Goal: Task Accomplishment & Management: Manage account settings

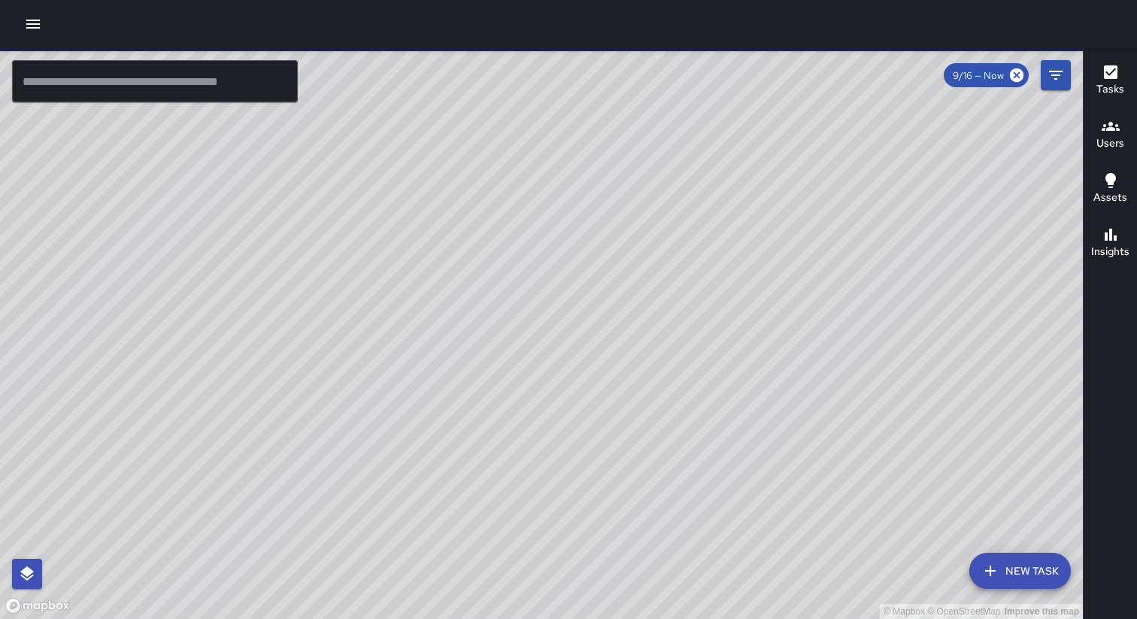
click at [30, 26] on icon "button" at bounding box center [33, 24] width 18 height 18
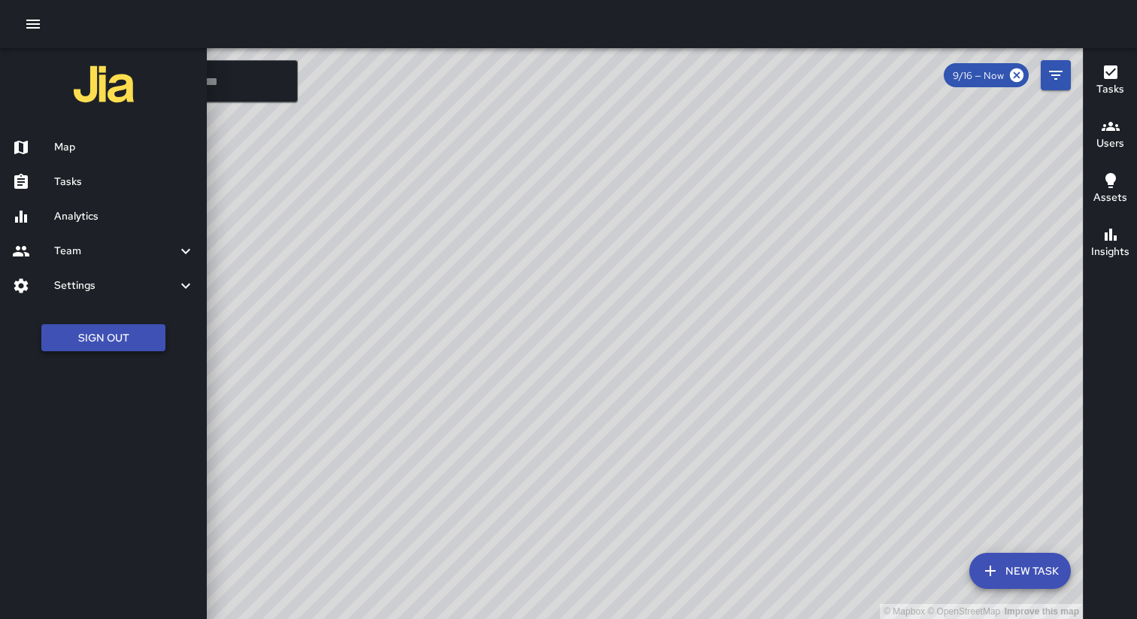
click at [140, 344] on button "Sign Out" at bounding box center [103, 338] width 124 height 28
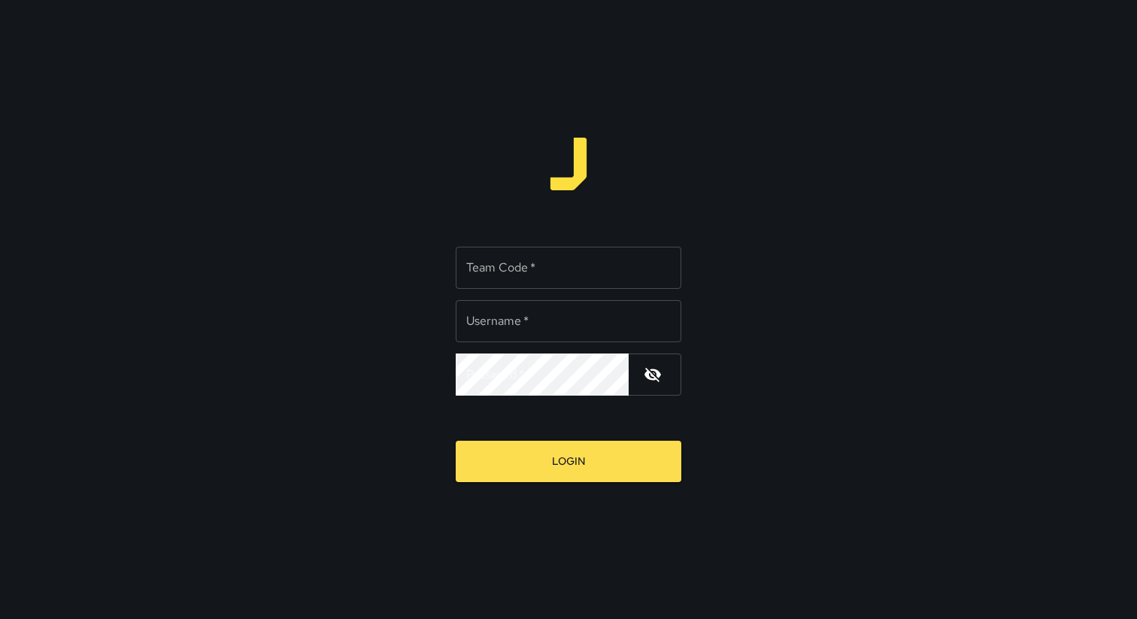
click at [518, 270] on div "Team Code   * Team Code   *" at bounding box center [569, 268] width 226 height 42
type input "****"
type input "**********"
click at [456, 441] on button "Login" at bounding box center [569, 461] width 226 height 41
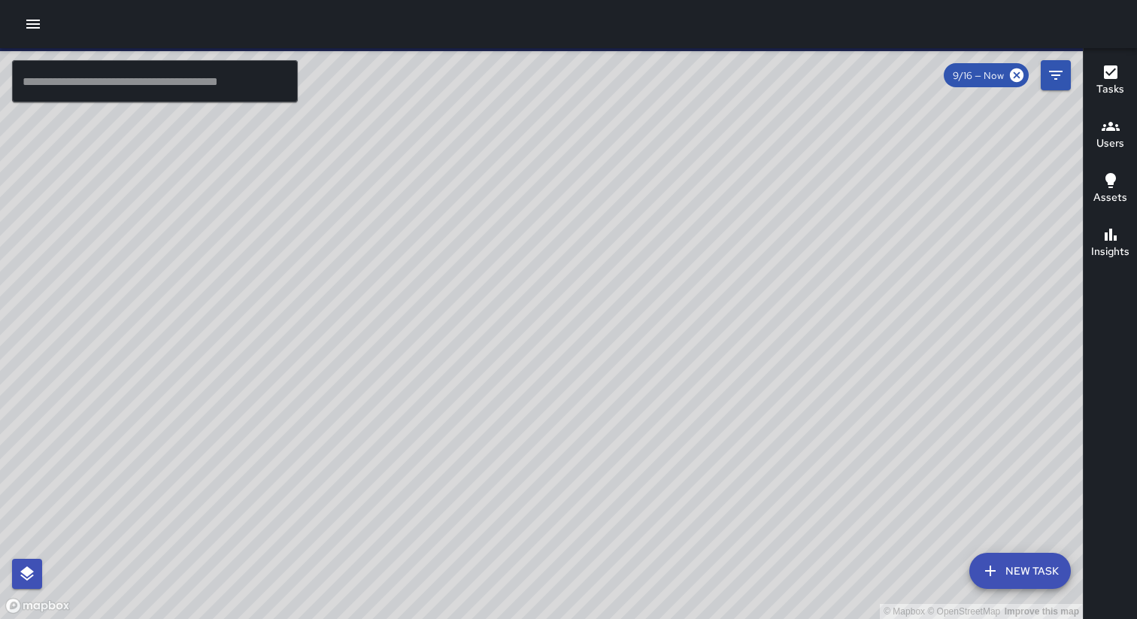
click at [35, 26] on icon "button" at bounding box center [33, 24] width 18 height 18
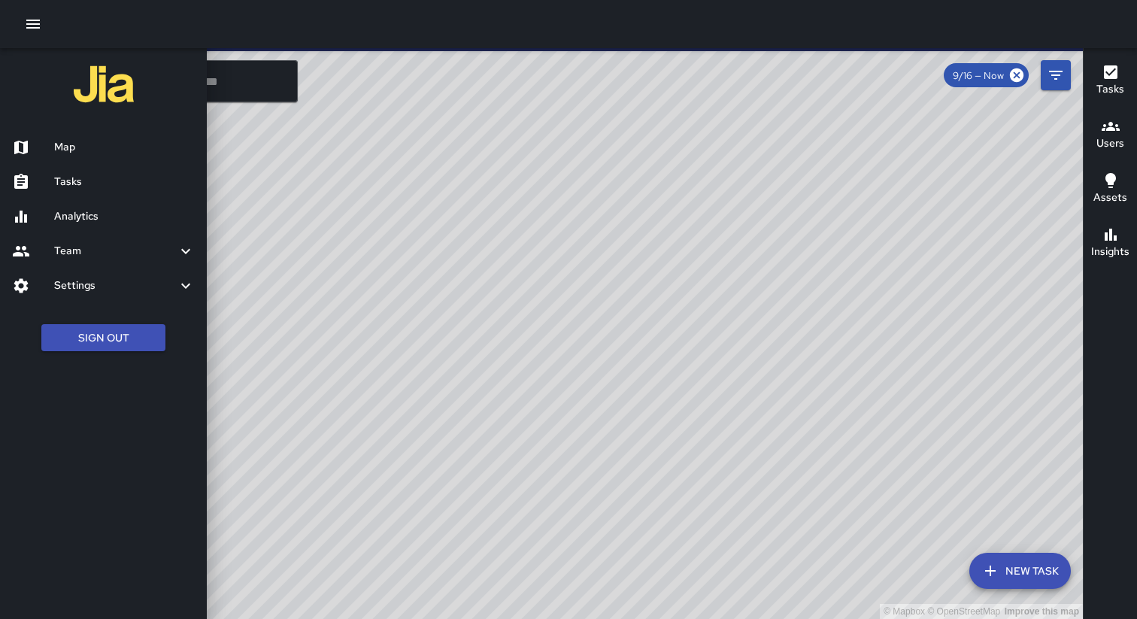
click at [87, 213] on h6 "Analytics" at bounding box center [124, 216] width 141 height 17
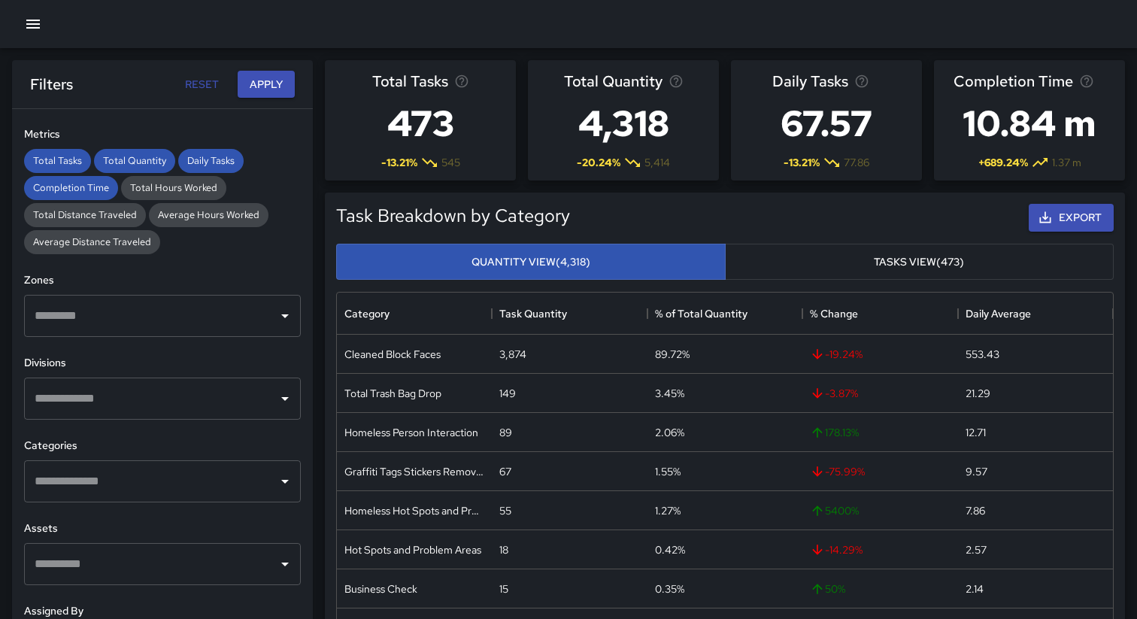
scroll to position [319, 0]
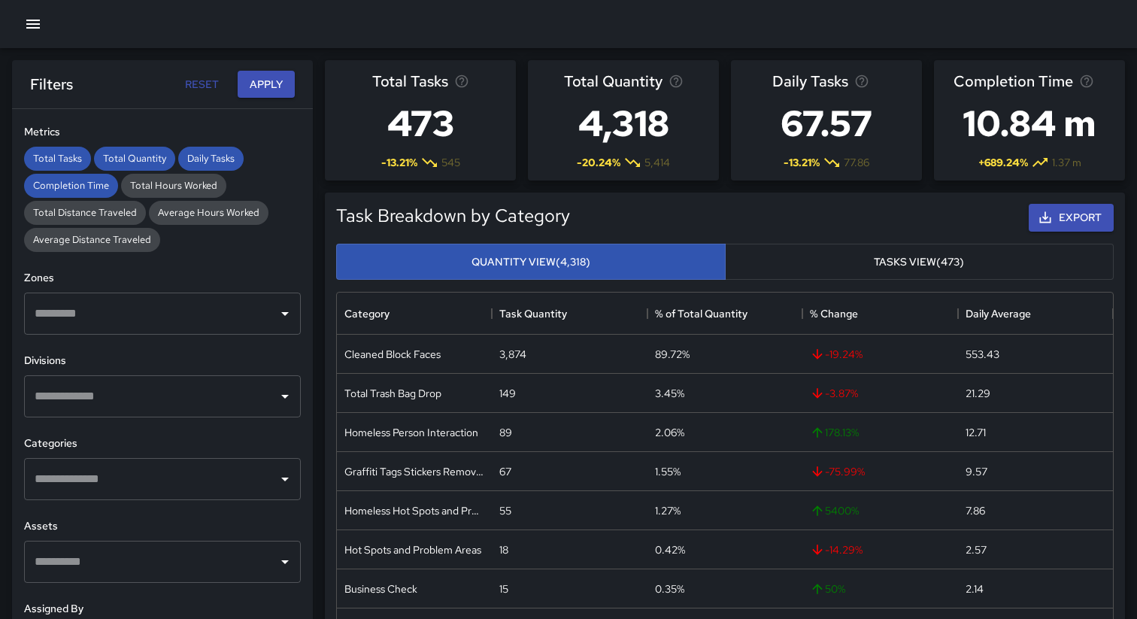
click at [191, 487] on input "text" at bounding box center [151, 479] width 241 height 29
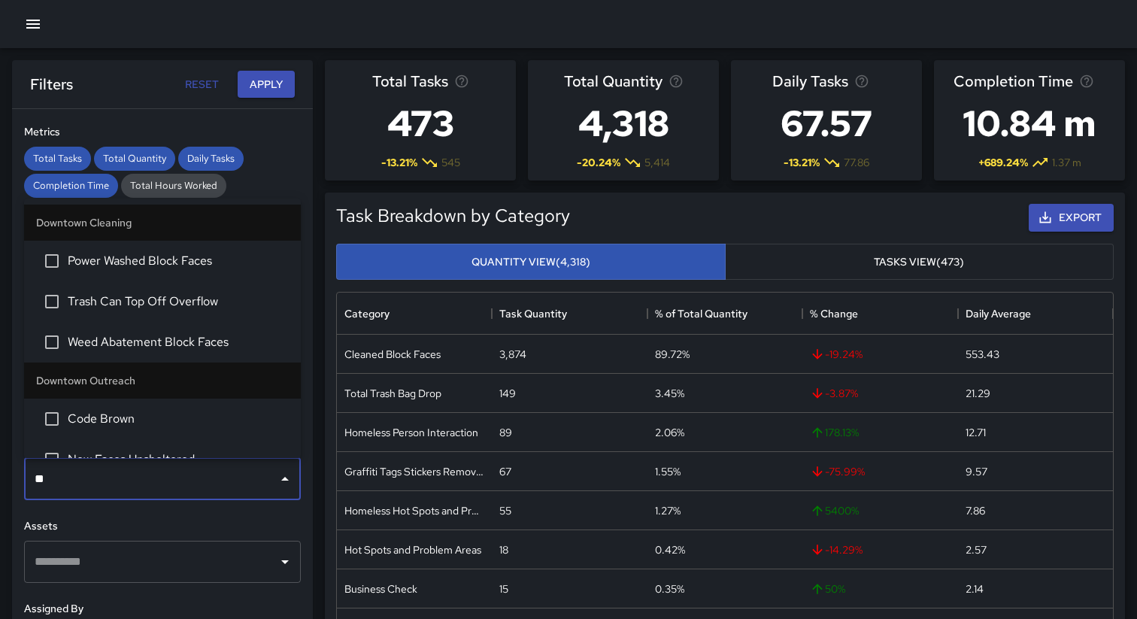
type input "***"
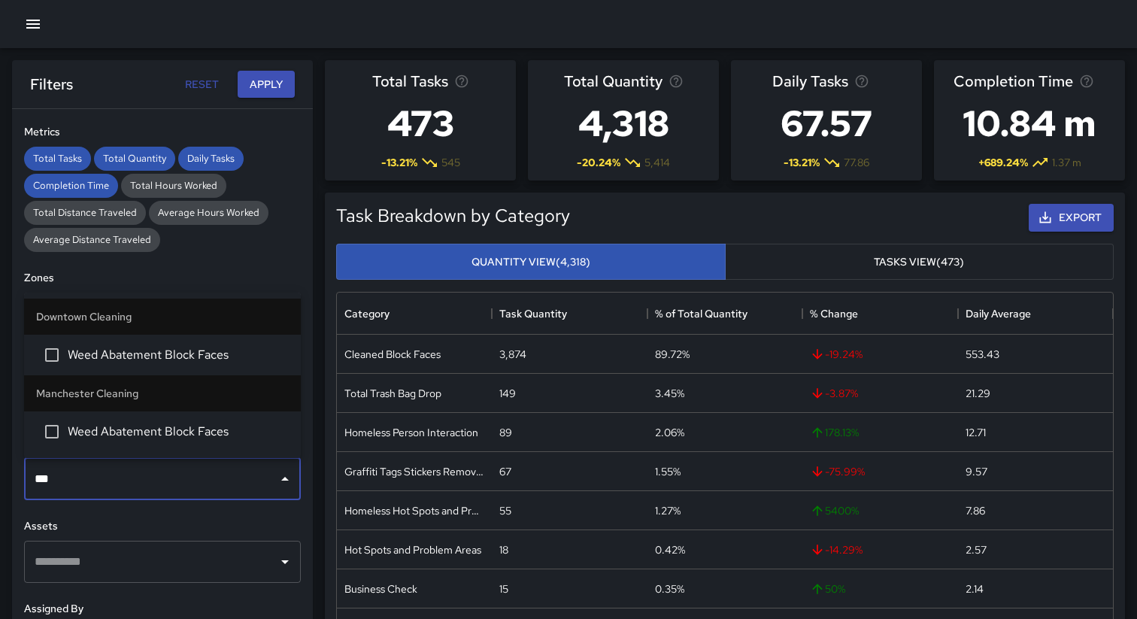
click at [99, 438] on span "Weed Abatement Block Faces" at bounding box center [178, 432] width 221 height 18
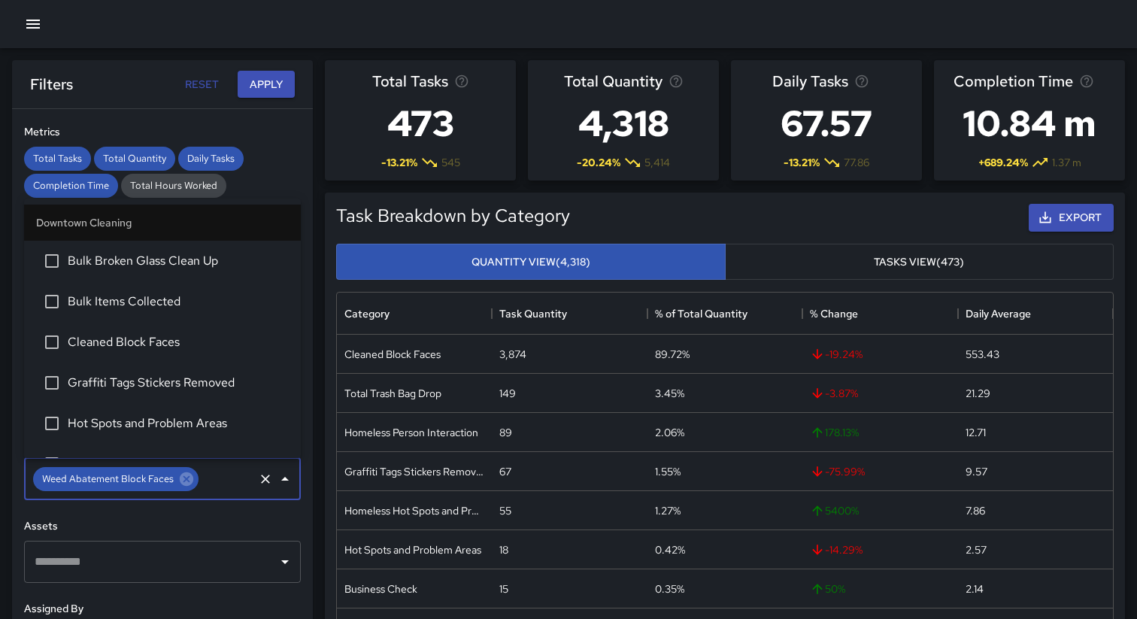
scroll to position [1439, 0]
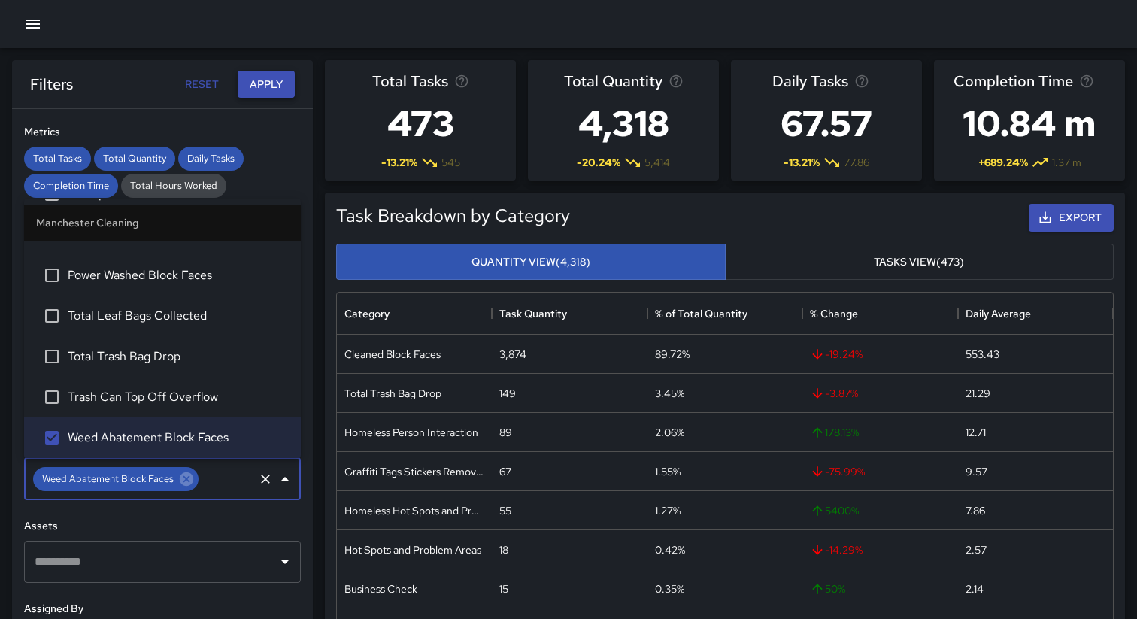
click at [262, 90] on button "Apply" at bounding box center [266, 85] width 57 height 28
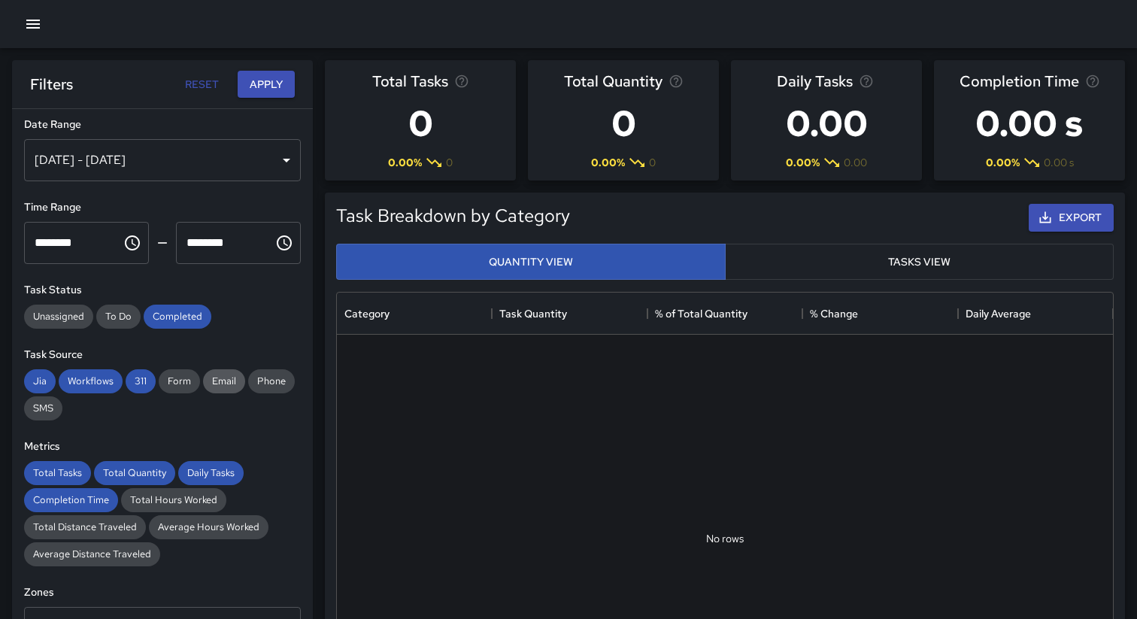
scroll to position [0, 0]
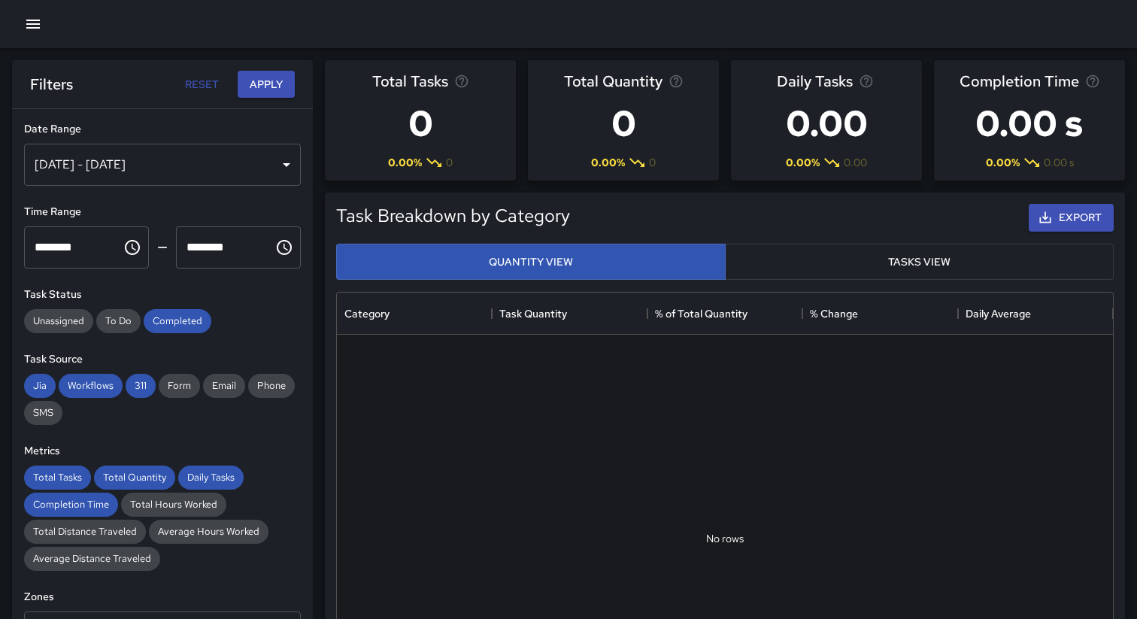
click at [208, 164] on div "Sep 10, 2025 - Sep 16, 2025" at bounding box center [162, 165] width 277 height 42
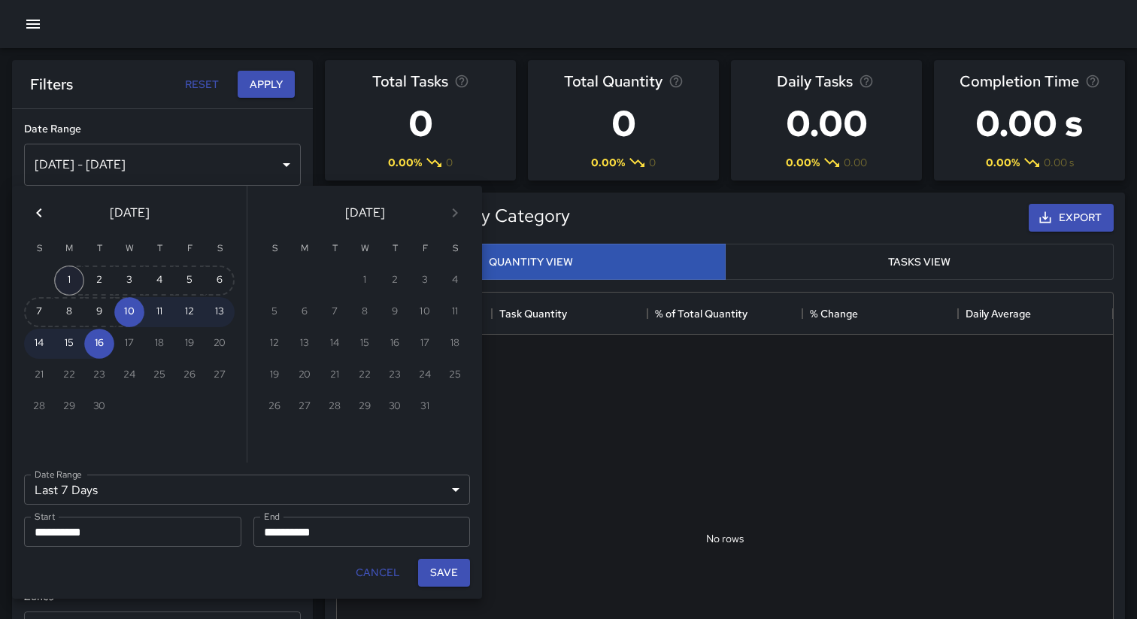
click at [76, 278] on button "1" at bounding box center [69, 281] width 30 height 30
type input "******"
type input "**********"
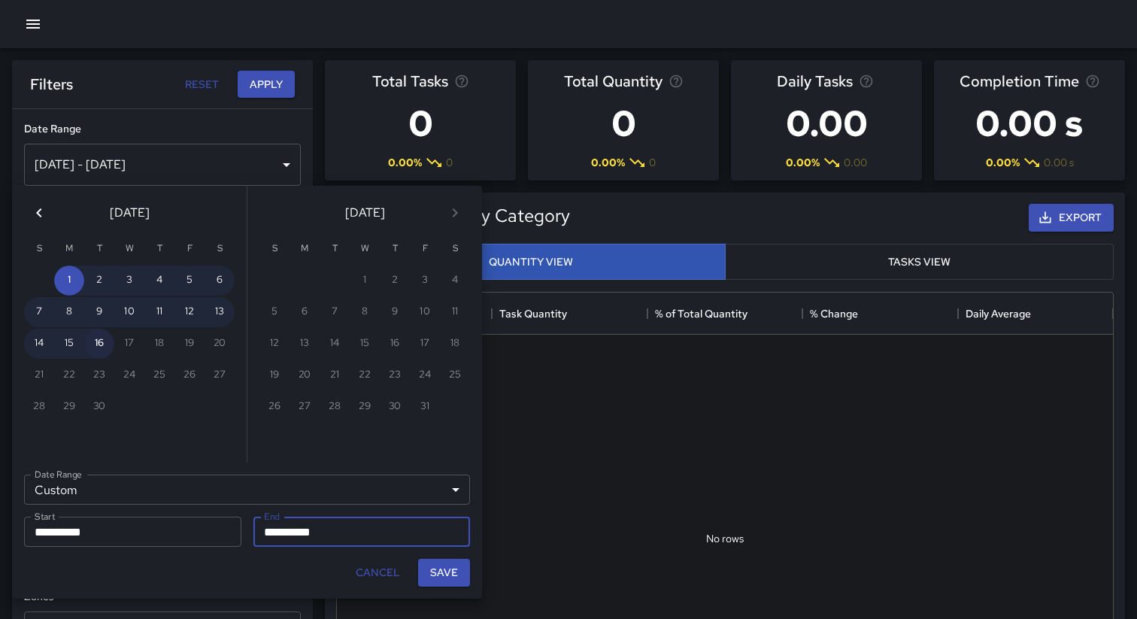
click at [105, 335] on button "16" at bounding box center [99, 344] width 30 height 30
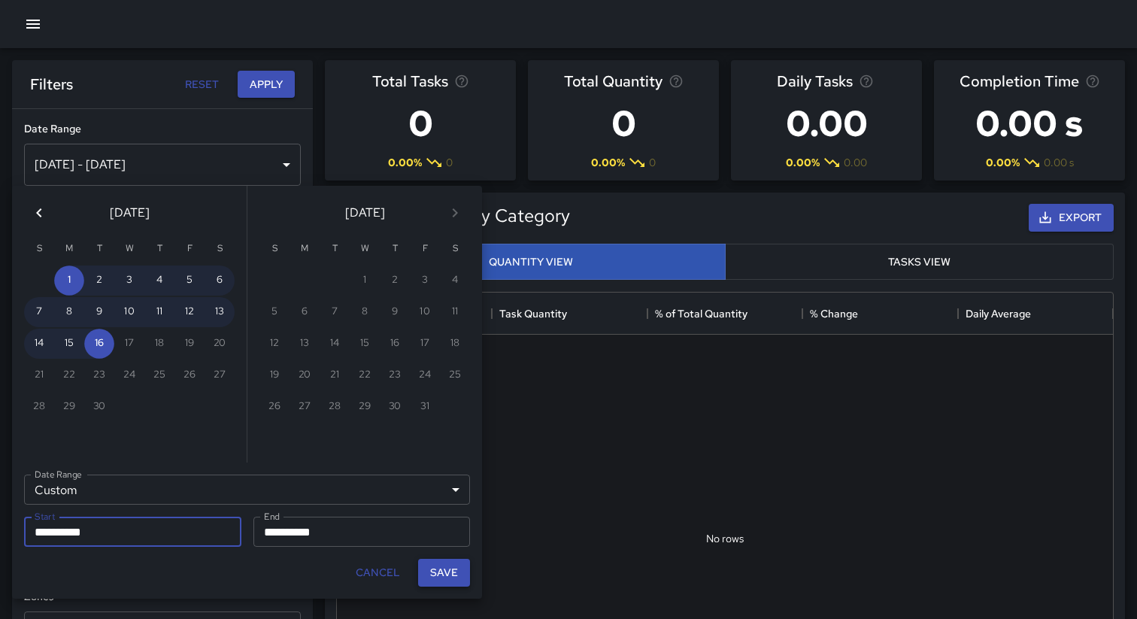
click at [448, 566] on button "Save" at bounding box center [444, 573] width 52 height 28
type input "**********"
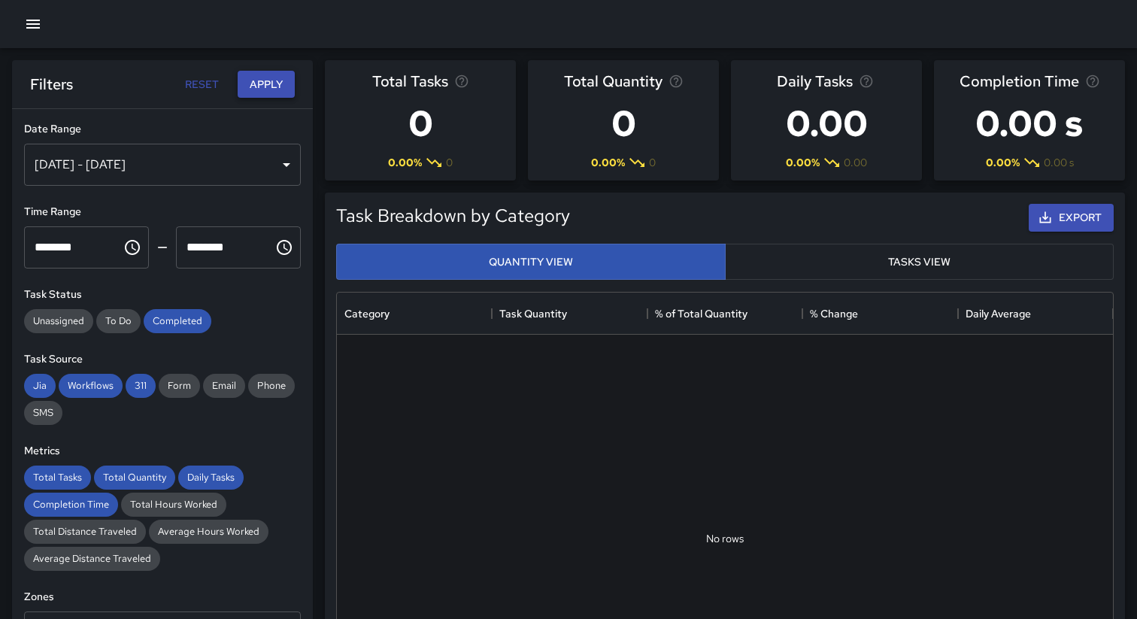
click at [256, 91] on button "Apply" at bounding box center [266, 85] width 57 height 28
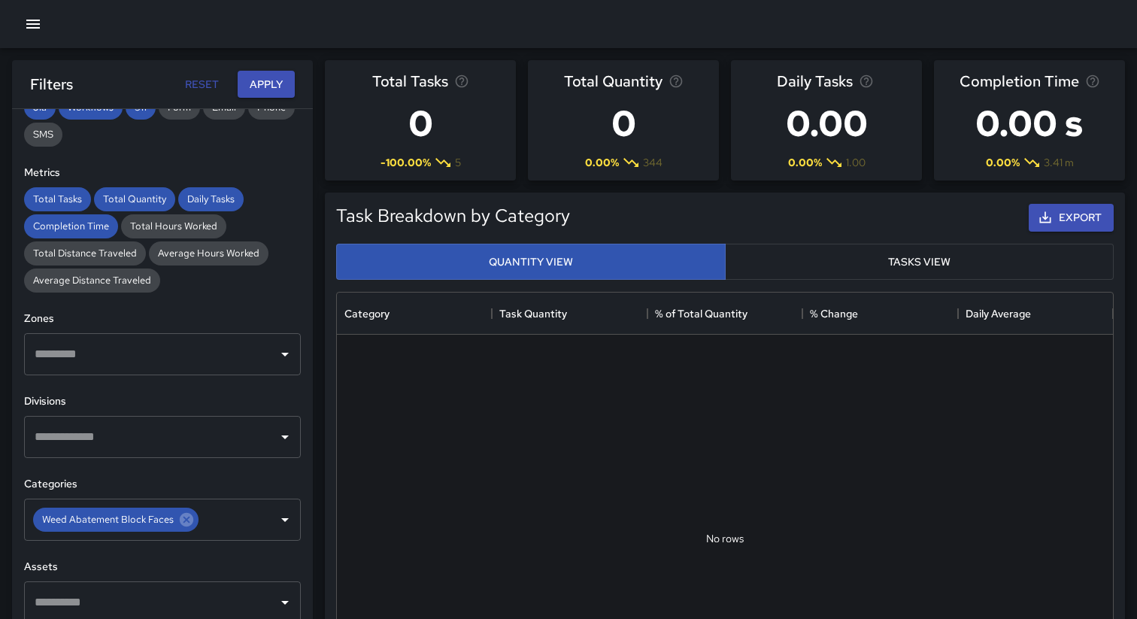
scroll to position [332, 0]
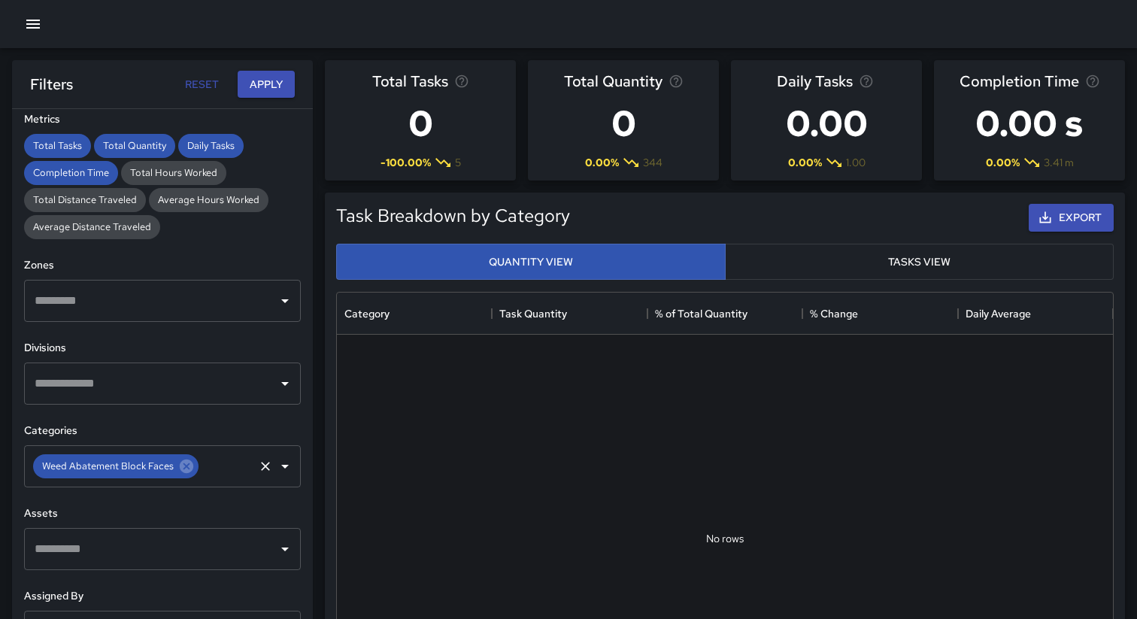
click at [220, 472] on input "text" at bounding box center [226, 466] width 51 height 29
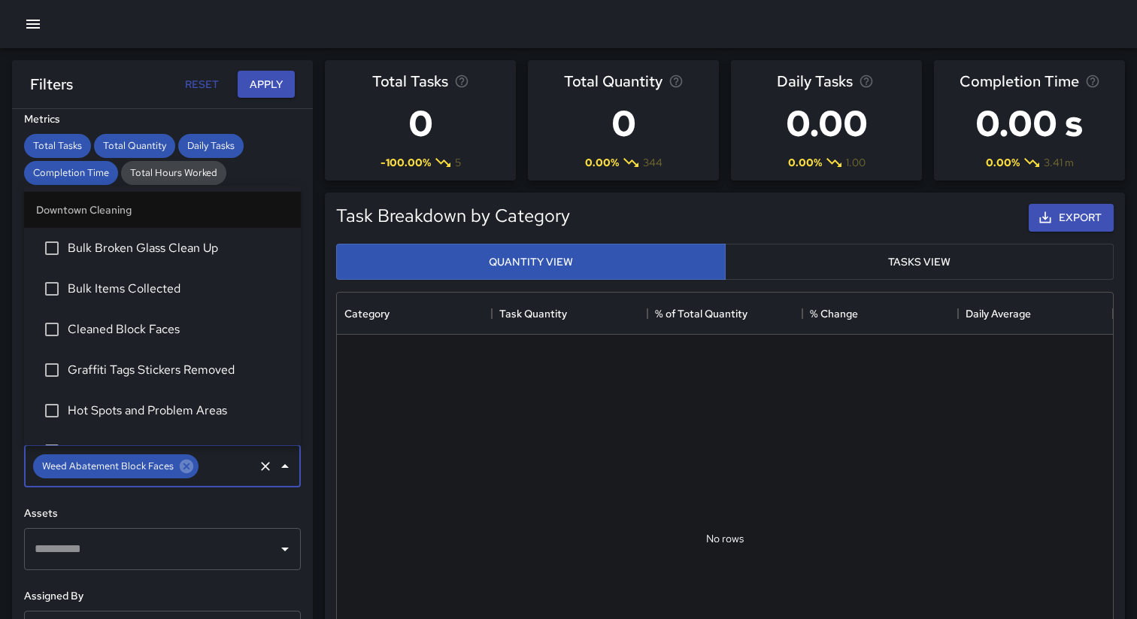
scroll to position [1439, 0]
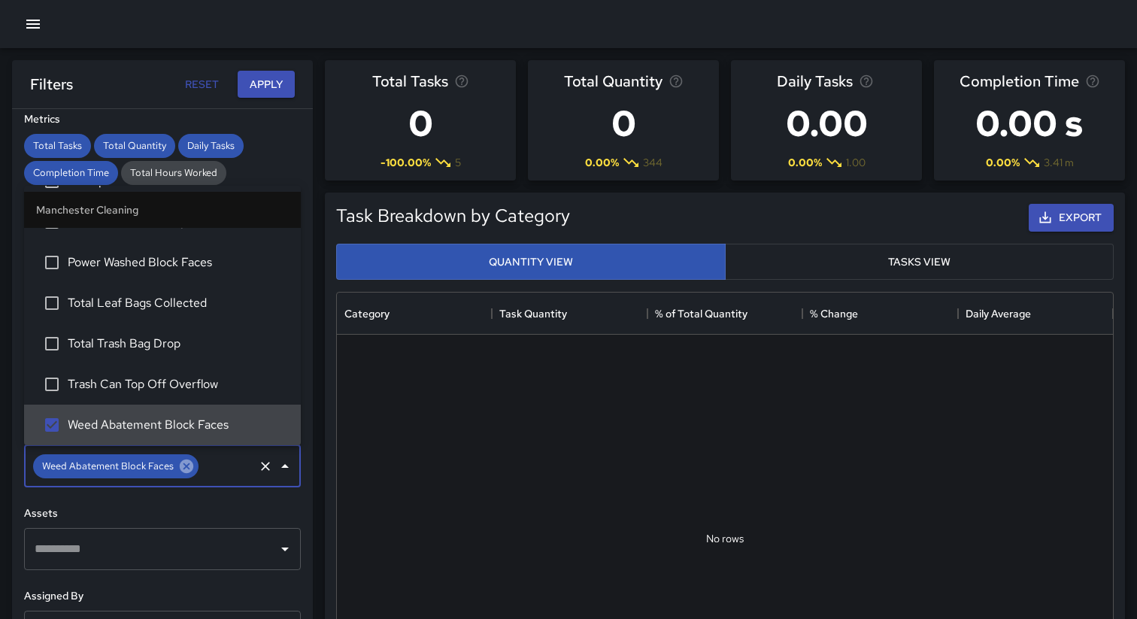
click at [181, 466] on icon at bounding box center [187, 467] width 14 height 14
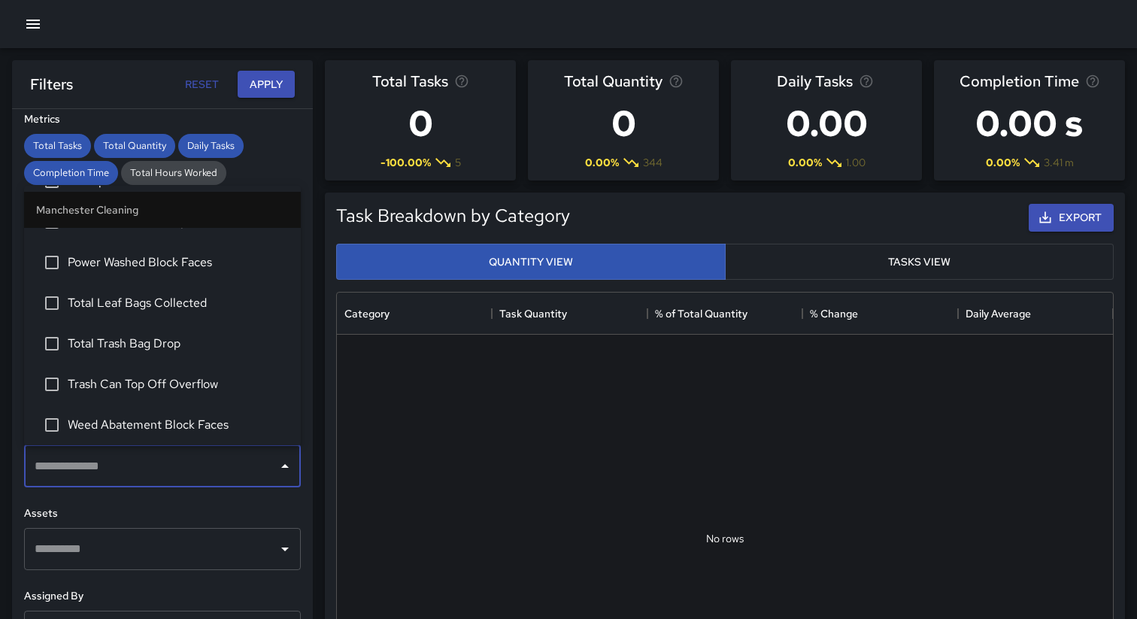
click at [193, 469] on input "text" at bounding box center [151, 466] width 241 height 29
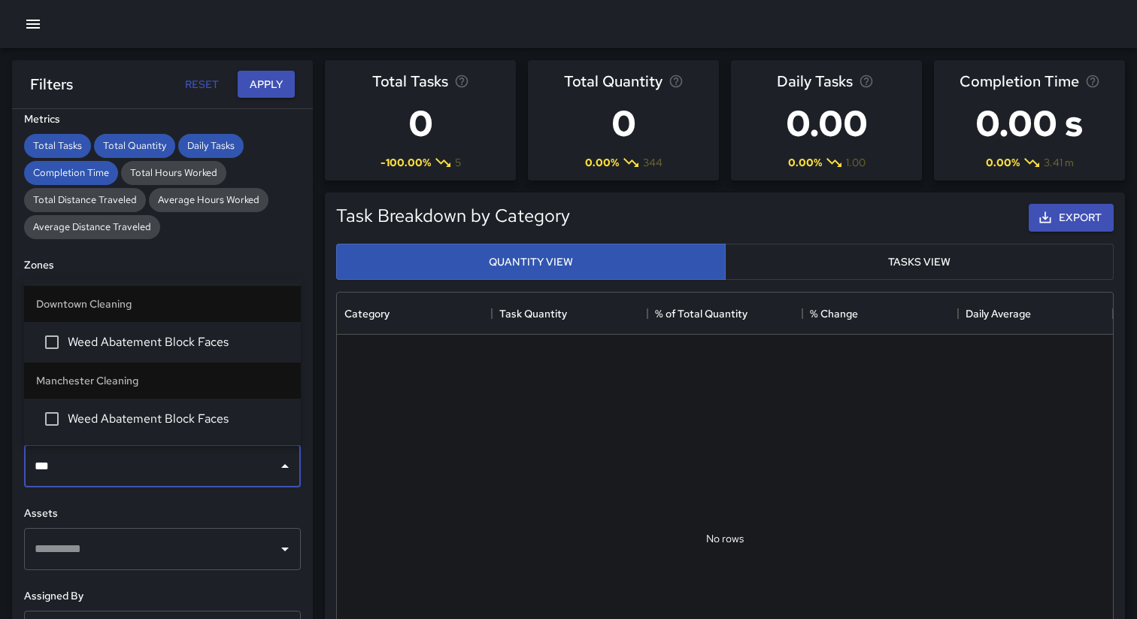
type input "****"
click at [92, 350] on span "Weed Abatement Block Faces" at bounding box center [178, 342] width 221 height 18
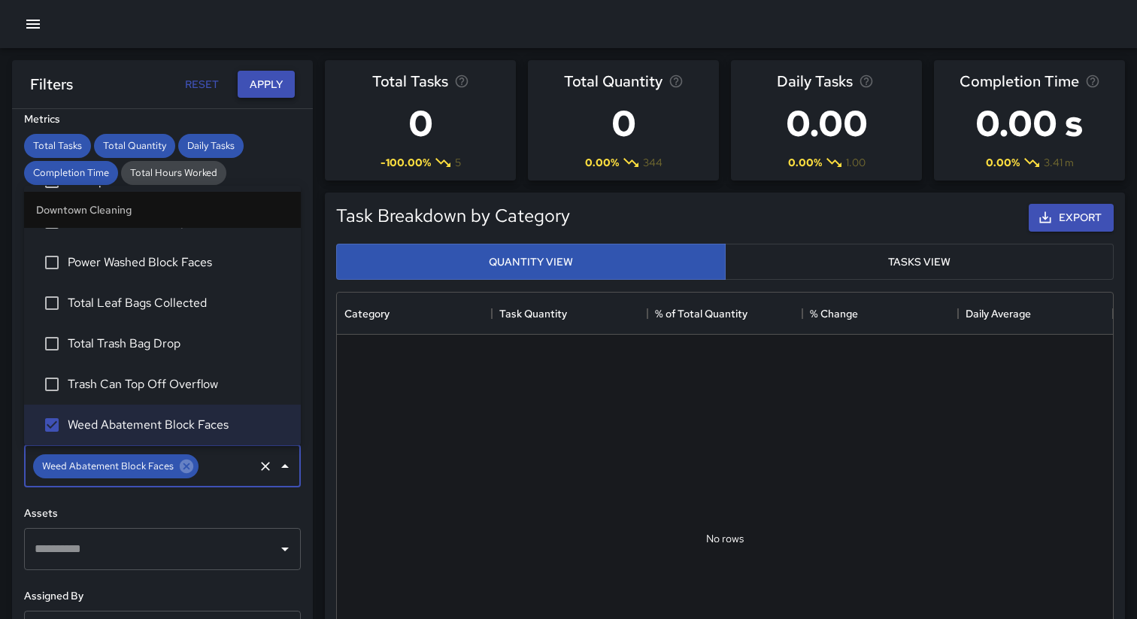
click at [263, 93] on button "Apply" at bounding box center [266, 85] width 57 height 28
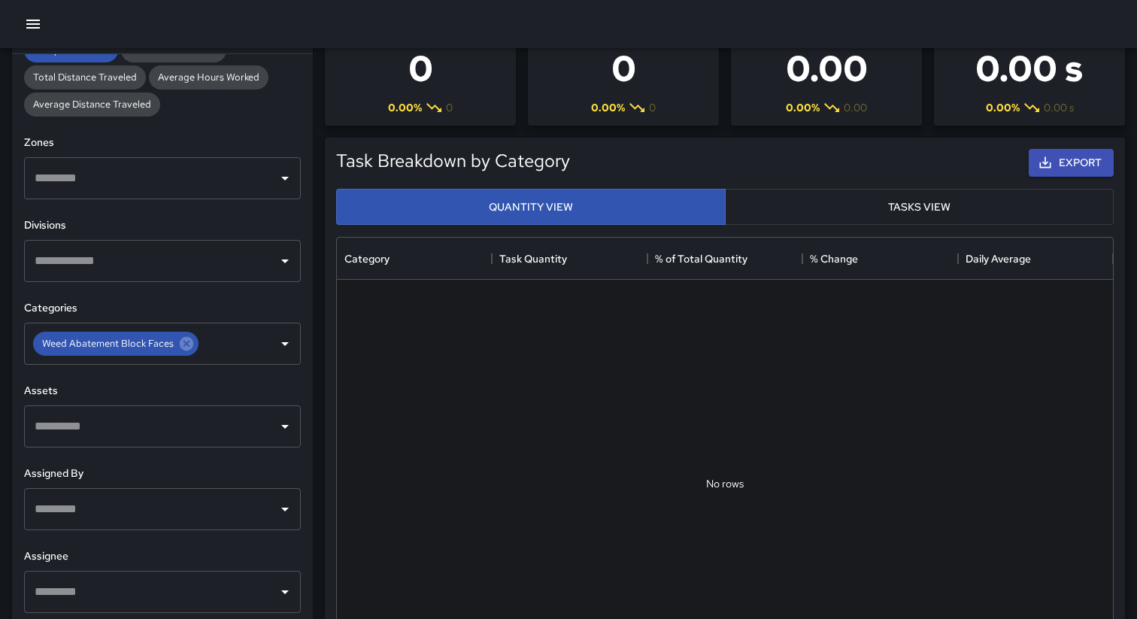
scroll to position [67, 0]
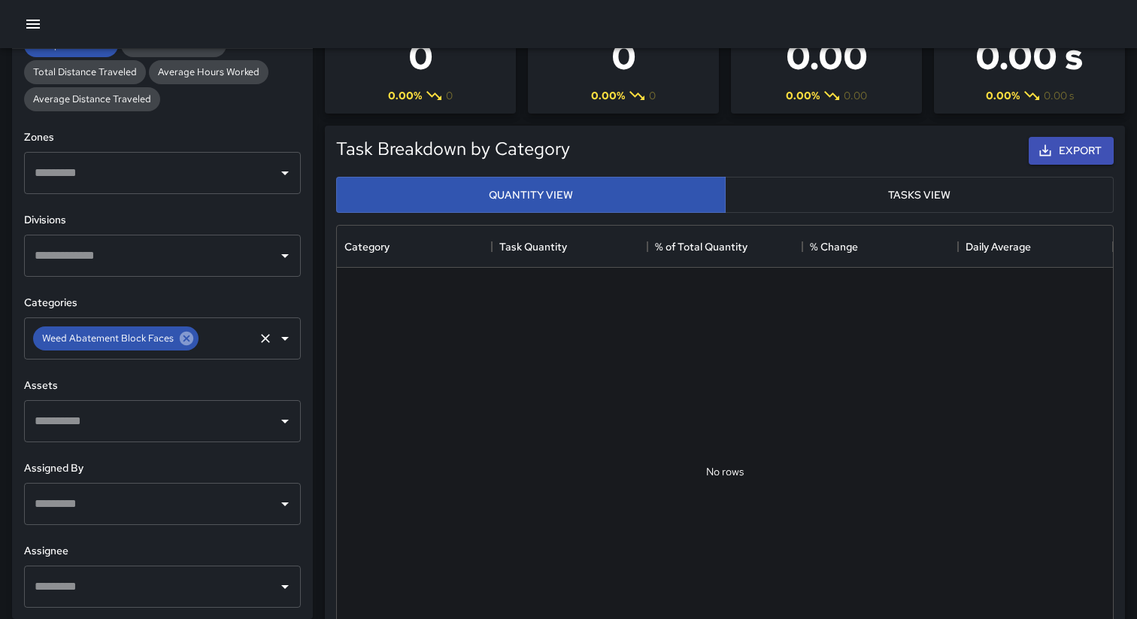
click at [188, 332] on icon at bounding box center [187, 339] width 14 height 14
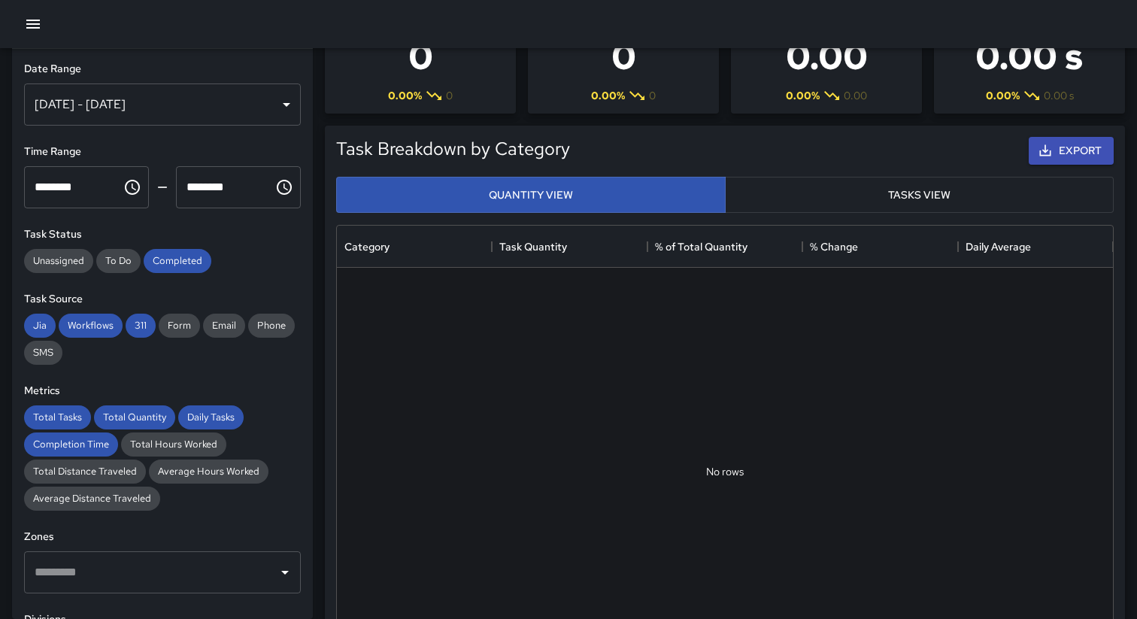
scroll to position [0, 0]
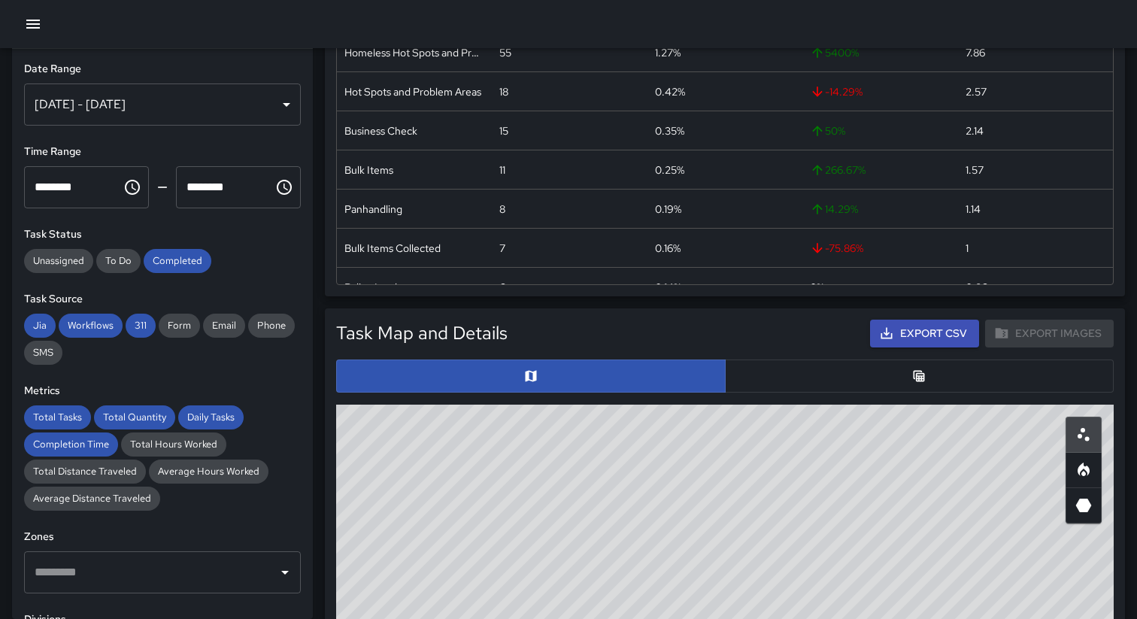
scroll to position [465, 0]
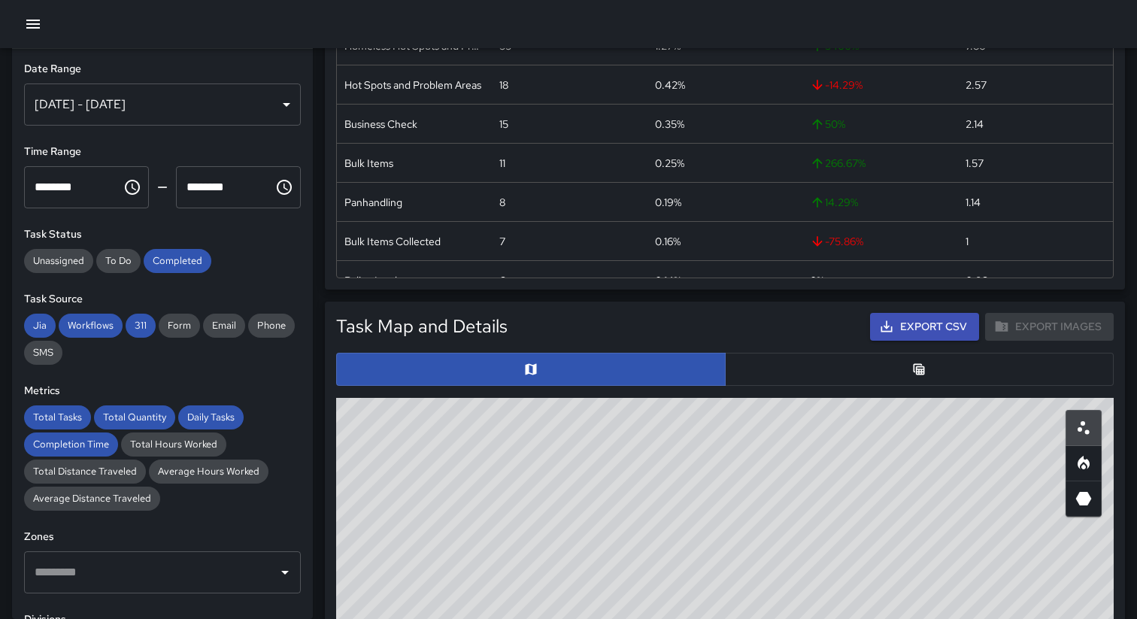
click at [837, 357] on button "button" at bounding box center [920, 369] width 390 height 33
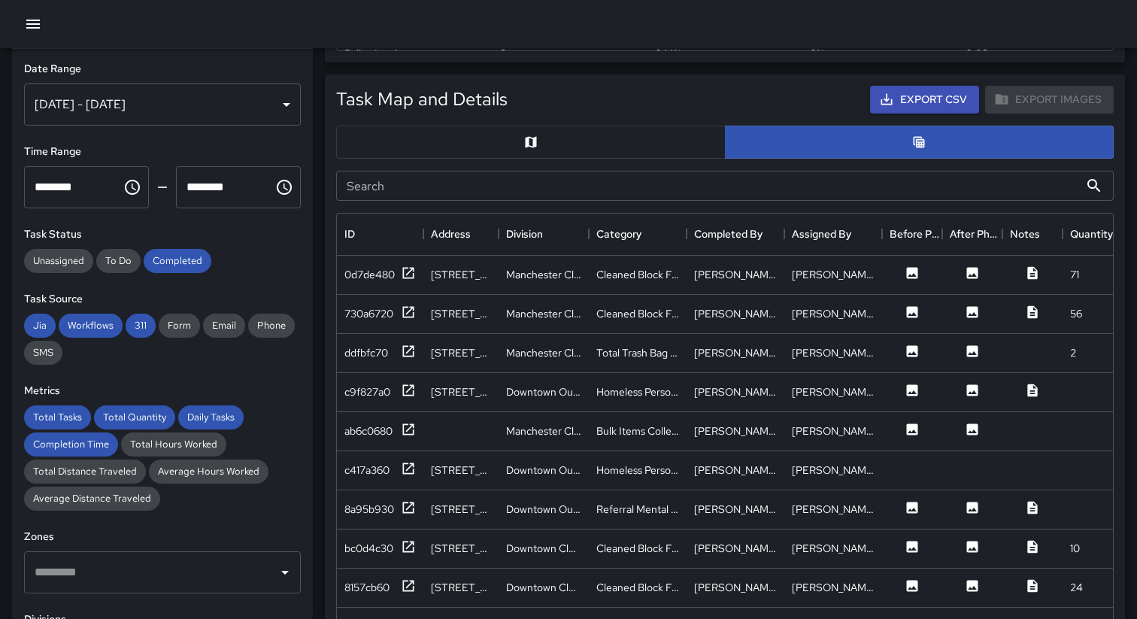
scroll to position [739, 0]
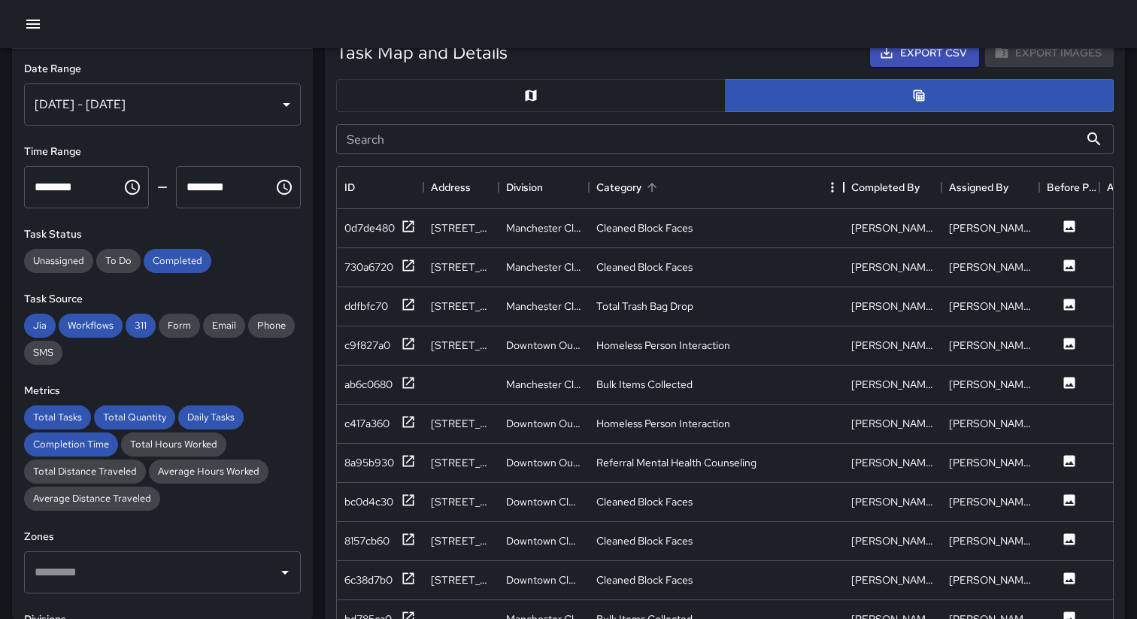
drag, startPoint x: 684, startPoint y: 189, endPoint x: 841, endPoint y: 185, distance: 157.3
click at [841, 185] on div "Category" at bounding box center [844, 187] width 18 height 42
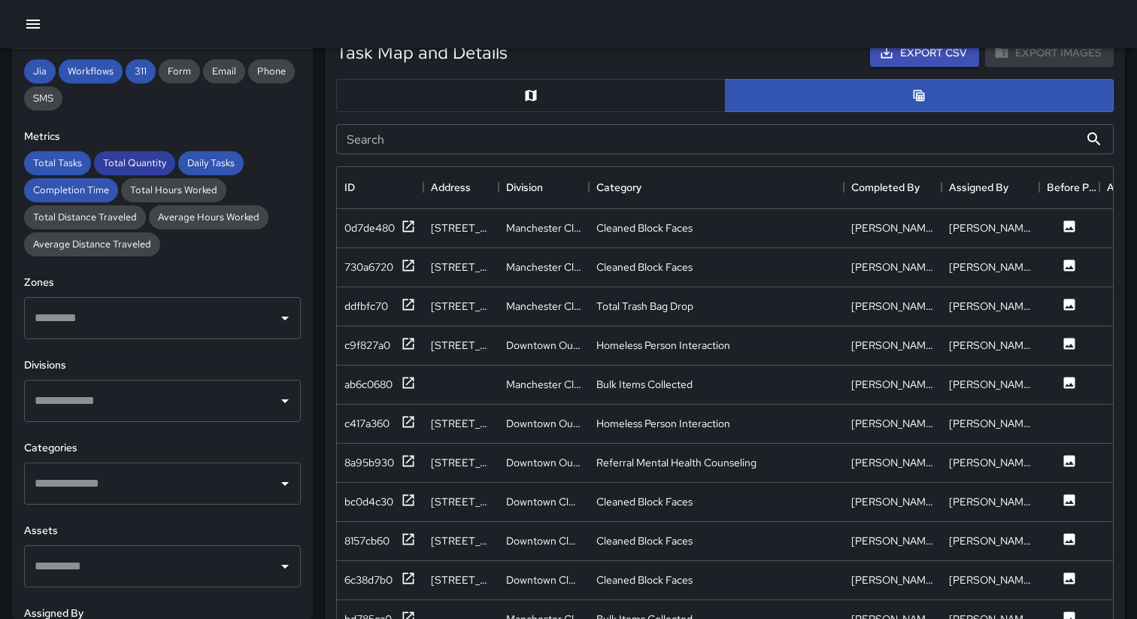
scroll to position [313, 0]
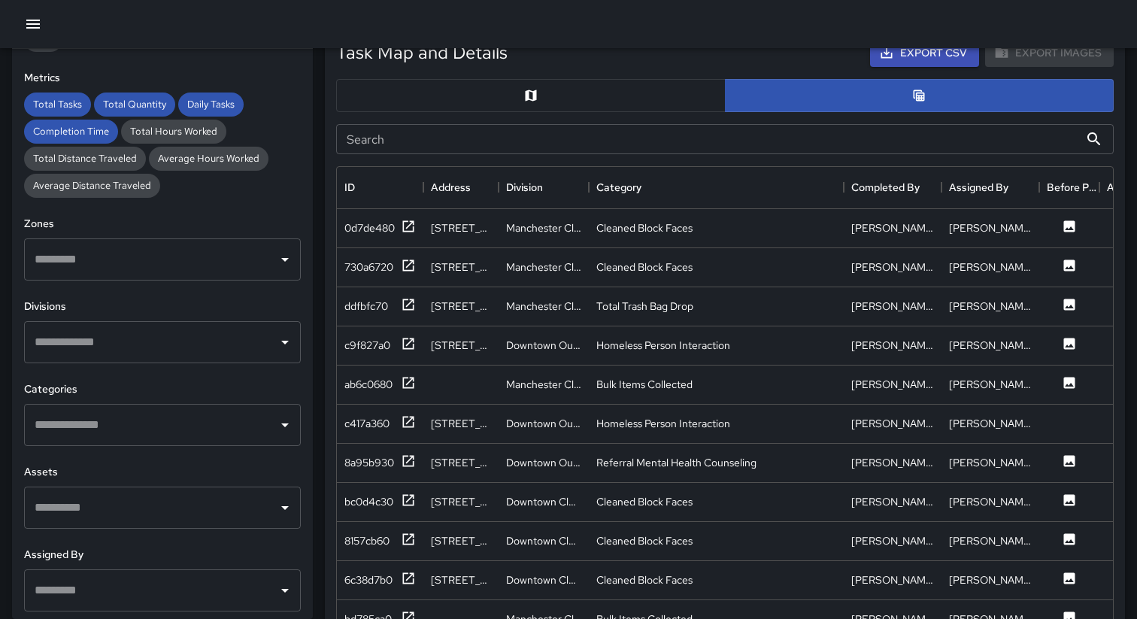
click at [135, 414] on input "text" at bounding box center [151, 425] width 241 height 29
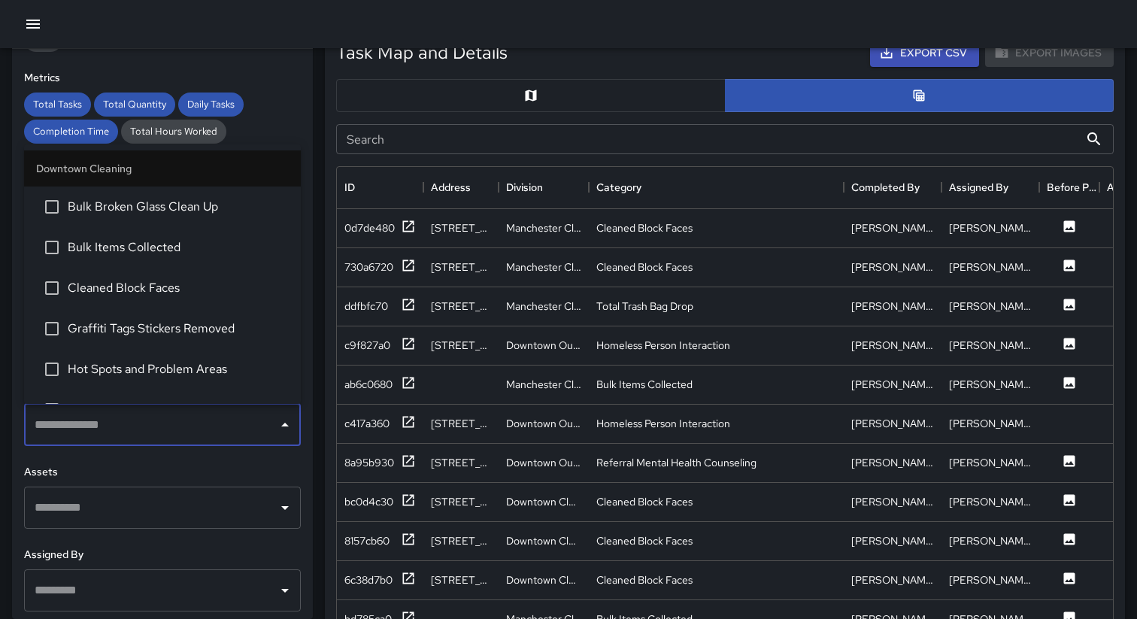
click at [90, 283] on span "Cleaned Block Faces" at bounding box center [178, 288] width 221 height 18
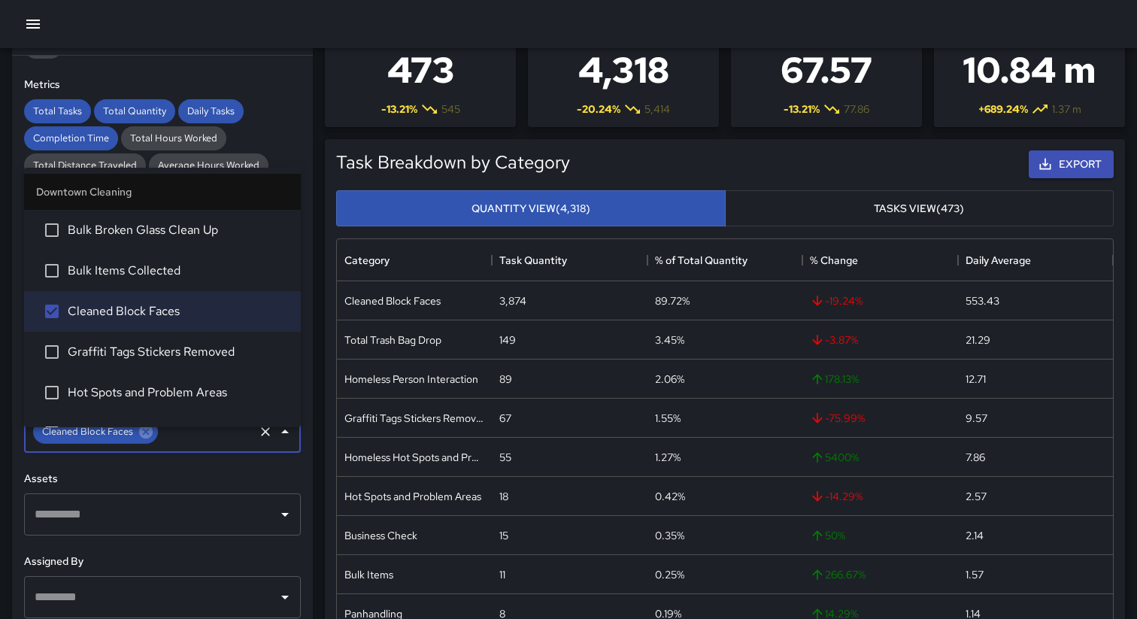
scroll to position [0, 0]
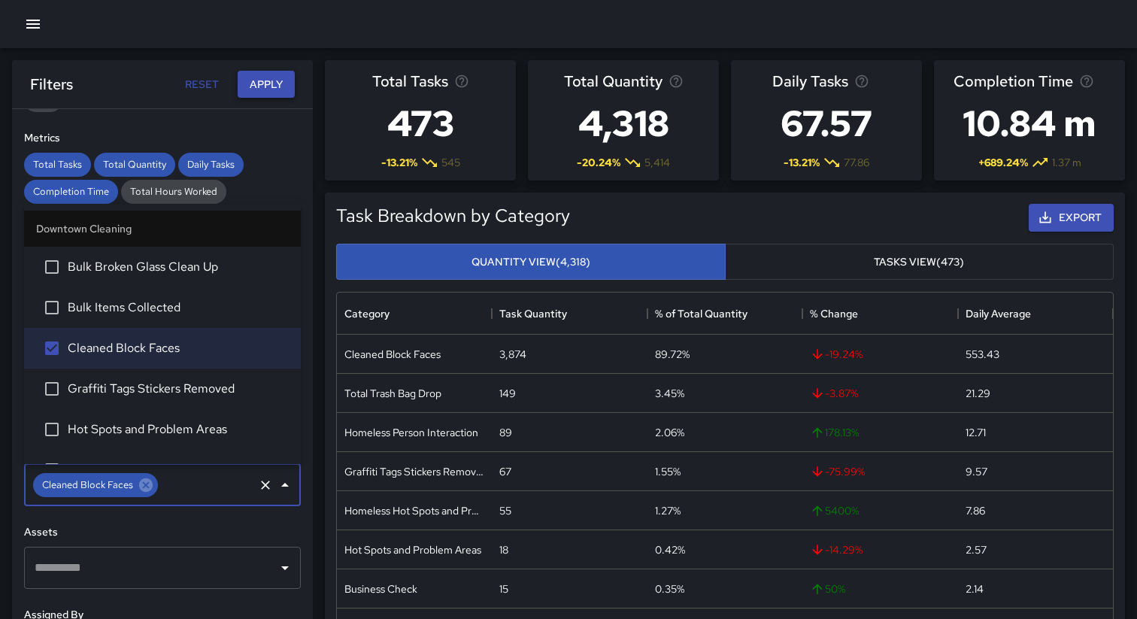
click at [265, 96] on button "Apply" at bounding box center [266, 85] width 57 height 28
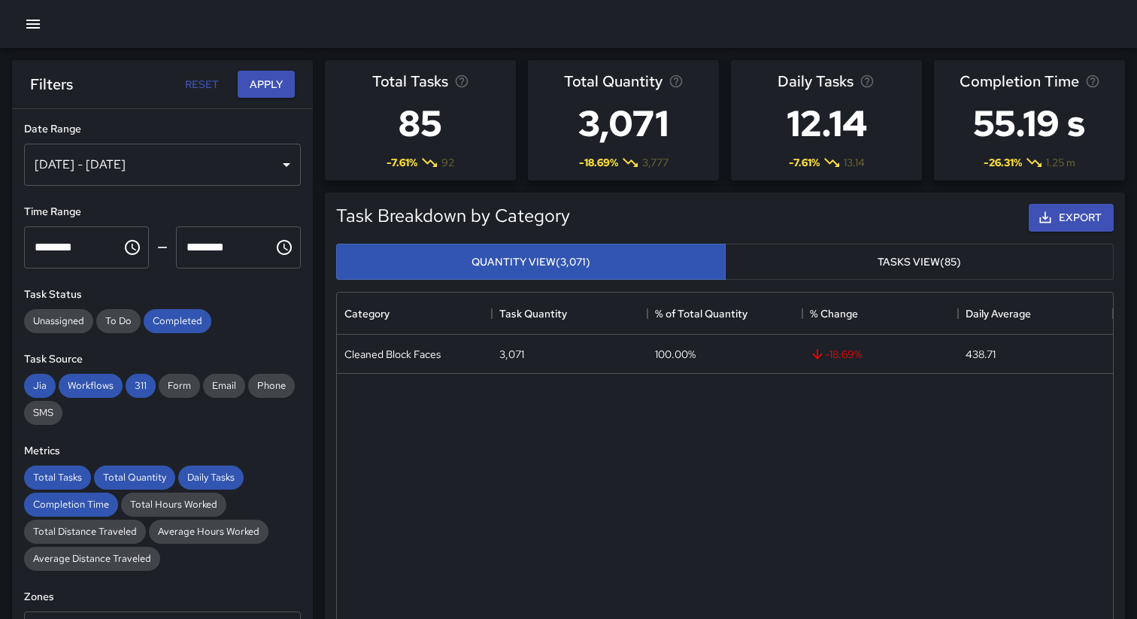
click at [250, 169] on div "Sep 10, 2025 - Sep 16, 2025" at bounding box center [162, 165] width 277 height 42
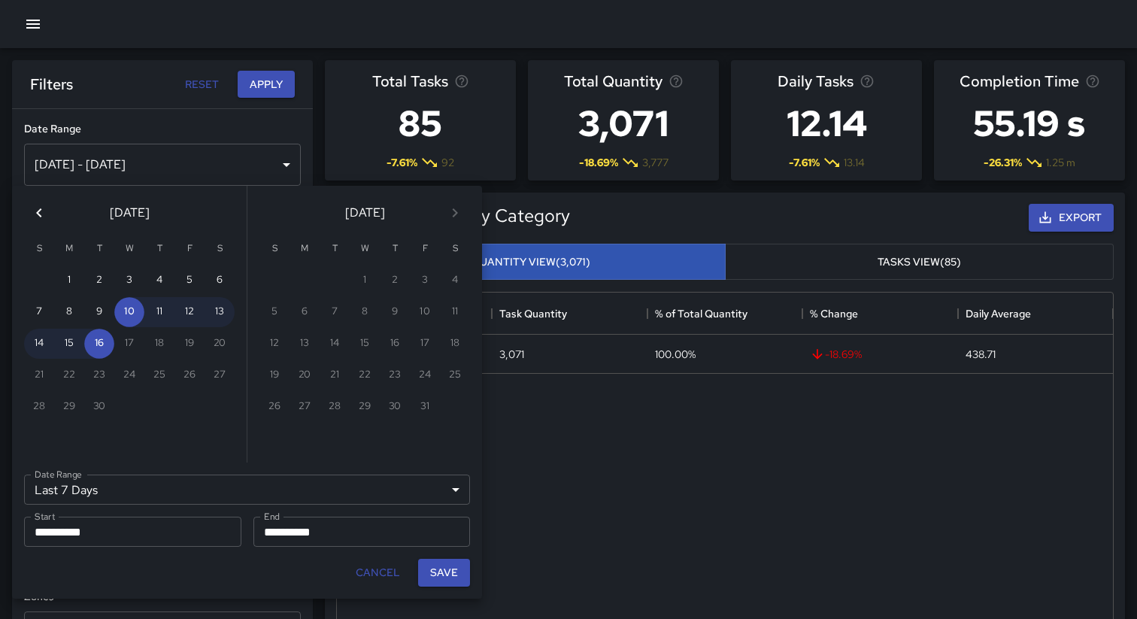
click at [40, 214] on icon "Previous month" at bounding box center [39, 213] width 18 height 18
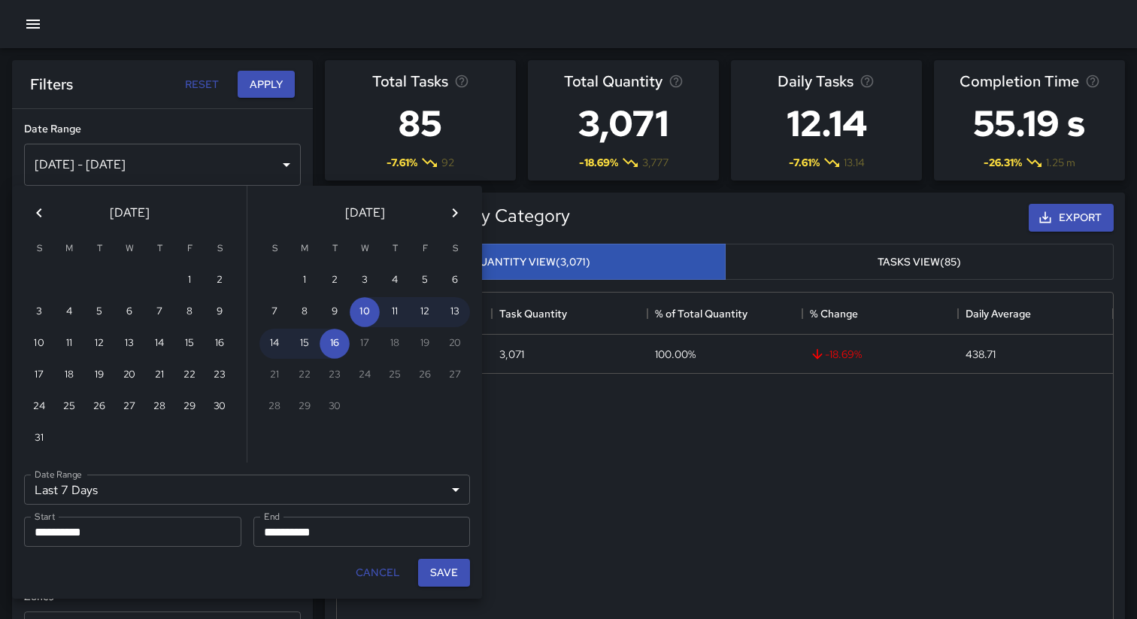
click at [40, 214] on icon "Previous month" at bounding box center [39, 213] width 18 height 18
click at [35, 208] on icon "Previous month" at bounding box center [39, 213] width 18 height 18
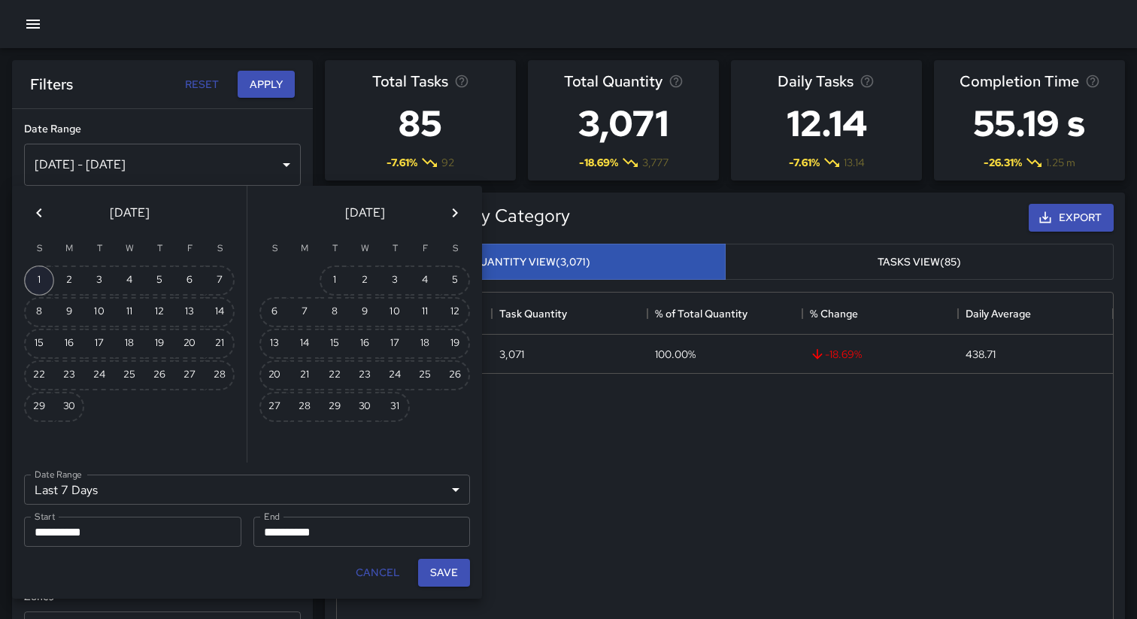
click at [43, 279] on button "1" at bounding box center [39, 281] width 30 height 30
type input "******"
type input "**********"
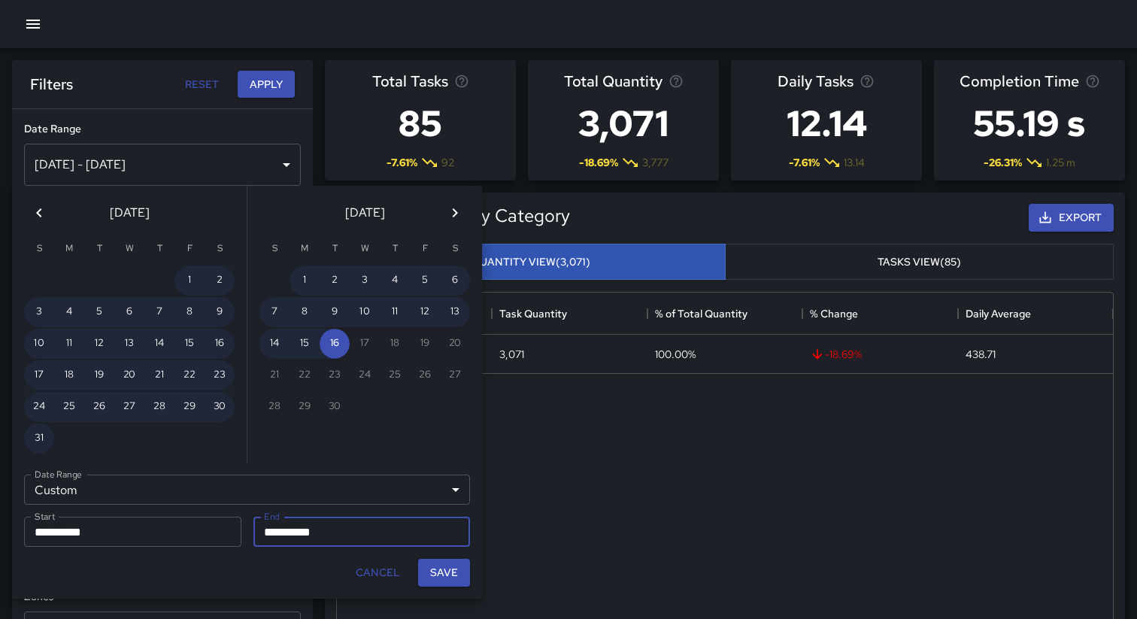
click at [35, 215] on icon "Previous month" at bounding box center [39, 213] width 18 height 18
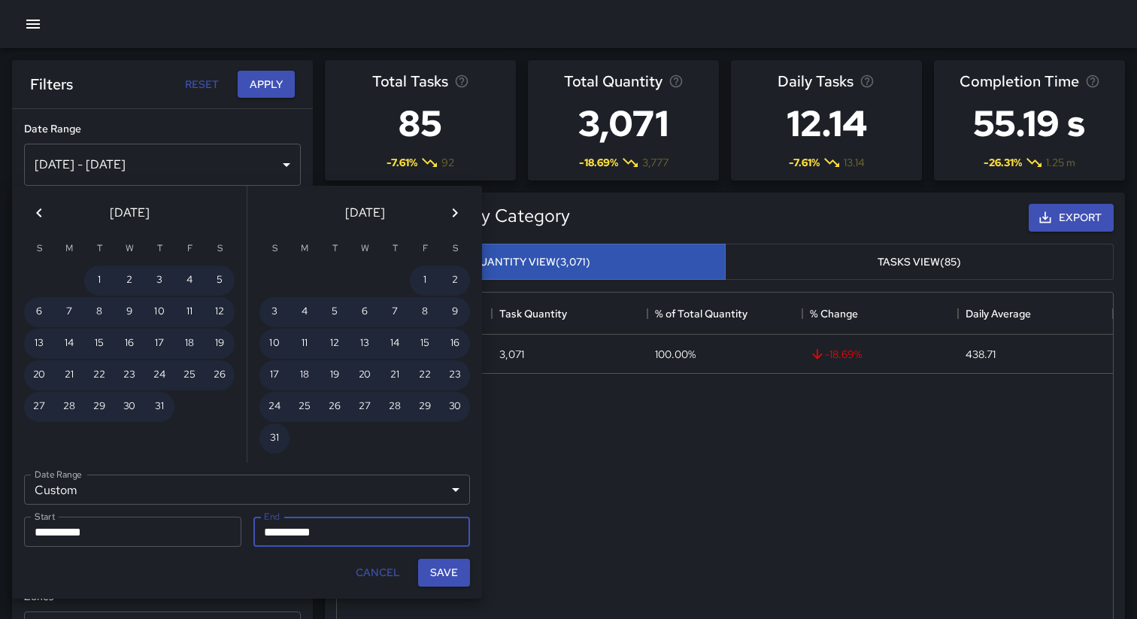
click at [35, 215] on icon "Previous month" at bounding box center [39, 213] width 18 height 18
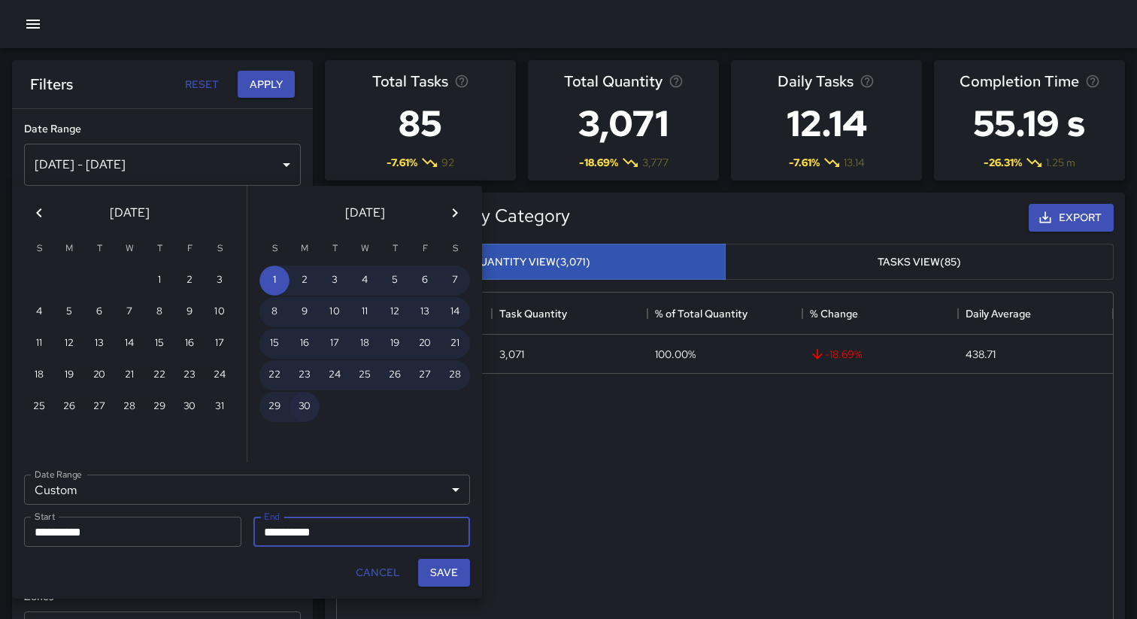
click at [308, 412] on button "30" at bounding box center [305, 407] width 30 height 30
type input "**********"
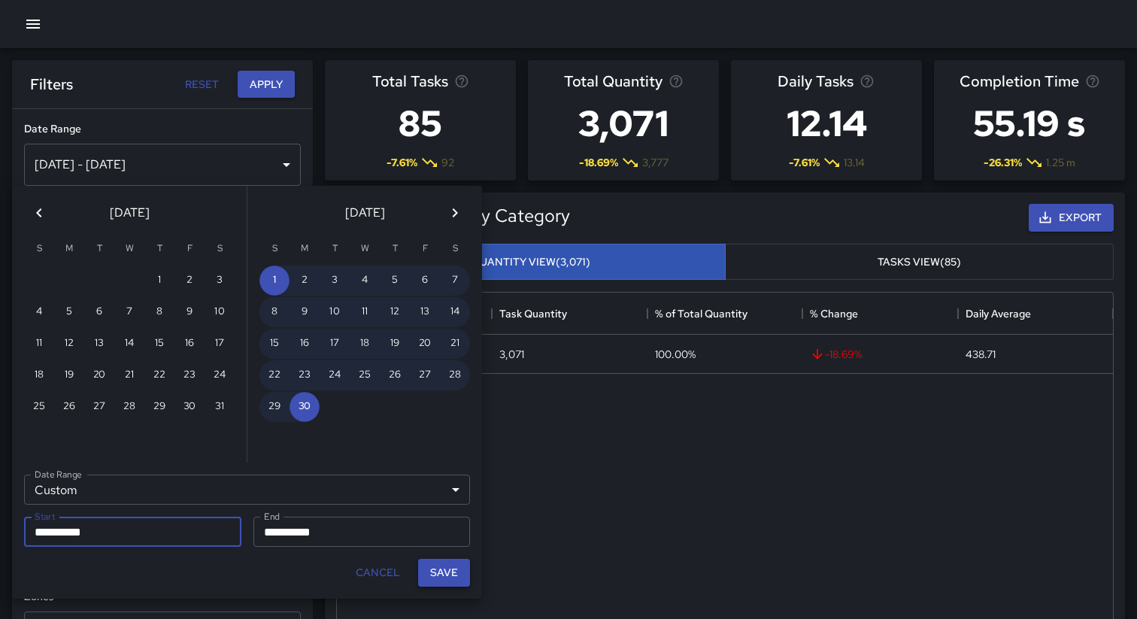
click at [443, 572] on button "Save" at bounding box center [444, 573] width 52 height 28
type input "**********"
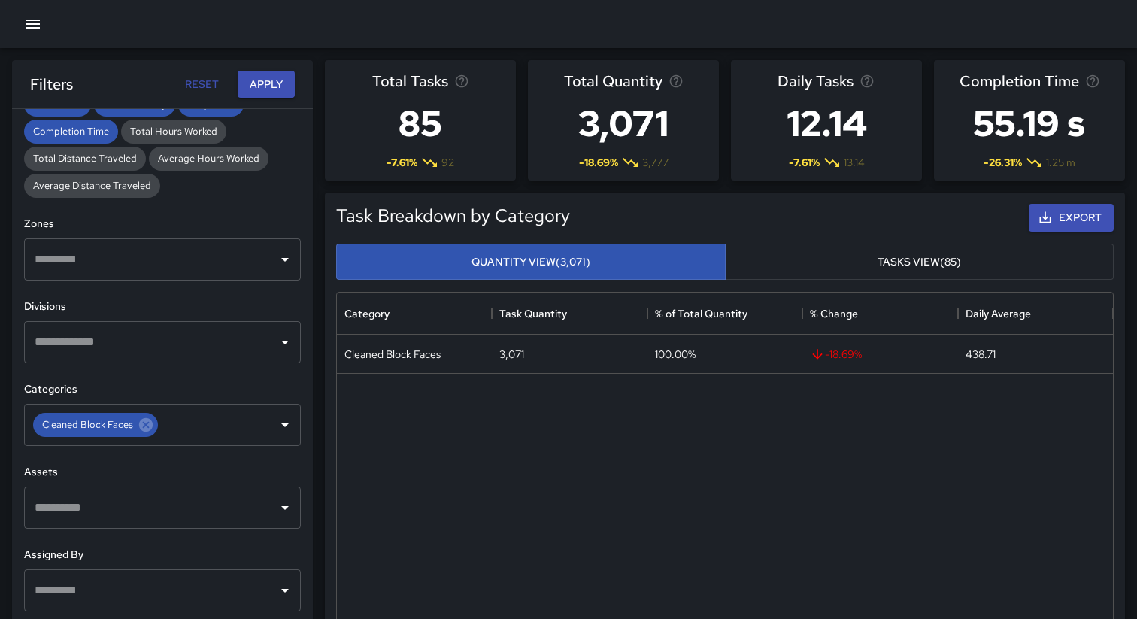
scroll to position [399, 0]
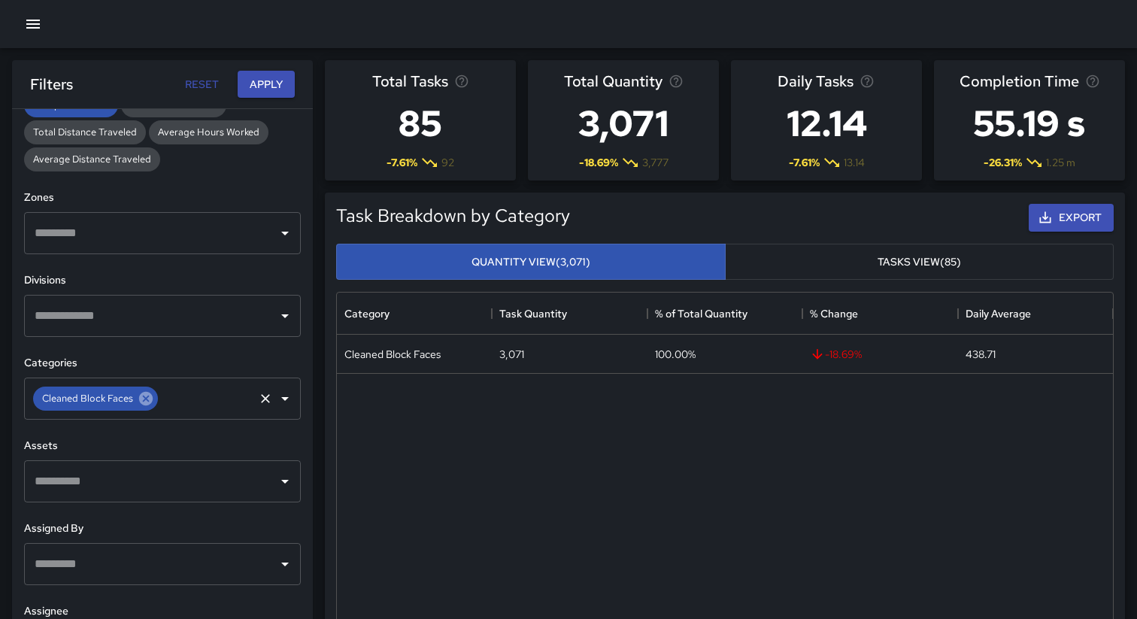
click at [145, 399] on icon at bounding box center [146, 398] width 17 height 17
click at [174, 399] on input "text" at bounding box center [151, 398] width 241 height 29
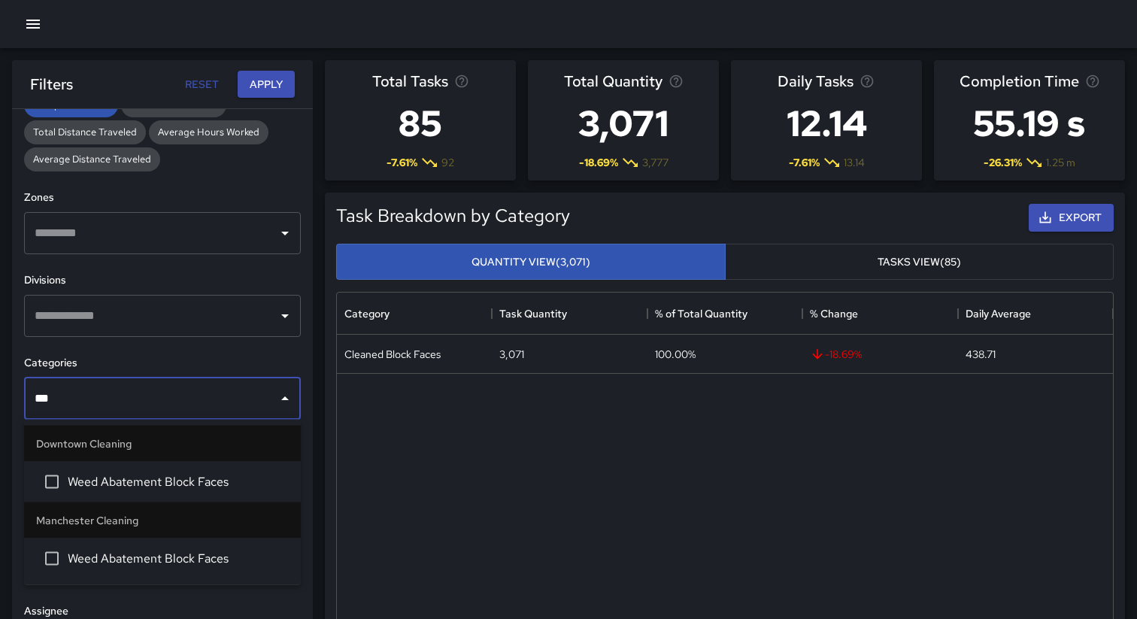
type input "****"
click at [132, 556] on span "Weed Abatement Block Faces" at bounding box center [178, 559] width 221 height 18
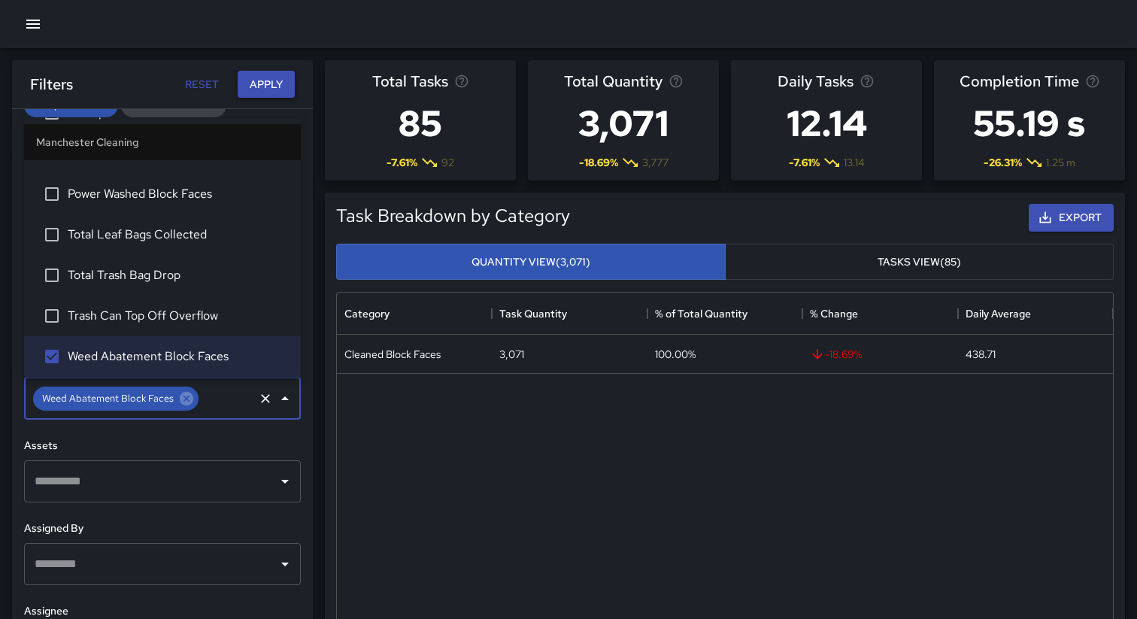
click at [266, 78] on button "Apply" at bounding box center [266, 85] width 57 height 28
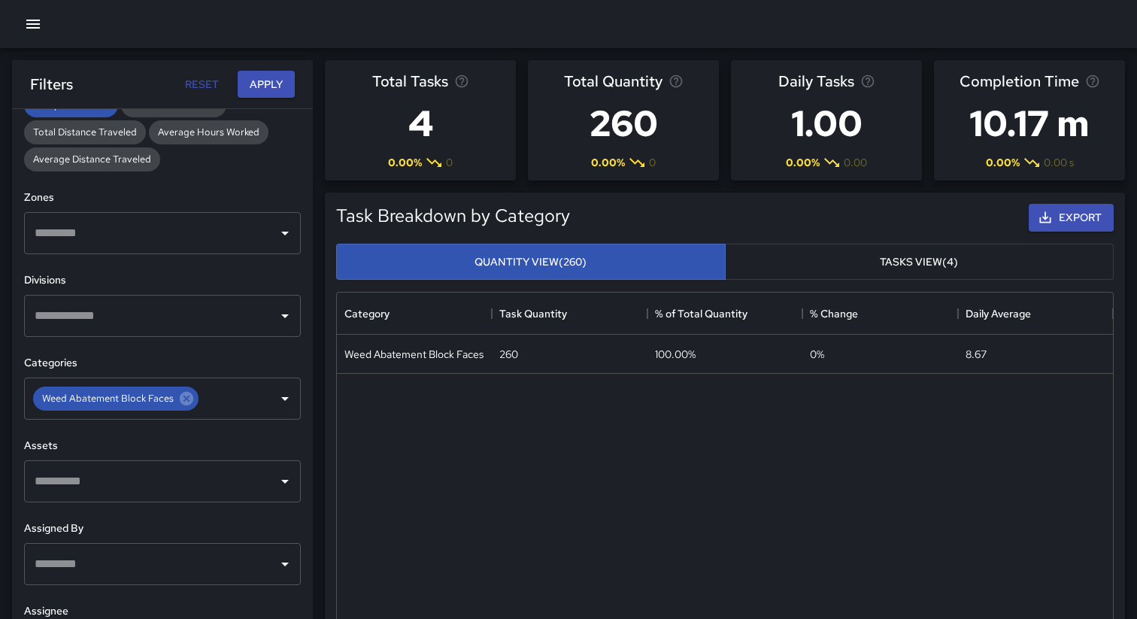
click at [97, 315] on input "text" at bounding box center [151, 316] width 241 height 29
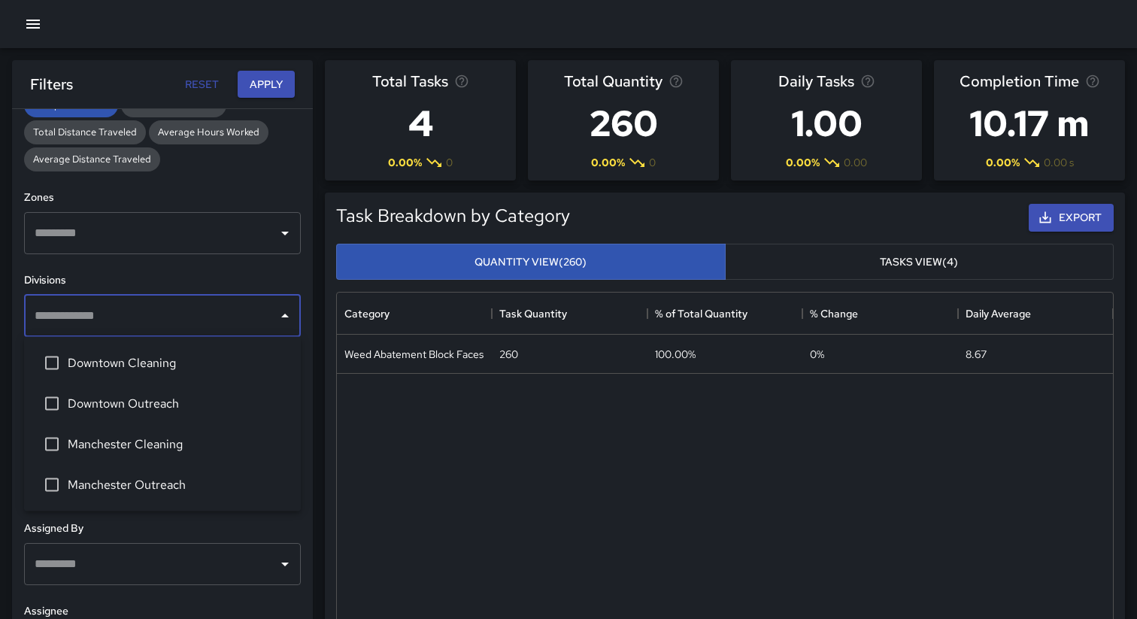
click at [124, 445] on span "Manchester Cleaning" at bounding box center [178, 445] width 221 height 18
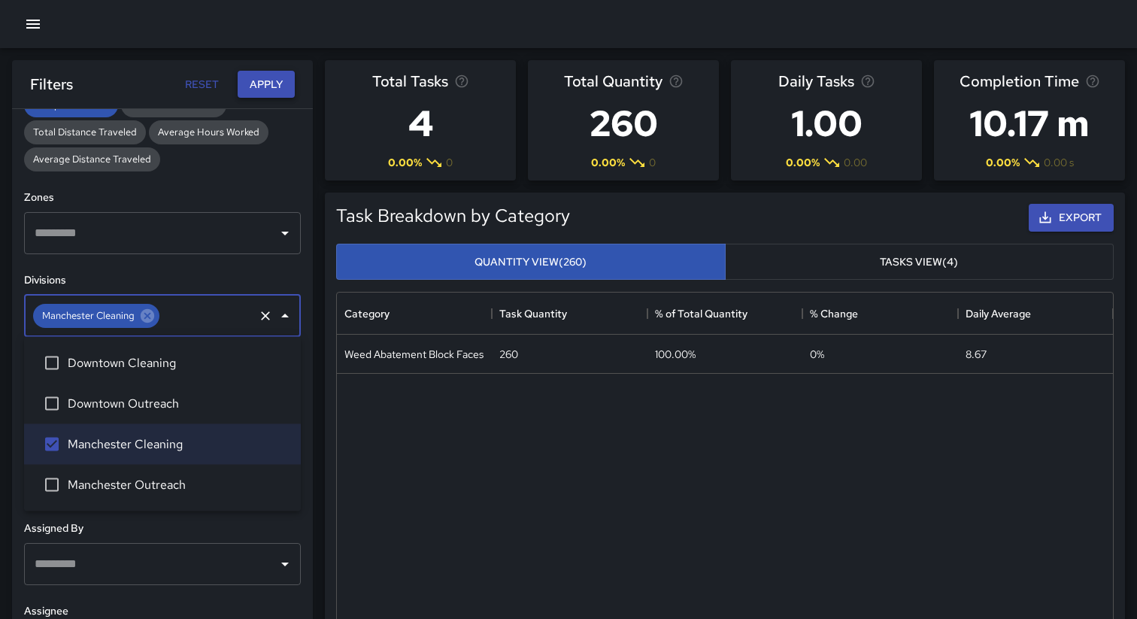
click at [259, 93] on button "Apply" at bounding box center [266, 85] width 57 height 28
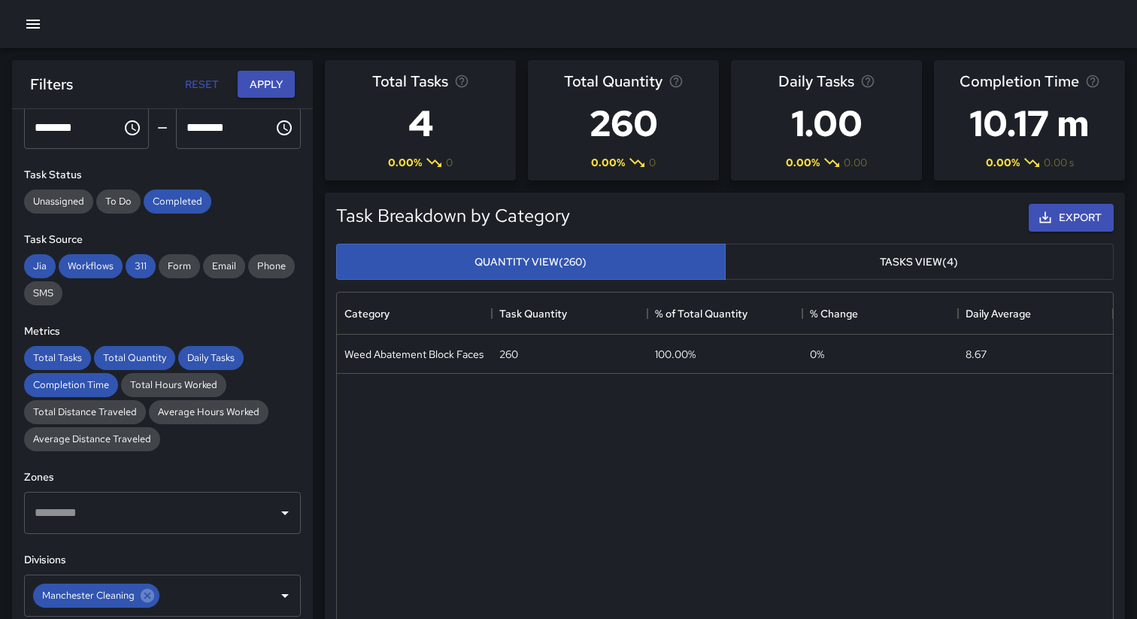
scroll to position [0, 0]
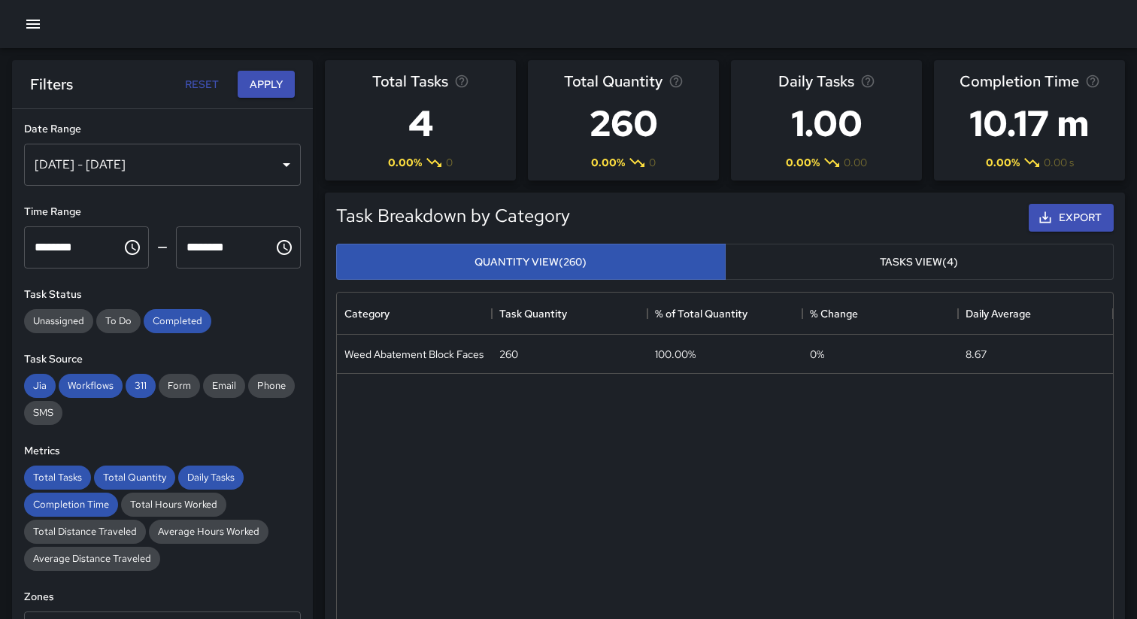
click at [267, 309] on div "Unassigned To Do Completed" at bounding box center [162, 321] width 277 height 24
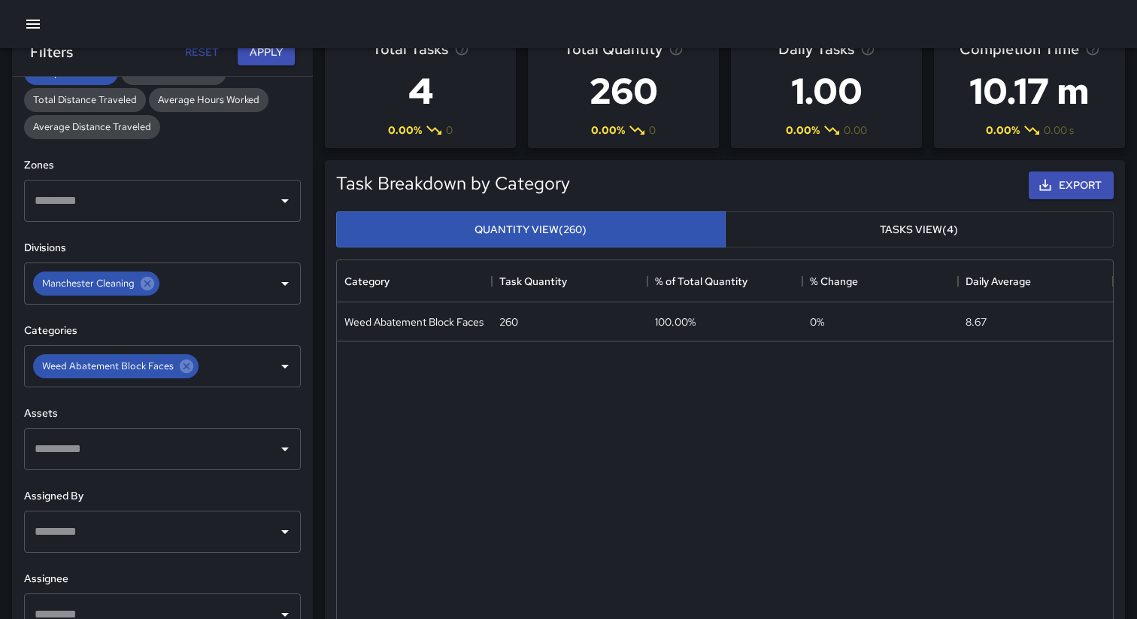
scroll to position [45, 0]
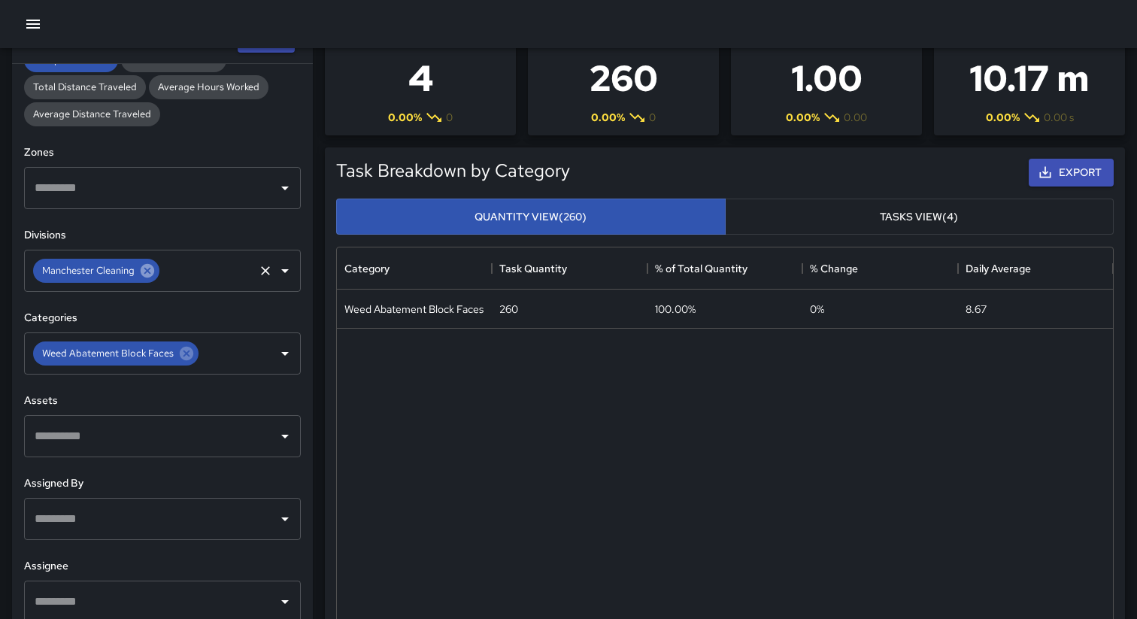
click at [150, 272] on icon at bounding box center [148, 271] width 14 height 14
click at [187, 354] on icon at bounding box center [187, 354] width 14 height 14
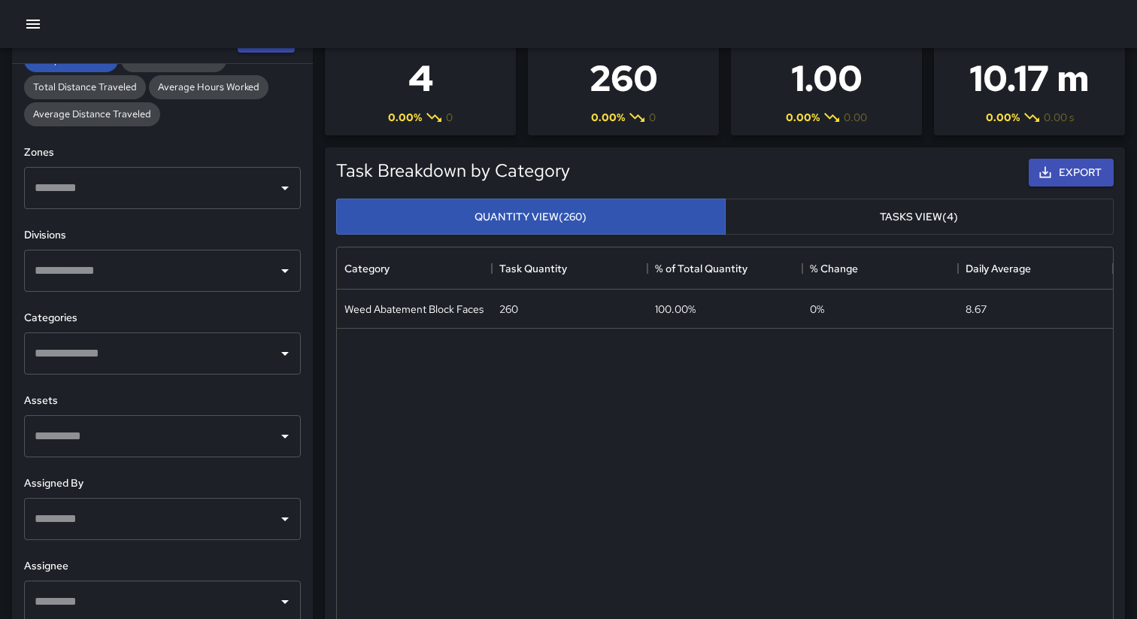
scroll to position [0, 0]
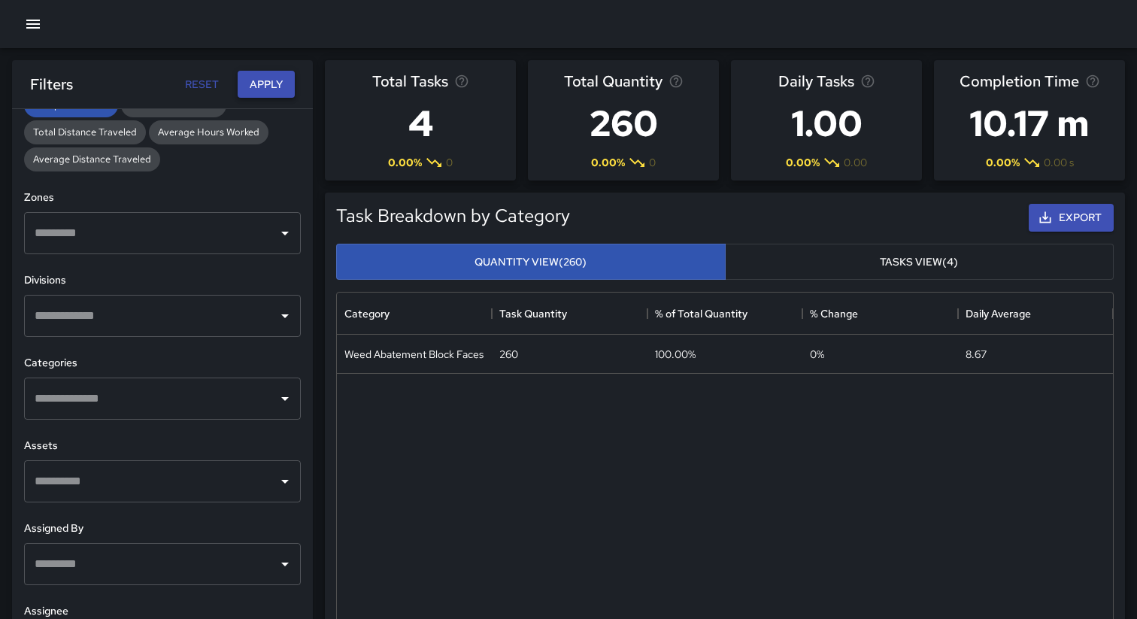
click at [266, 82] on button "Apply" at bounding box center [266, 85] width 57 height 28
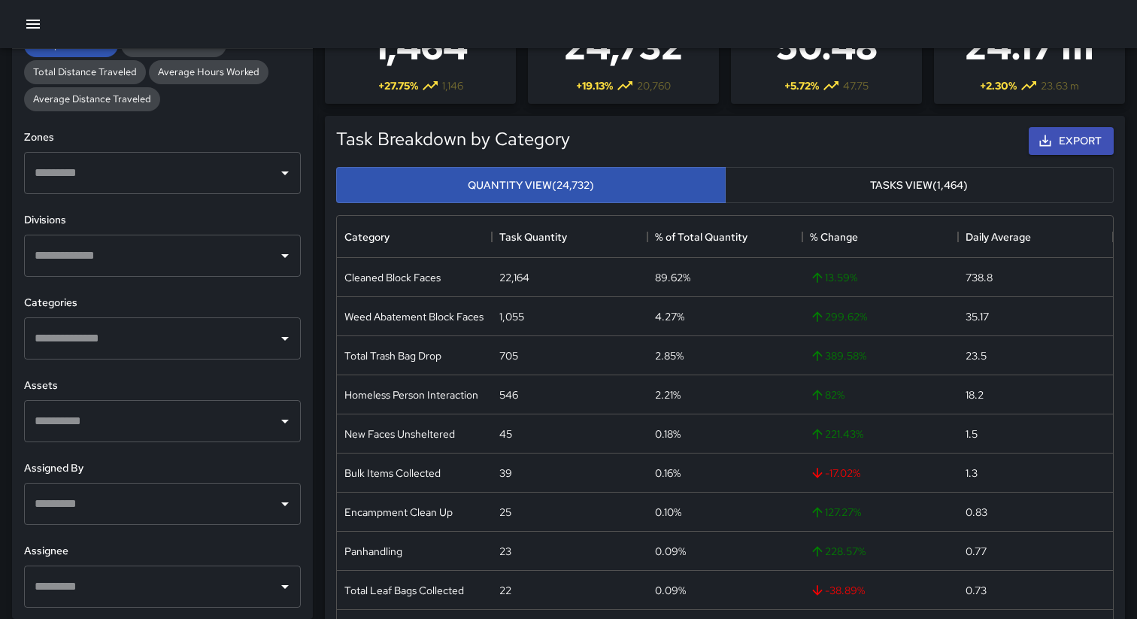
scroll to position [93, 0]
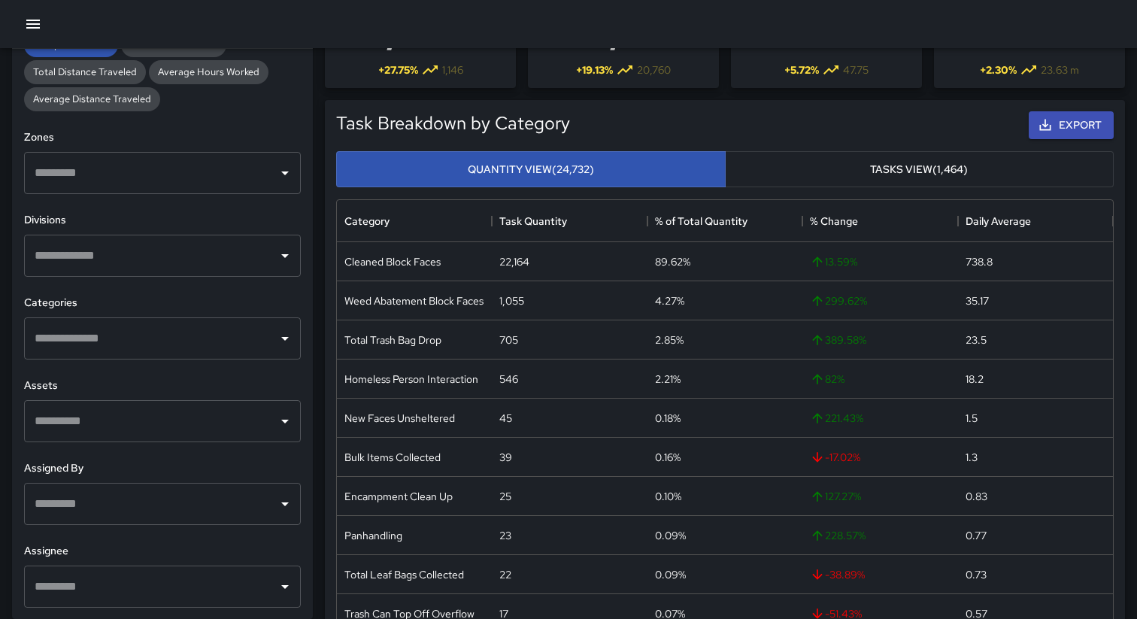
click at [93, 265] on input "text" at bounding box center [151, 255] width 241 height 29
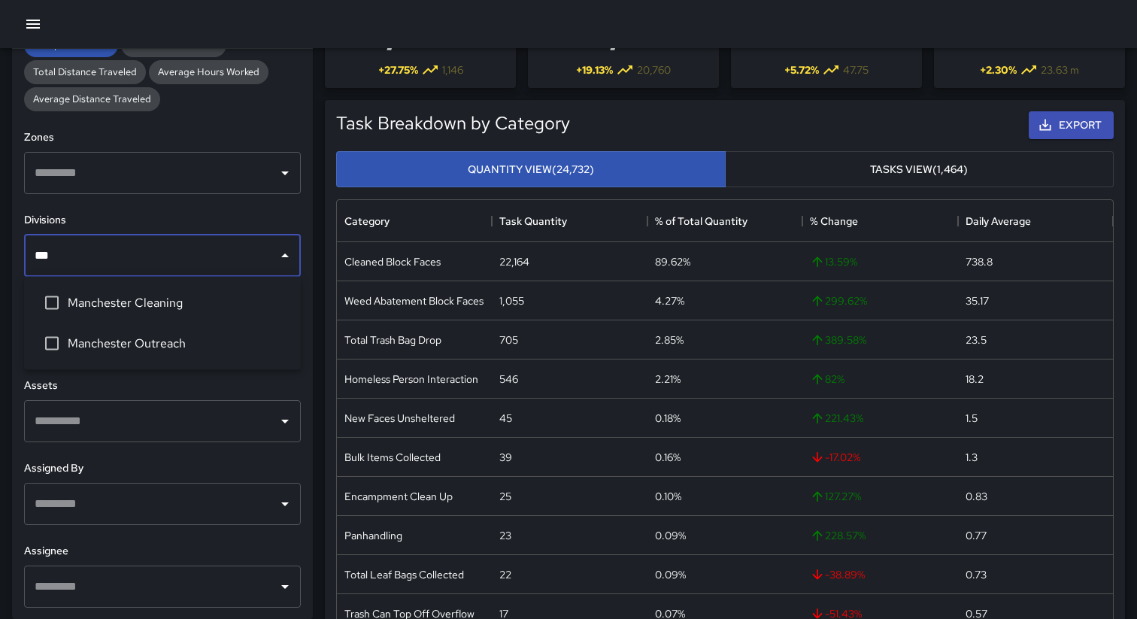
type input "****"
click at [107, 313] on li "Manchester Cleaning" at bounding box center [162, 303] width 277 height 41
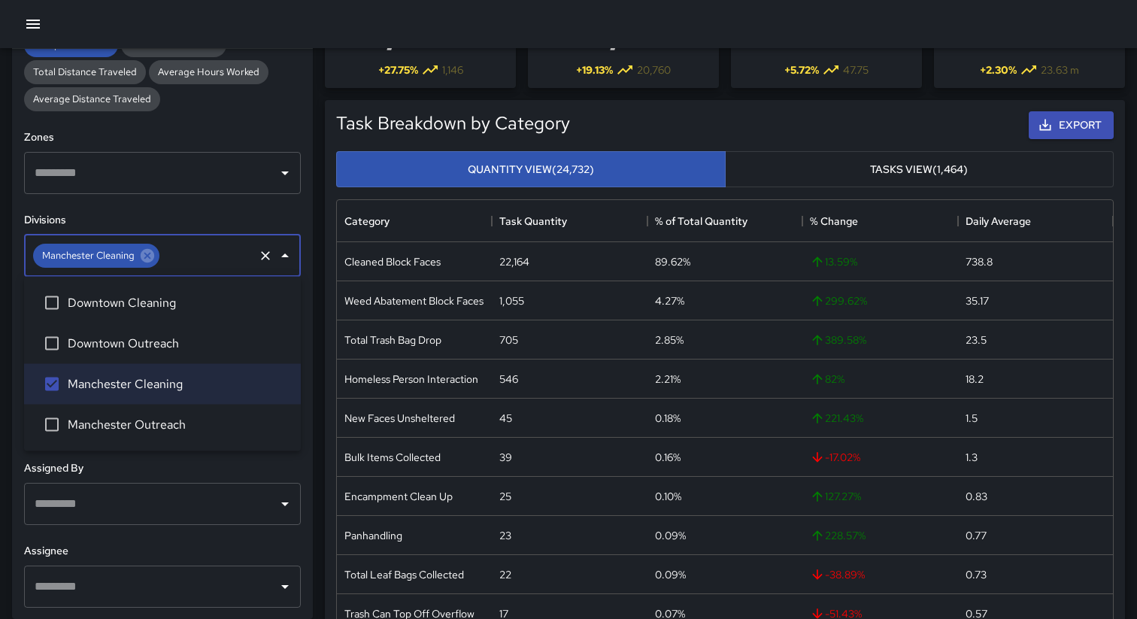
click at [297, 214] on h6 "Divisions" at bounding box center [162, 220] width 277 height 17
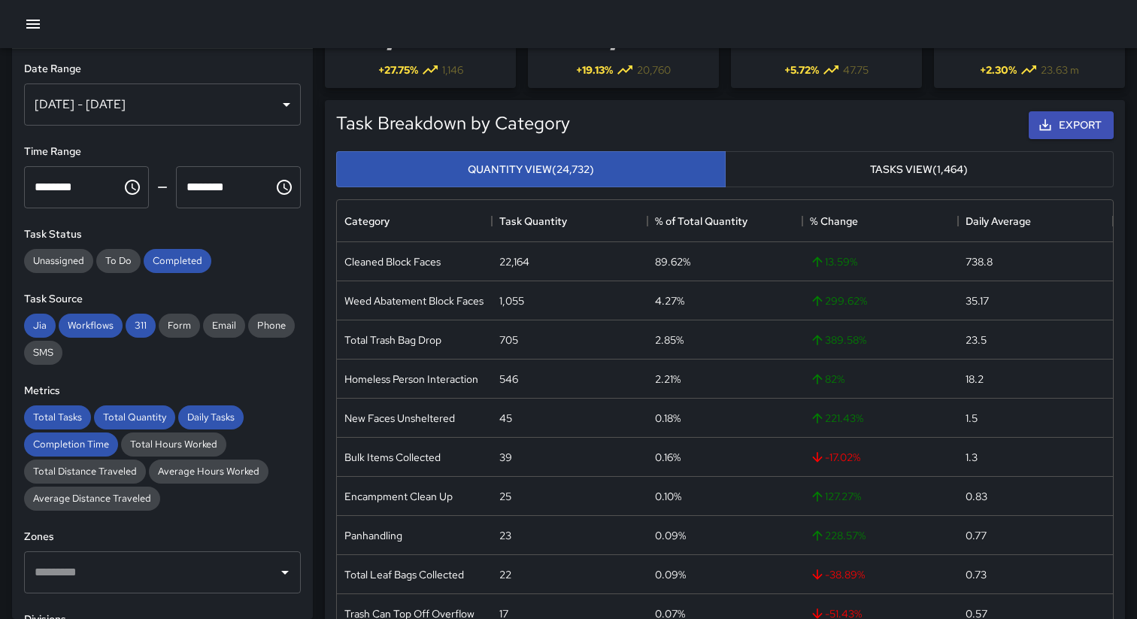
scroll to position [0, 0]
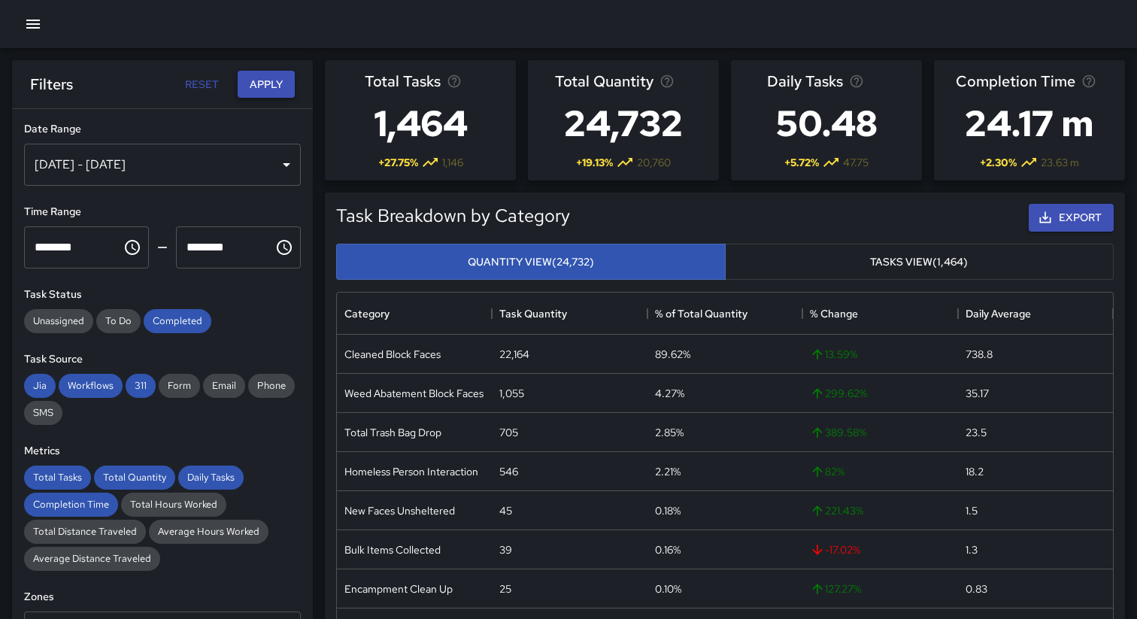
click at [263, 83] on button "Apply" at bounding box center [266, 85] width 57 height 28
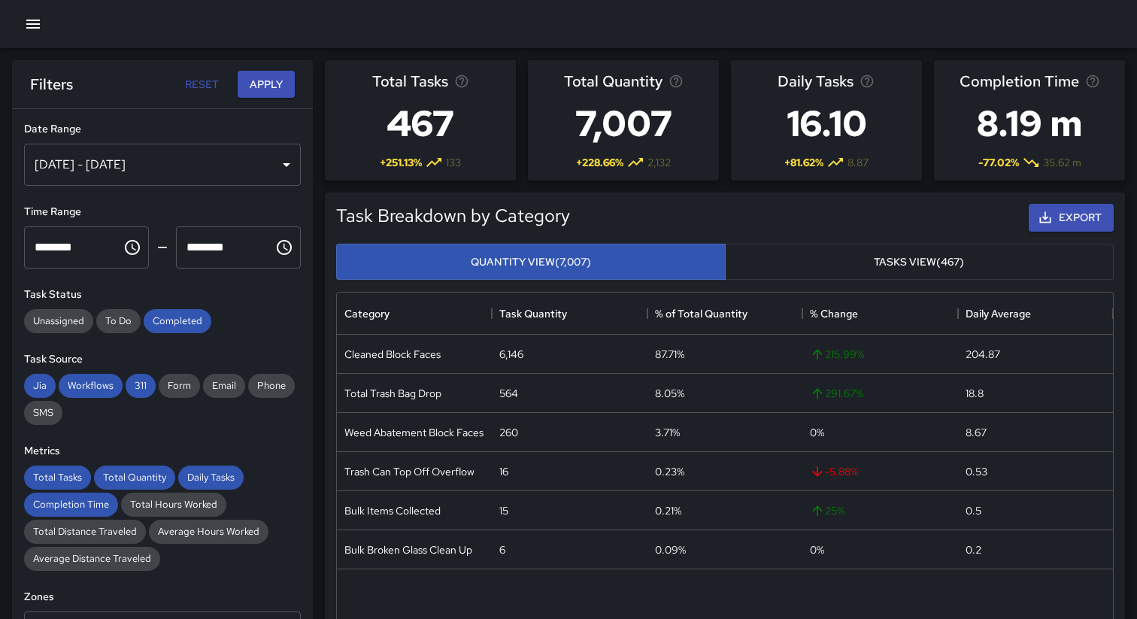
click at [316, 416] on div "Task Breakdown by Category Export Quantity View (7,007) Tasks View (467) Catego…" at bounding box center [719, 468] width 812 height 574
click at [737, 214] on div "Export" at bounding box center [845, 218] width 544 height 34
click at [694, 30] on div at bounding box center [568, 24] width 1137 height 48
click at [316, 419] on div "Task Breakdown by Category Export Quantity View (7,007) Tasks View (467) Catego…" at bounding box center [719, 468] width 812 height 574
click at [813, 204] on div "Export" at bounding box center [845, 218] width 544 height 34
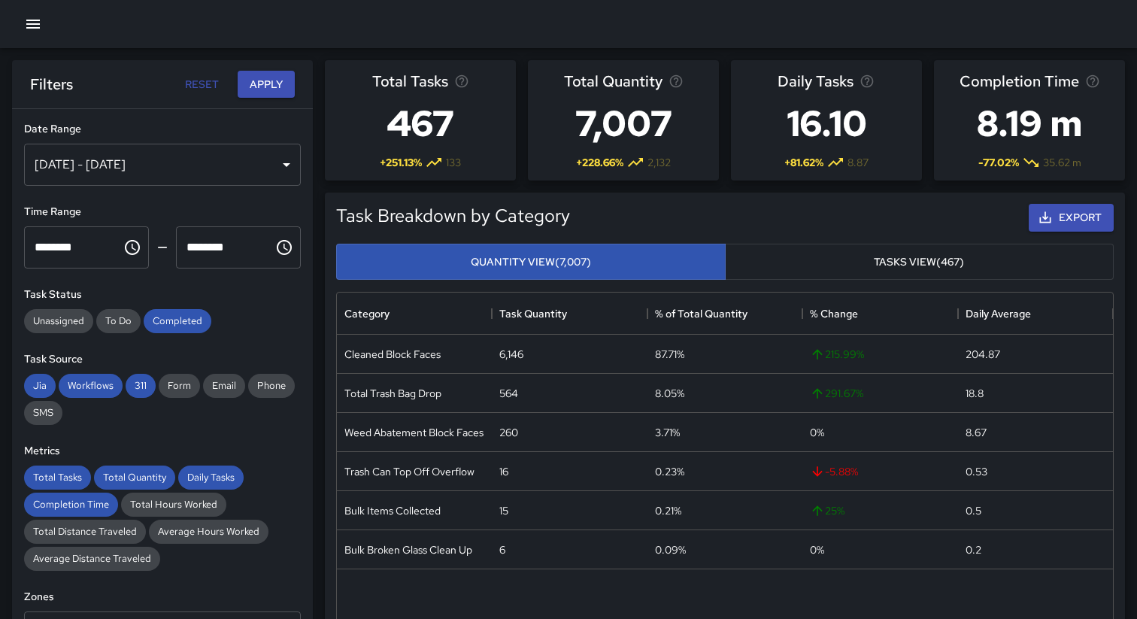
click at [551, 190] on div "Task Breakdown by Category Export Quantity View (7,007) Tasks View (467) Catego…" at bounding box center [719, 468] width 812 height 574
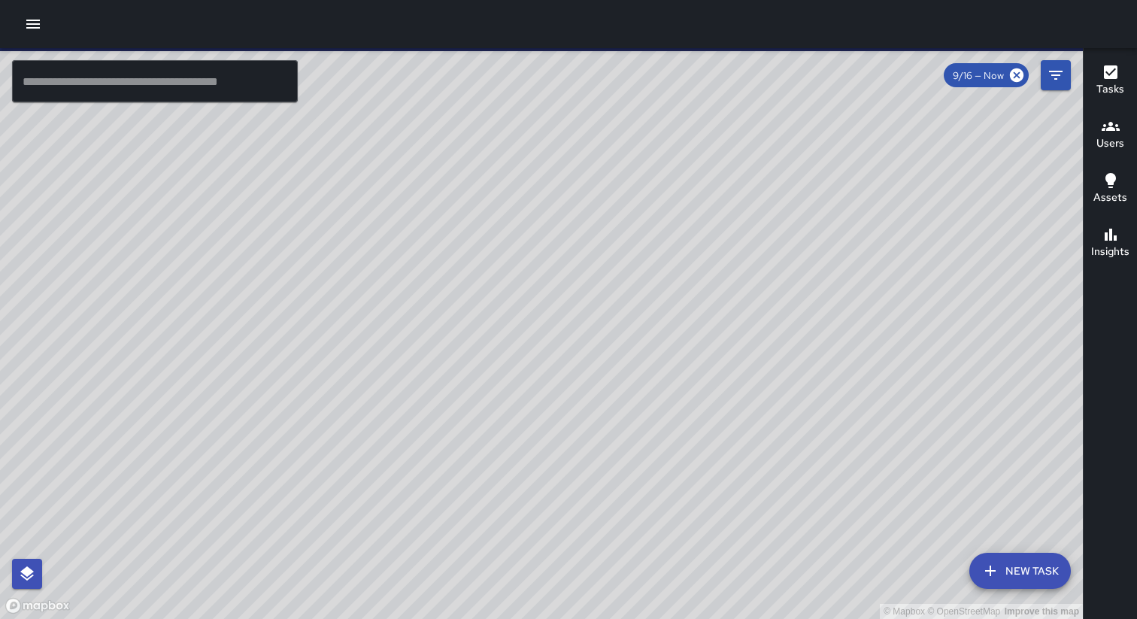
click at [35, 25] on icon "button" at bounding box center [33, 24] width 18 height 18
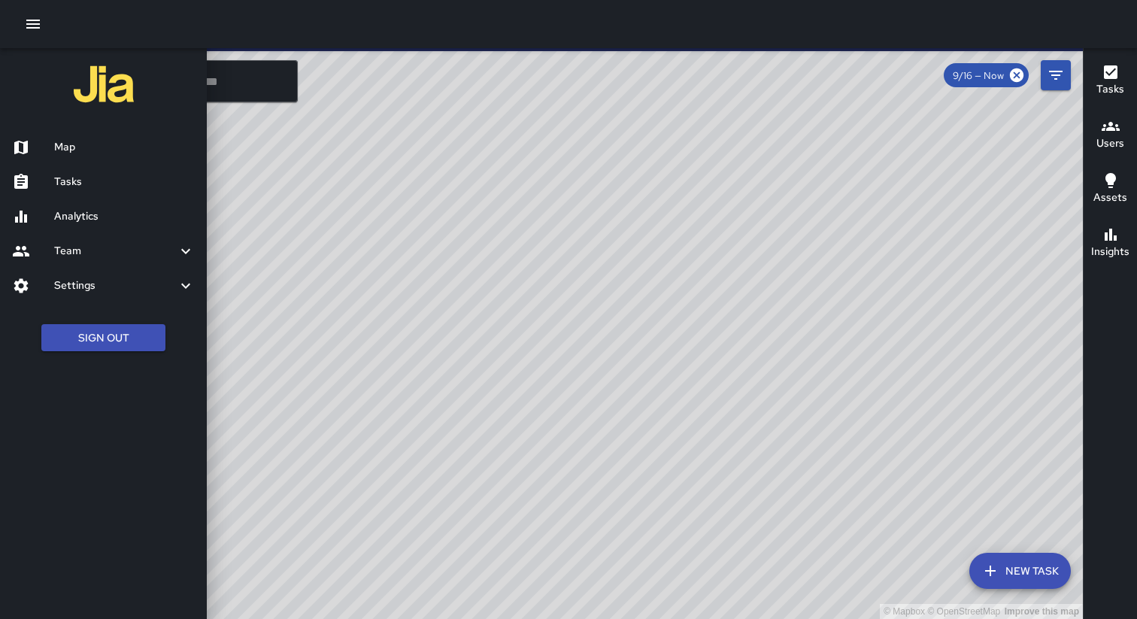
click at [77, 186] on h6 "Tasks" at bounding box center [124, 182] width 141 height 17
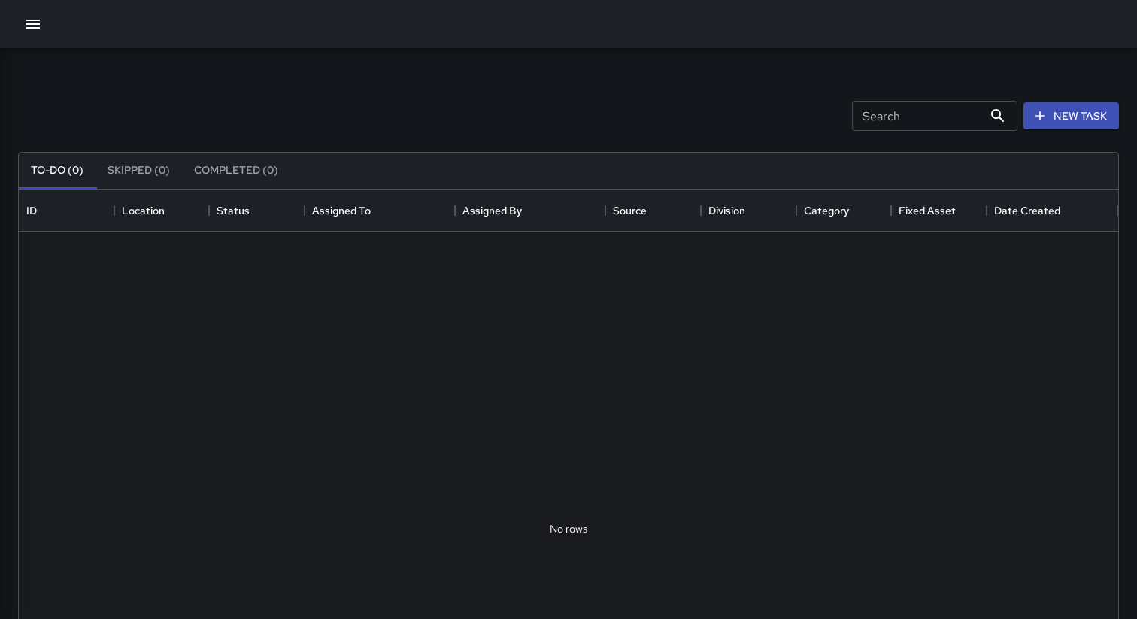
scroll to position [637, 1100]
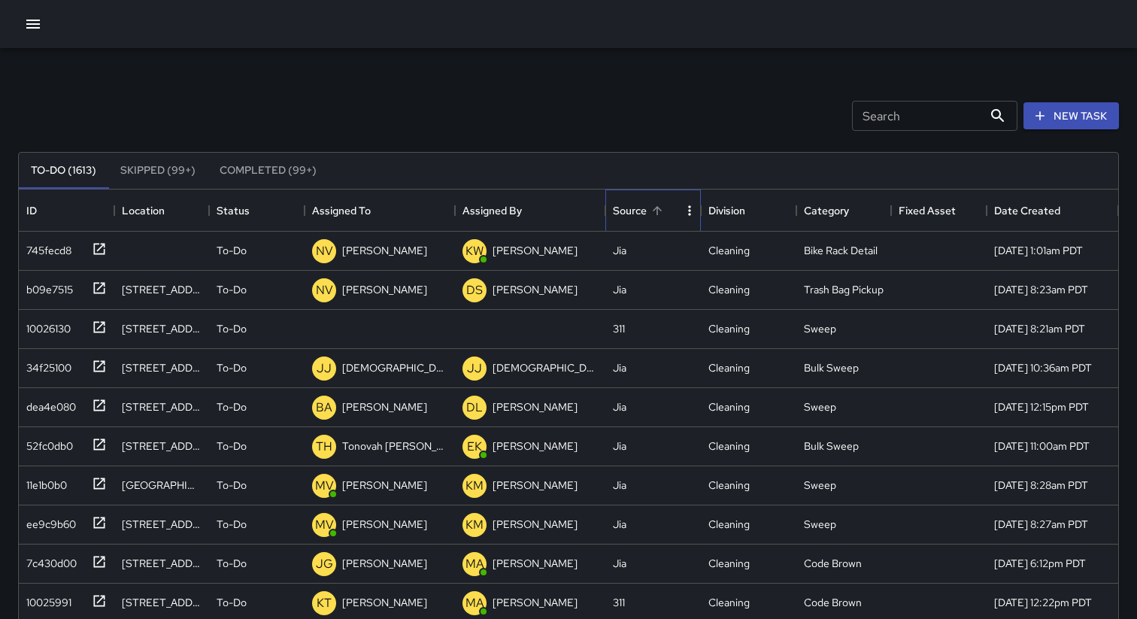
click at [629, 208] on div "Source" at bounding box center [630, 211] width 34 height 42
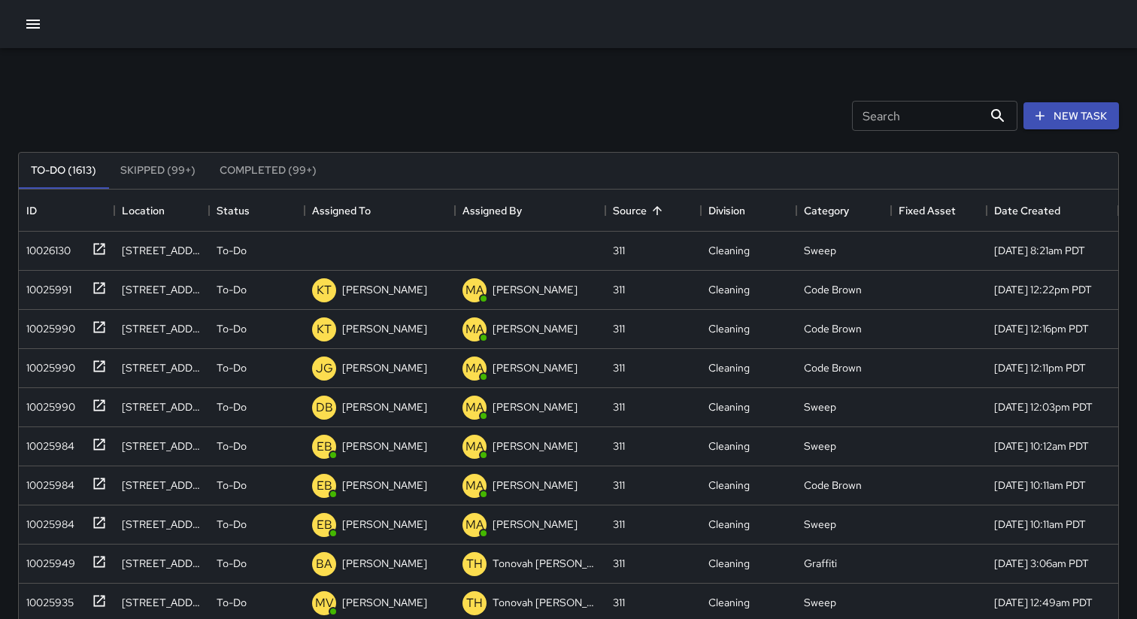
click at [146, 169] on button "Skipped (99+)" at bounding box center [157, 171] width 99 height 36
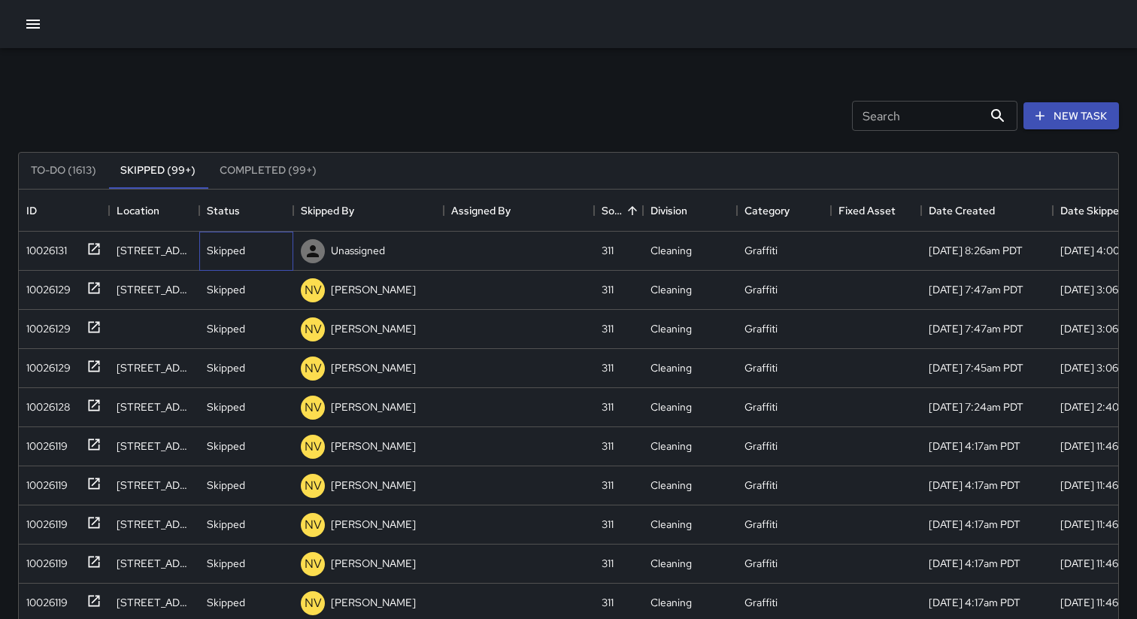
click at [226, 251] on p "Skipped" at bounding box center [226, 250] width 38 height 15
click at [49, 247] on div "10026131" at bounding box center [43, 247] width 47 height 21
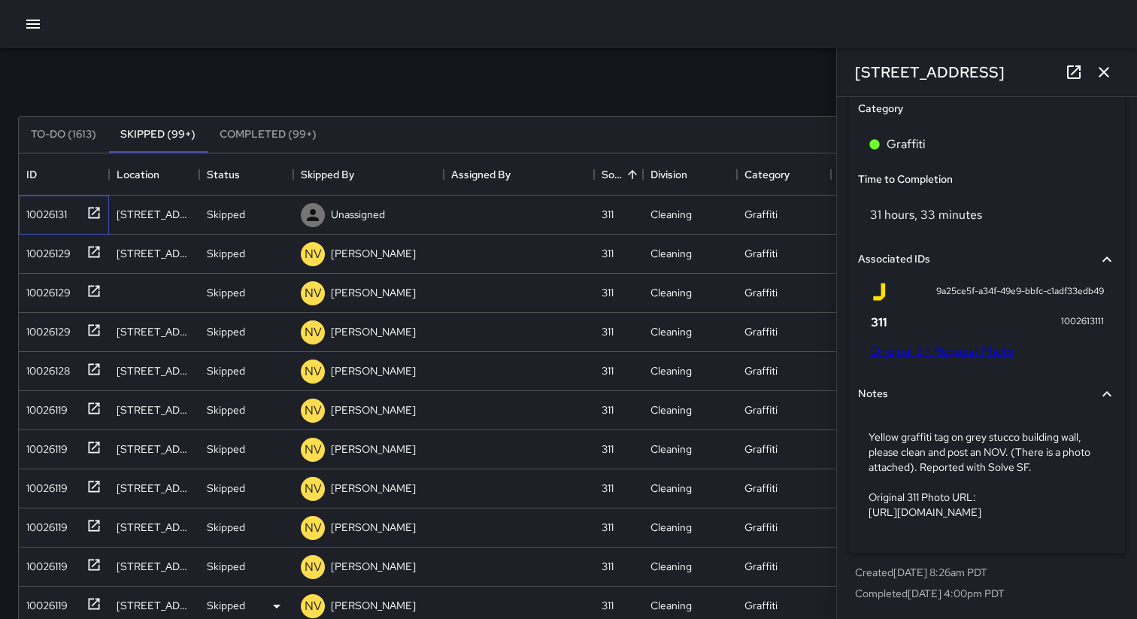
scroll to position [0, 0]
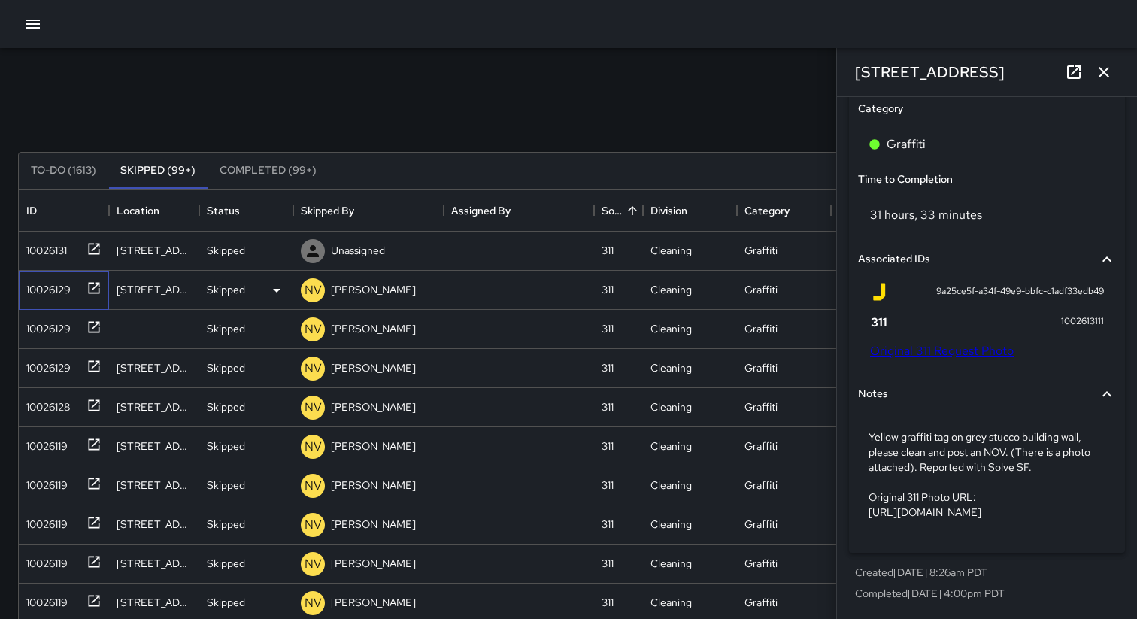
click at [49, 285] on div "10026129" at bounding box center [45, 286] width 50 height 21
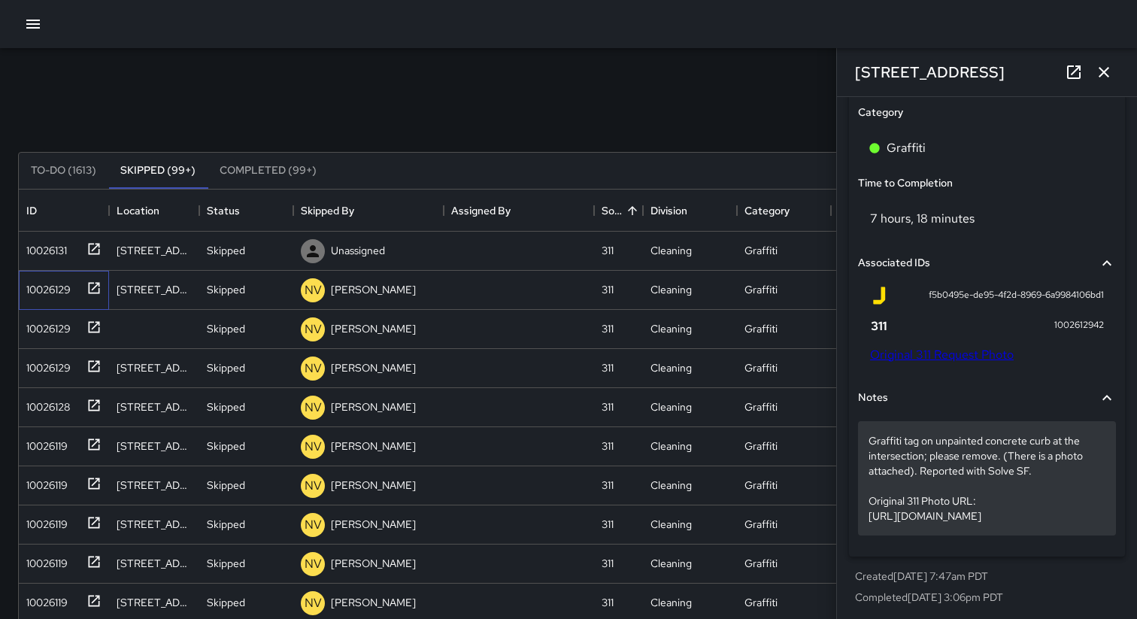
scroll to position [991, 0]
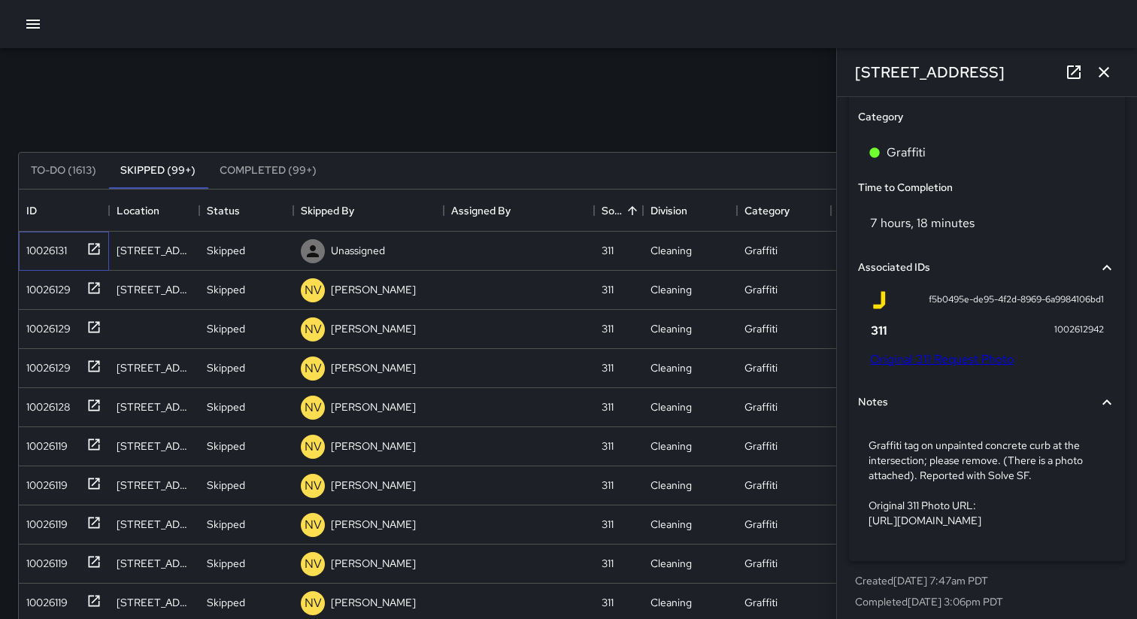
click at [39, 251] on div "10026131" at bounding box center [43, 247] width 47 height 21
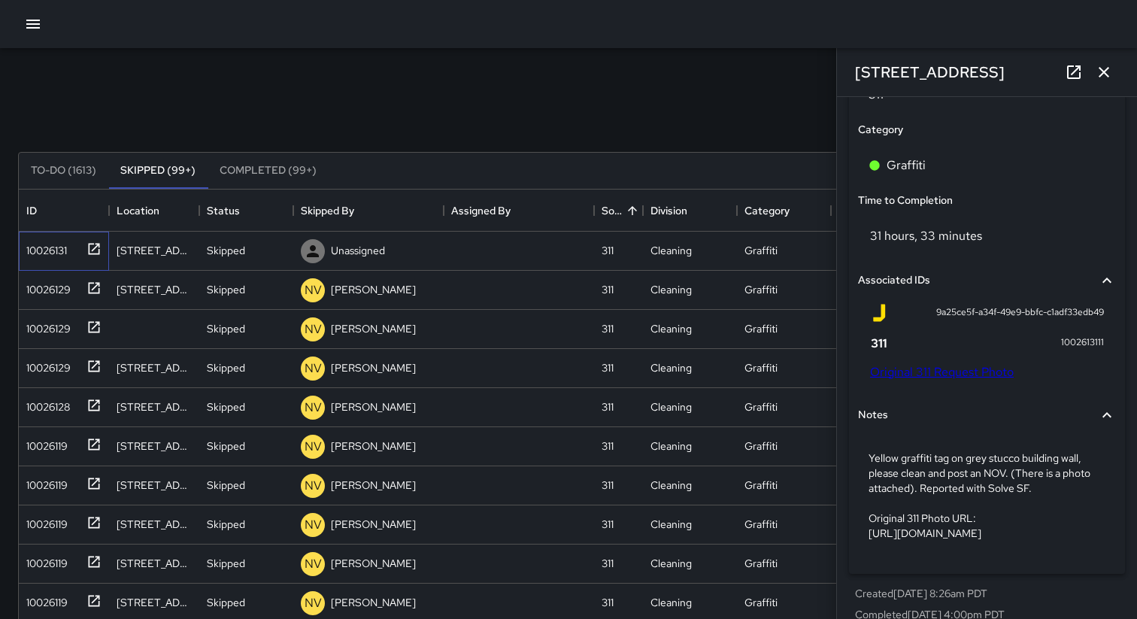
scroll to position [958, 0]
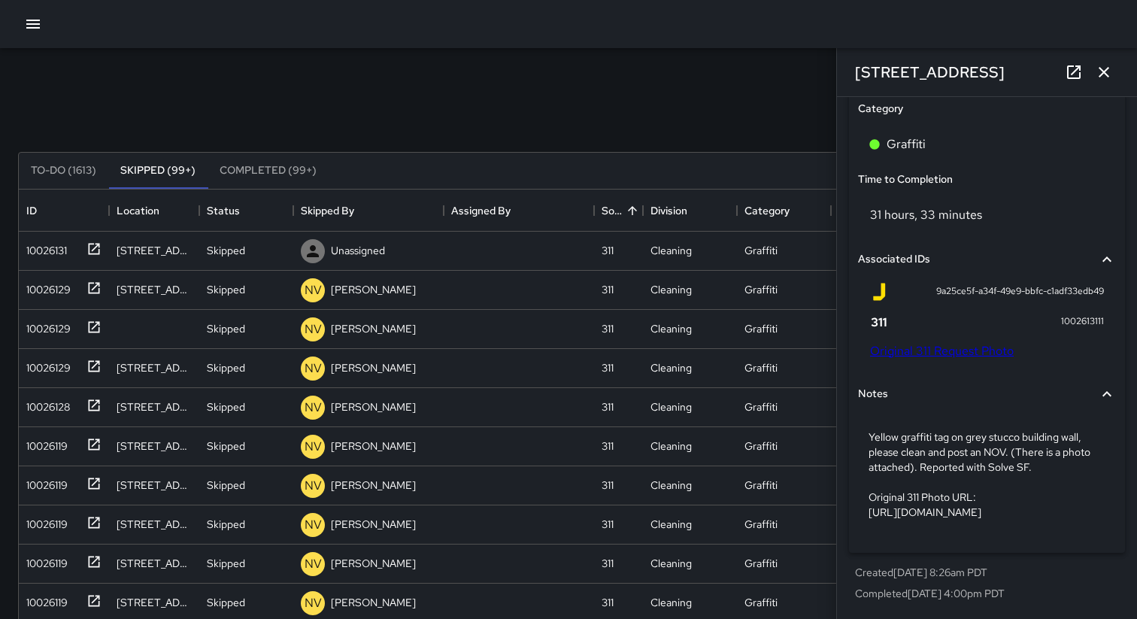
click at [1100, 77] on icon "button" at bounding box center [1104, 72] width 18 height 18
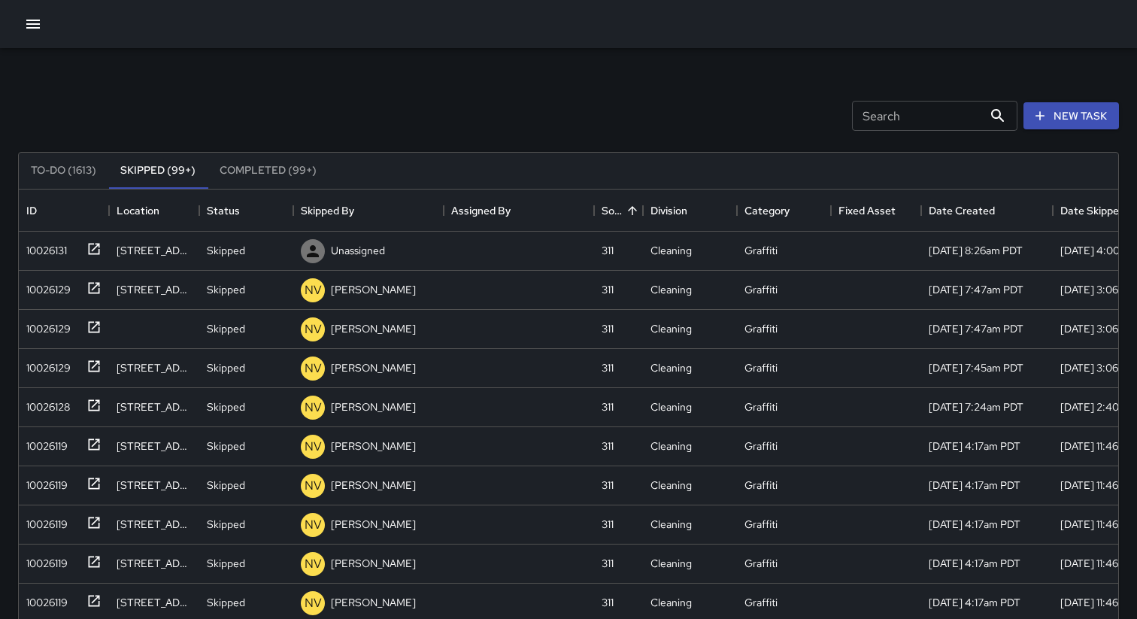
click at [231, 100] on div "Search Search New Task" at bounding box center [568, 116] width 1107 height 78
click at [324, 111] on div "Search Search New Task" at bounding box center [568, 116] width 1107 height 78
click at [453, 109] on div "Search Search New Task" at bounding box center [568, 116] width 1107 height 78
click at [32, 23] on icon "button" at bounding box center [33, 24] width 18 height 18
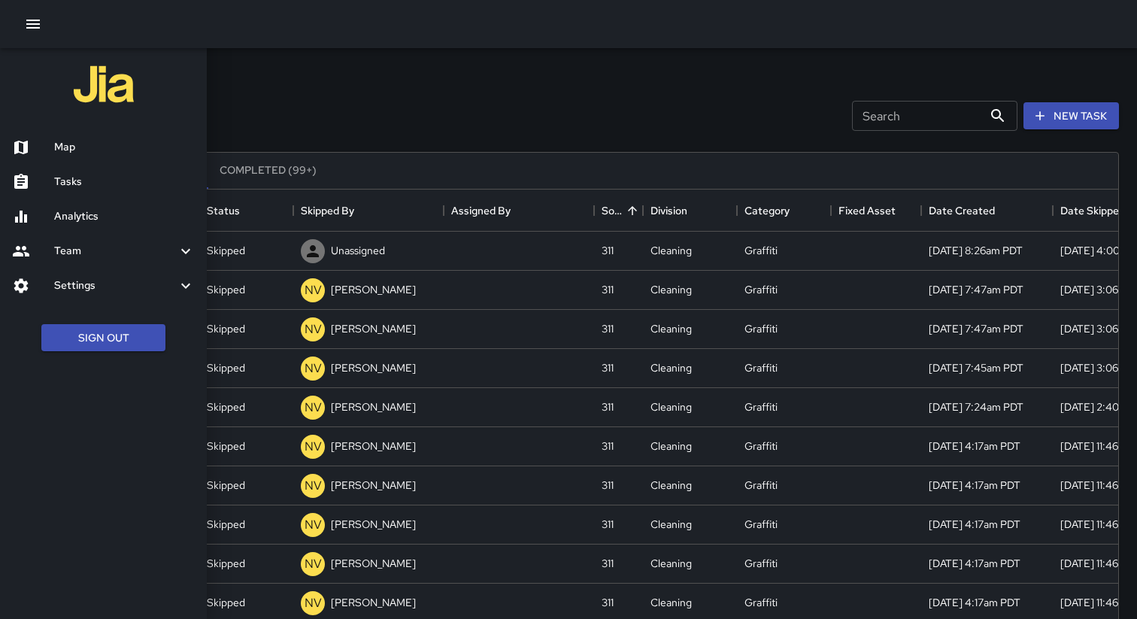
click at [252, 70] on div at bounding box center [568, 309] width 1137 height 619
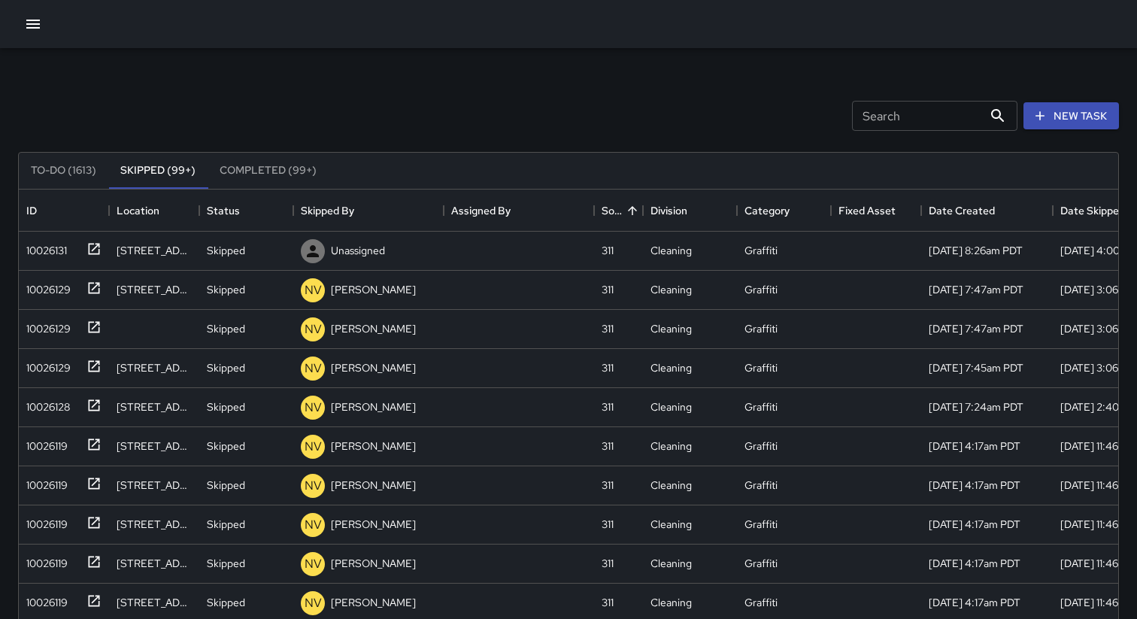
click at [25, 35] on button "button" at bounding box center [33, 24] width 30 height 30
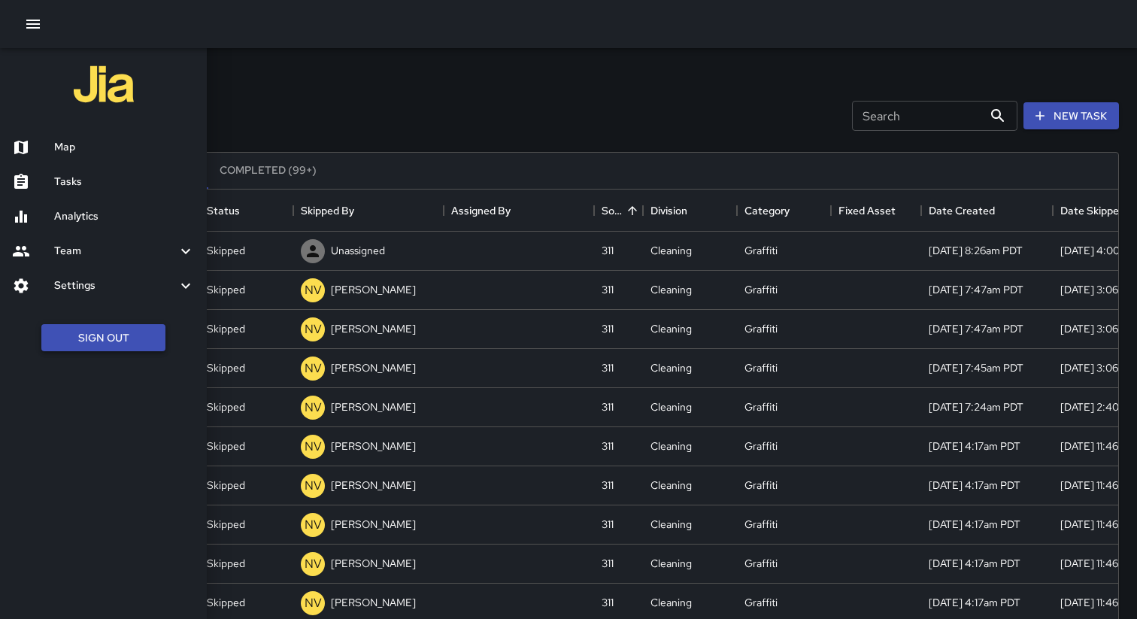
click at [103, 337] on button "Sign Out" at bounding box center [103, 338] width 124 height 28
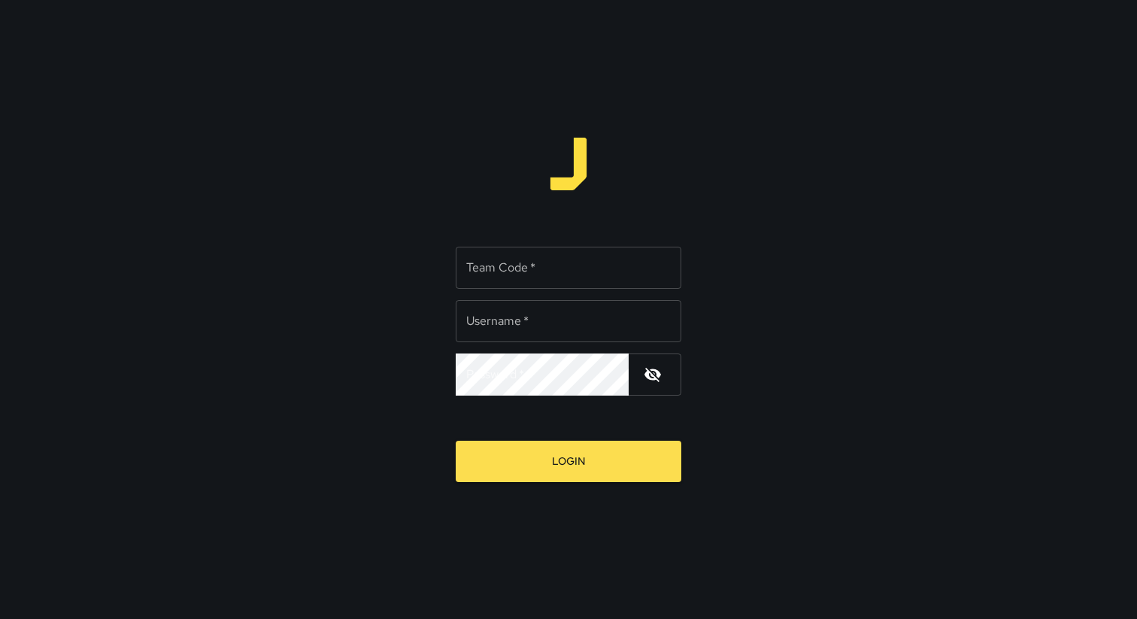
click at [478, 269] on div "Team Code   * Team Code   *" at bounding box center [569, 268] width 226 height 42
type input "*****"
type input "**********"
click at [456, 441] on button "Login" at bounding box center [569, 461] width 226 height 41
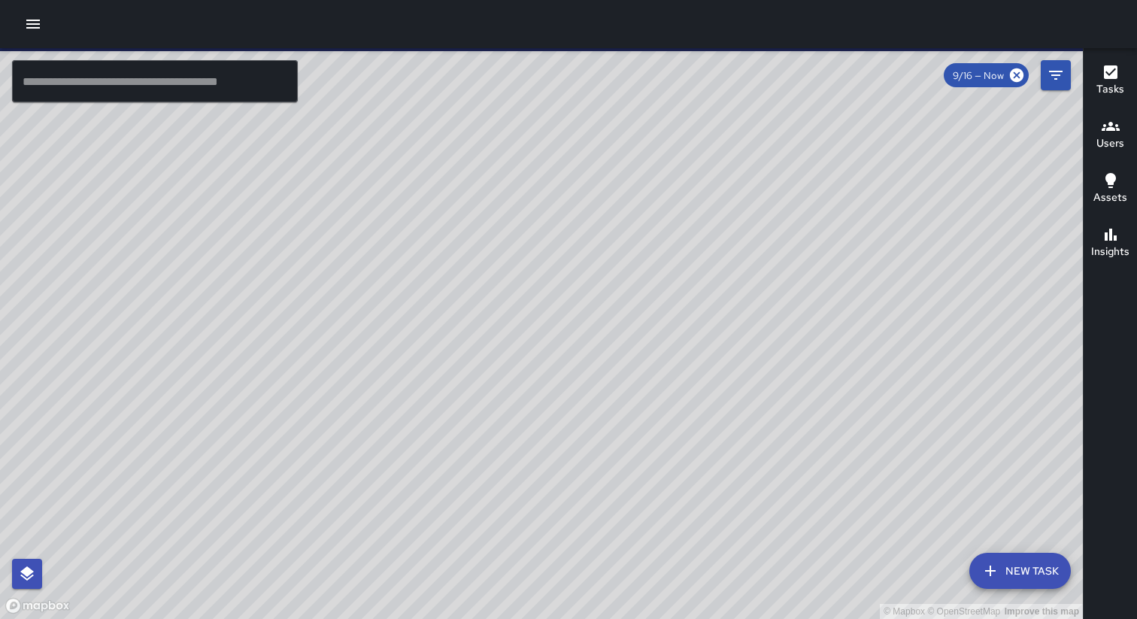
click at [29, 20] on icon "button" at bounding box center [33, 24] width 14 height 9
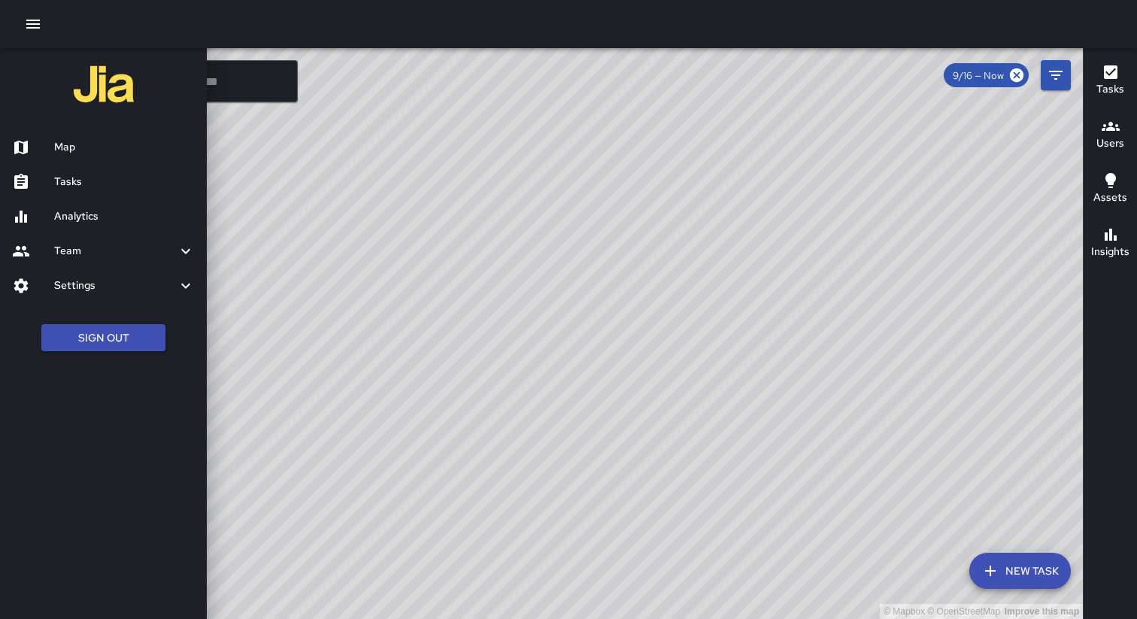
click at [72, 188] on h6 "Tasks" at bounding box center [124, 182] width 141 height 17
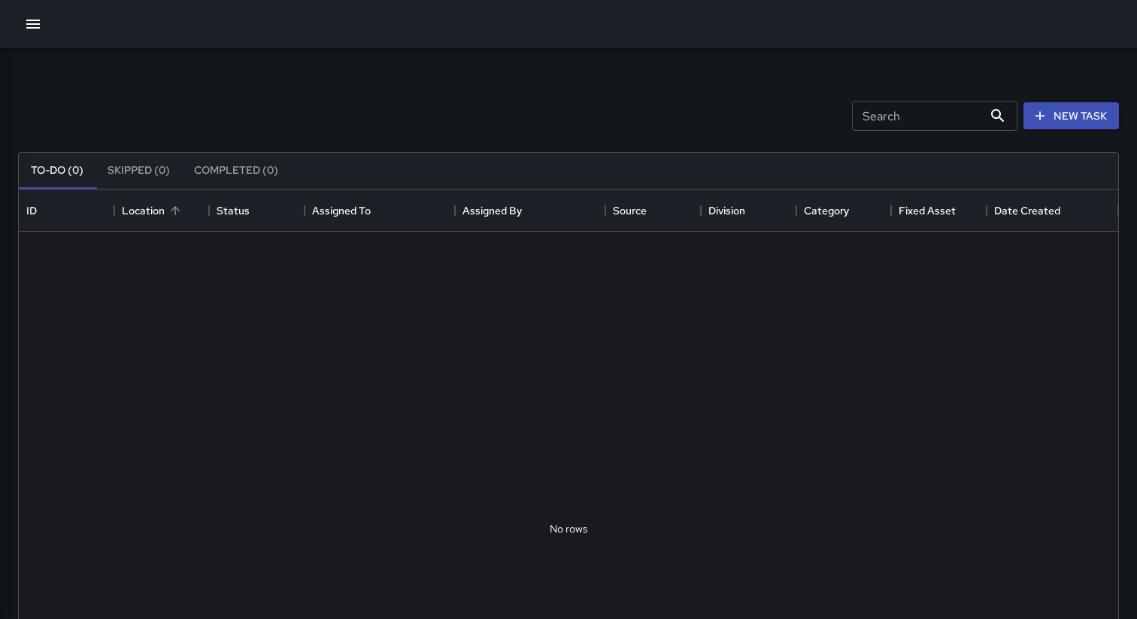
scroll to position [637, 1100]
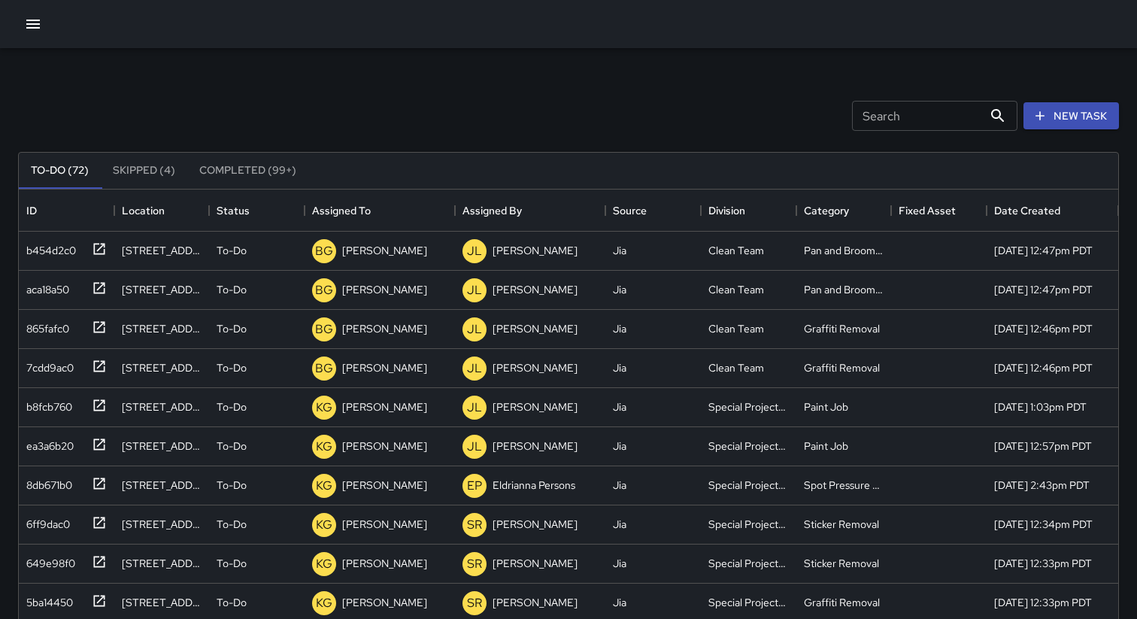
click at [141, 175] on button "Skipped (4)" at bounding box center [144, 171] width 87 height 36
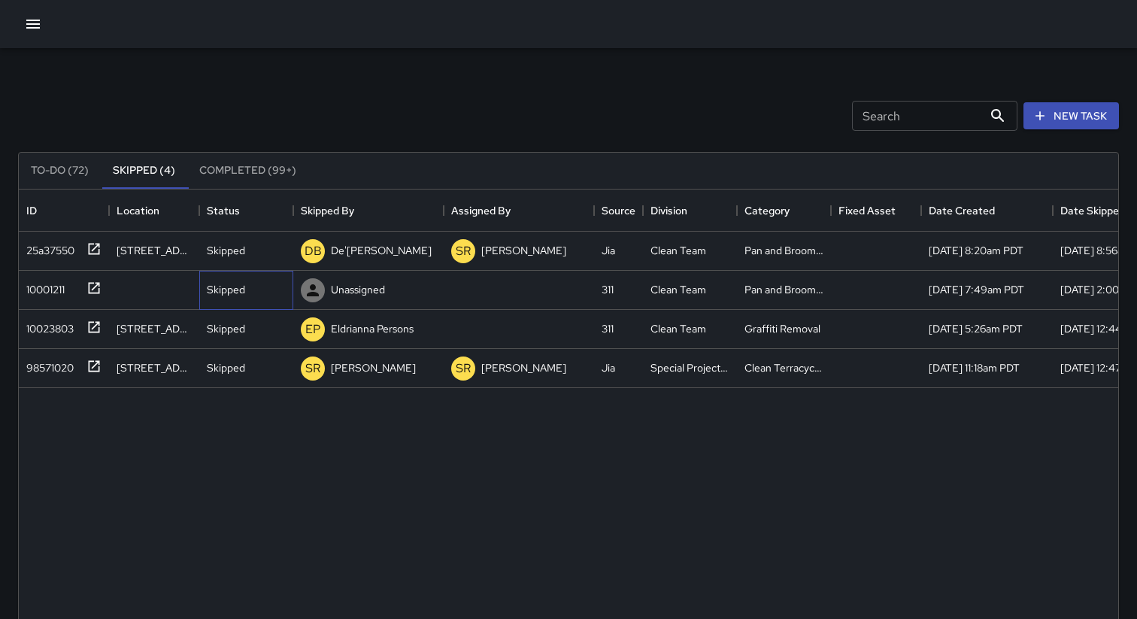
click at [242, 289] on p "Skipped" at bounding box center [226, 289] width 38 height 15
click at [238, 290] on p "Skipped" at bounding box center [226, 289] width 38 height 15
click at [410, 293] on div "Unassigned" at bounding box center [368, 290] width 150 height 39
click at [44, 290] on div "10001211" at bounding box center [42, 286] width 44 height 21
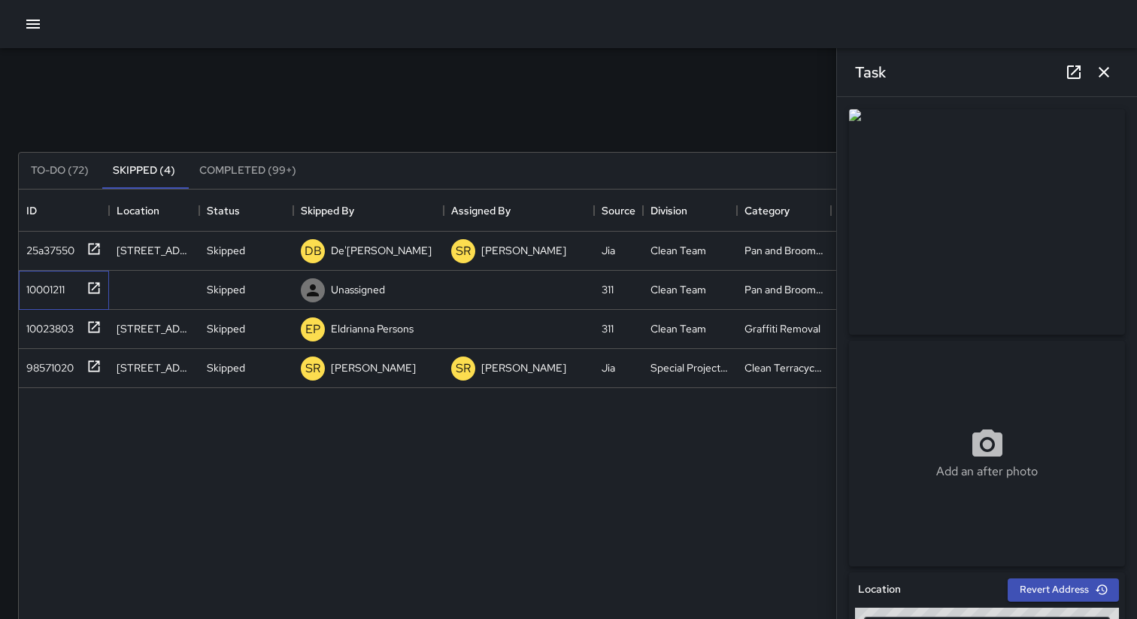
type input "**********"
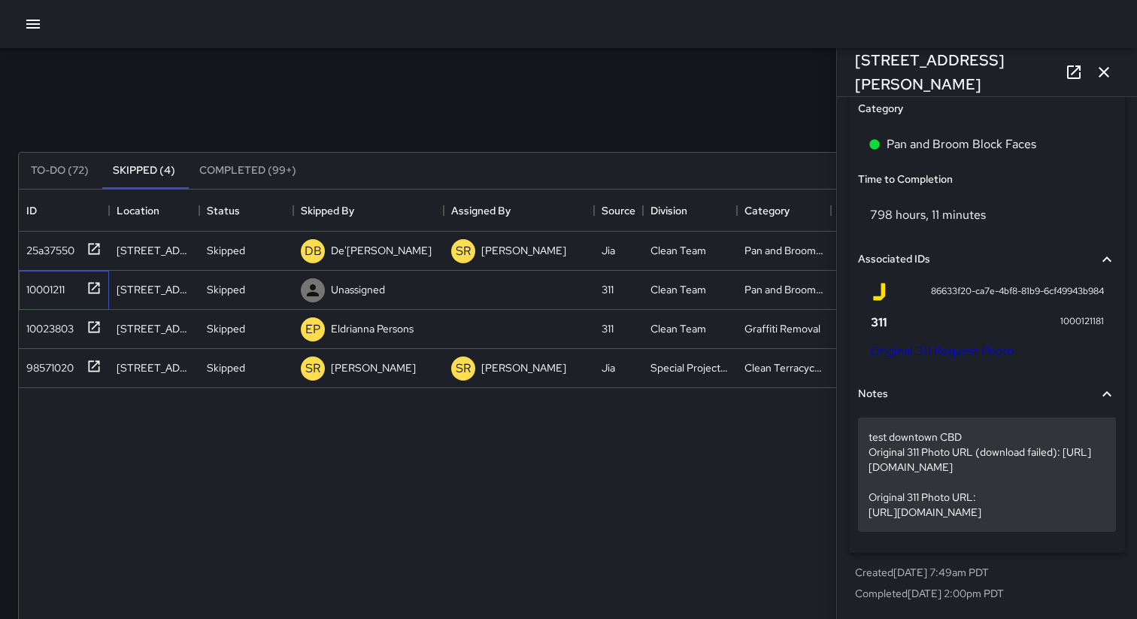
scroll to position [901, 0]
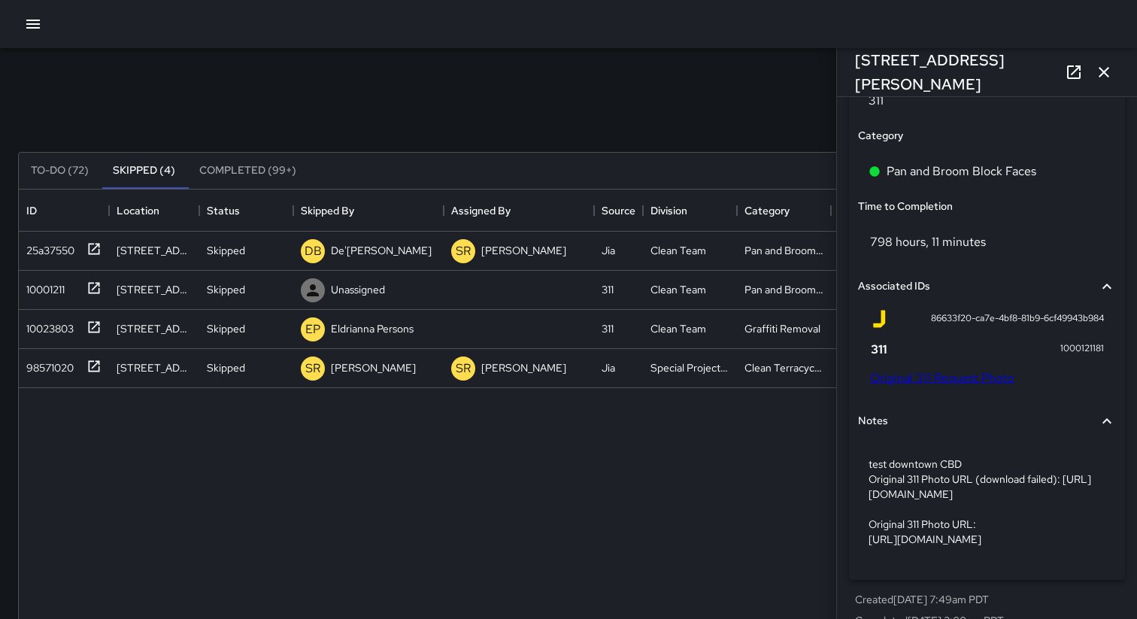
click at [957, 319] on span "86633f20-ca7e-4bf8-81b9-6cf49943b984" at bounding box center [1017, 318] width 173 height 15
copy div "86633f20-ca7e-4bf8-81b9-6cf49943b984"
click at [1103, 75] on icon "button" at bounding box center [1104, 72] width 18 height 18
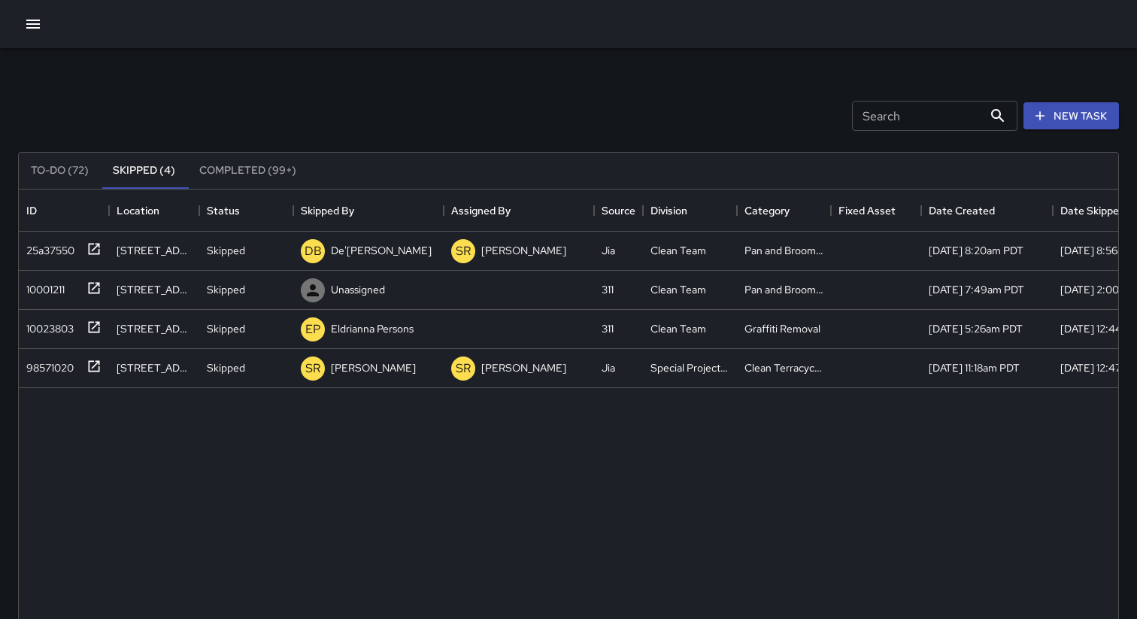
click at [62, 179] on button "To-Do (72)" at bounding box center [60, 171] width 82 height 36
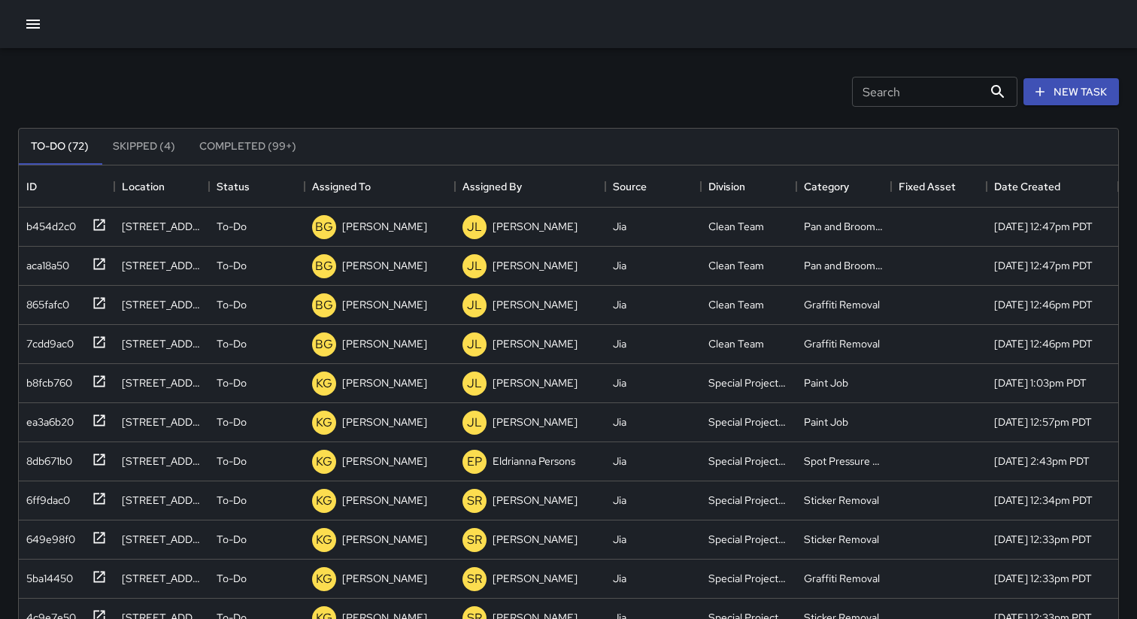
scroll to position [26, 0]
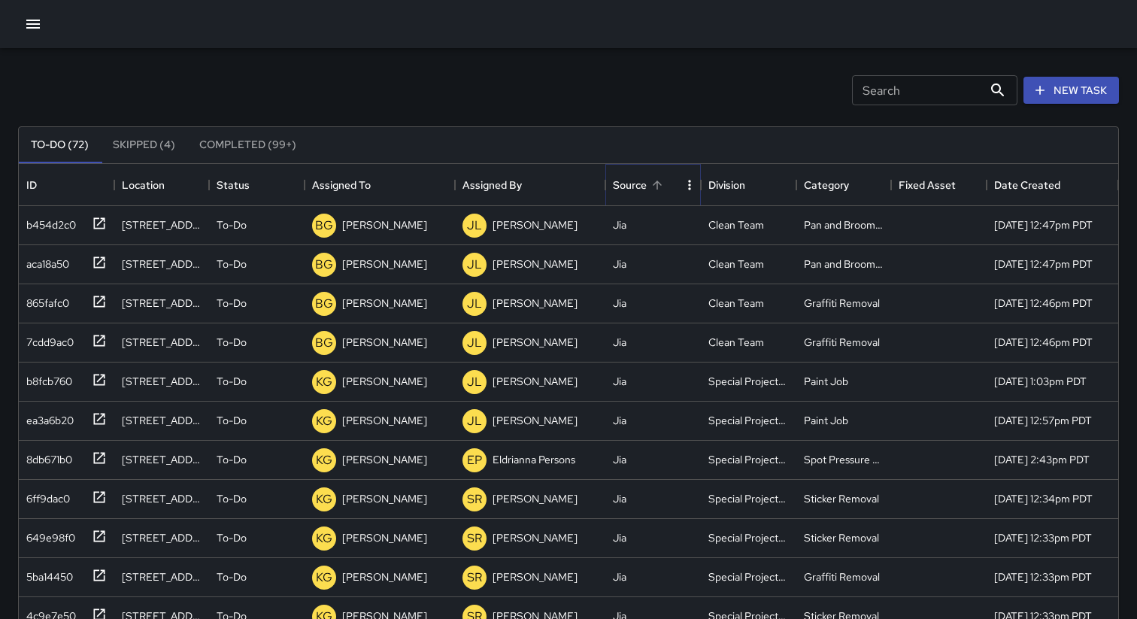
click at [651, 187] on icon "Sort" at bounding box center [658, 185] width 14 height 14
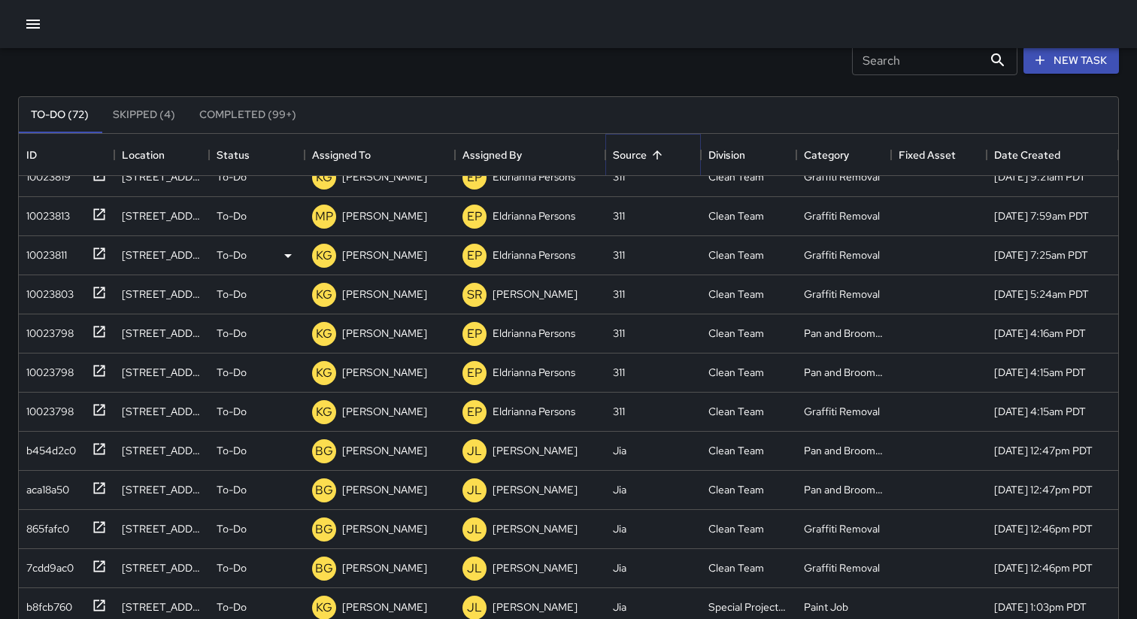
scroll to position [0, 0]
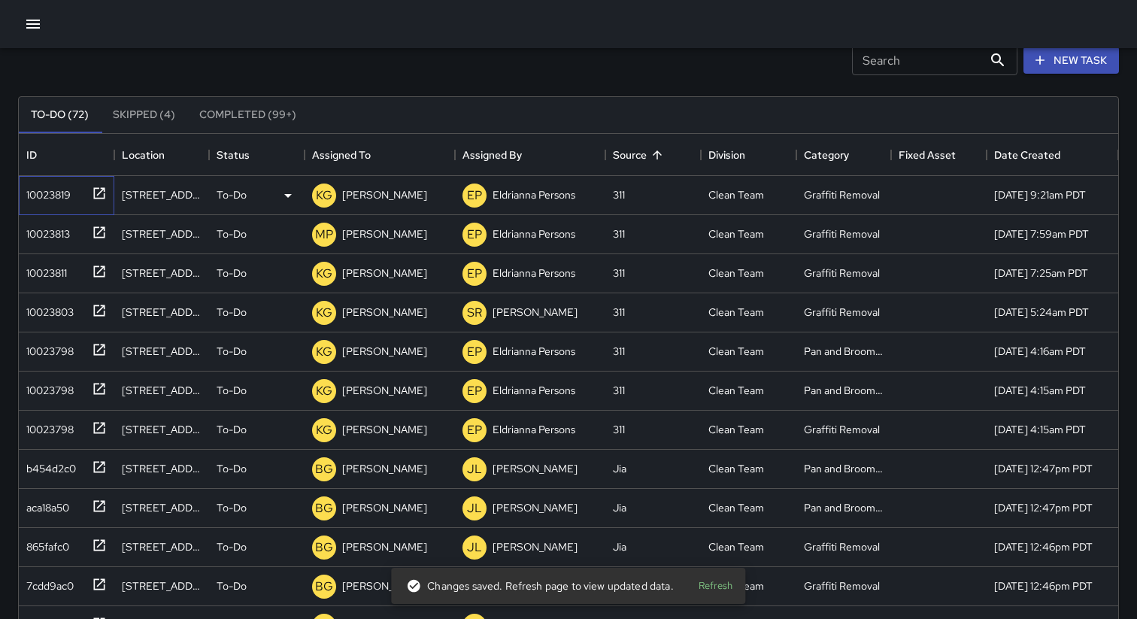
click at [57, 198] on div "10023819" at bounding box center [45, 191] width 50 height 21
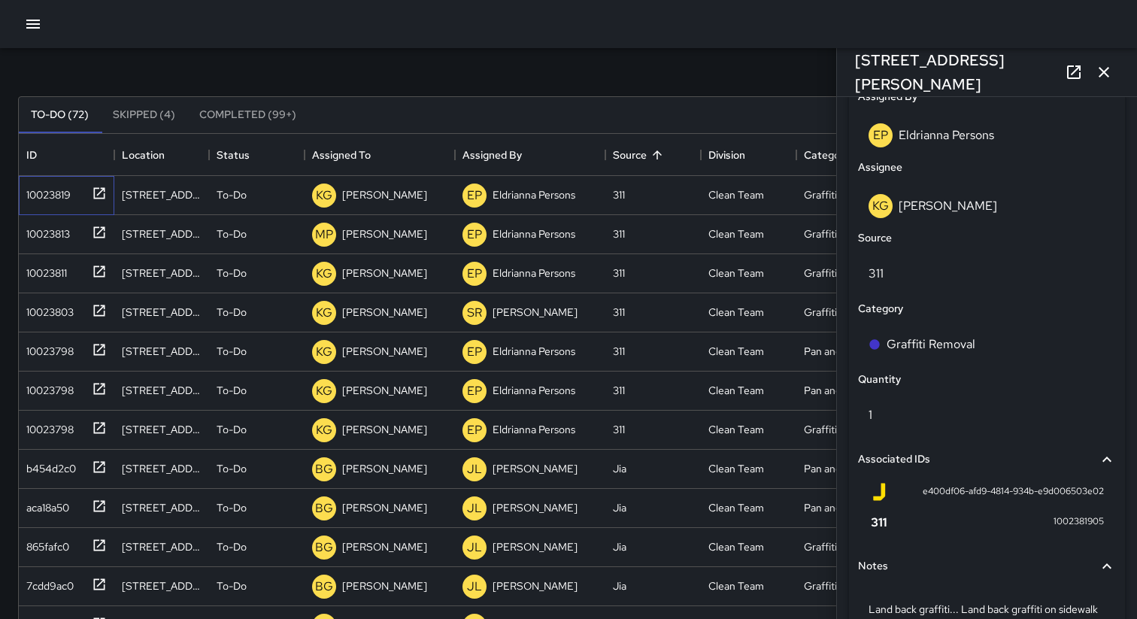
scroll to position [904, 0]
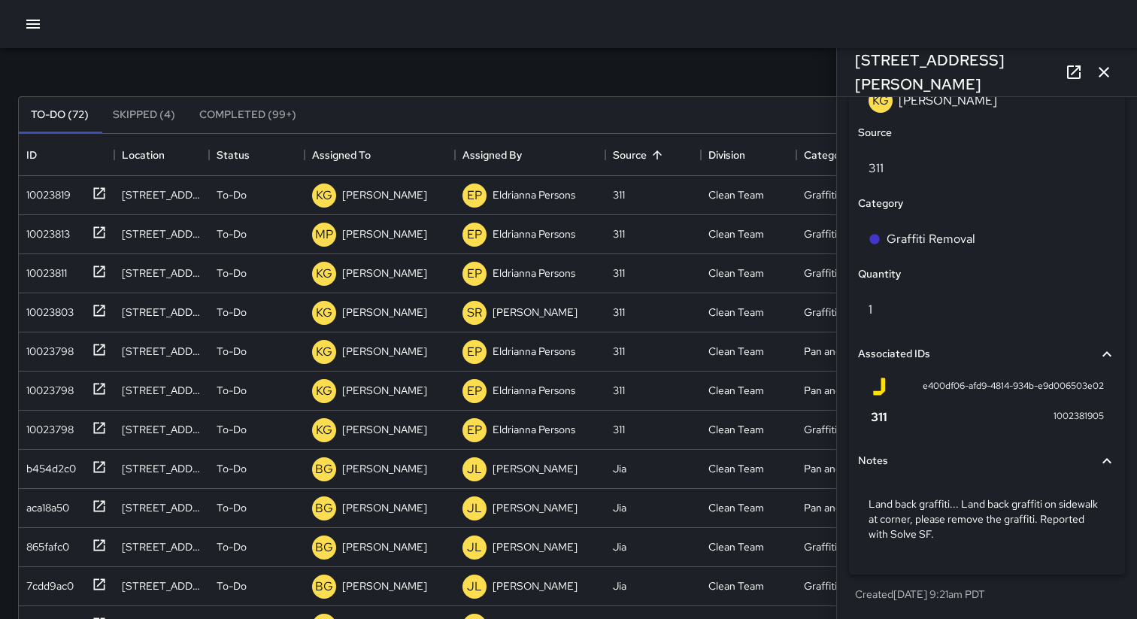
click at [1000, 384] on span "e400df06-afd9-4814-934b-e9d006503e02" at bounding box center [1013, 386] width 181 height 15
click at [979, 384] on span "e400df06-afd9-4814-934b-e9d006503e02" at bounding box center [1013, 386] width 181 height 15
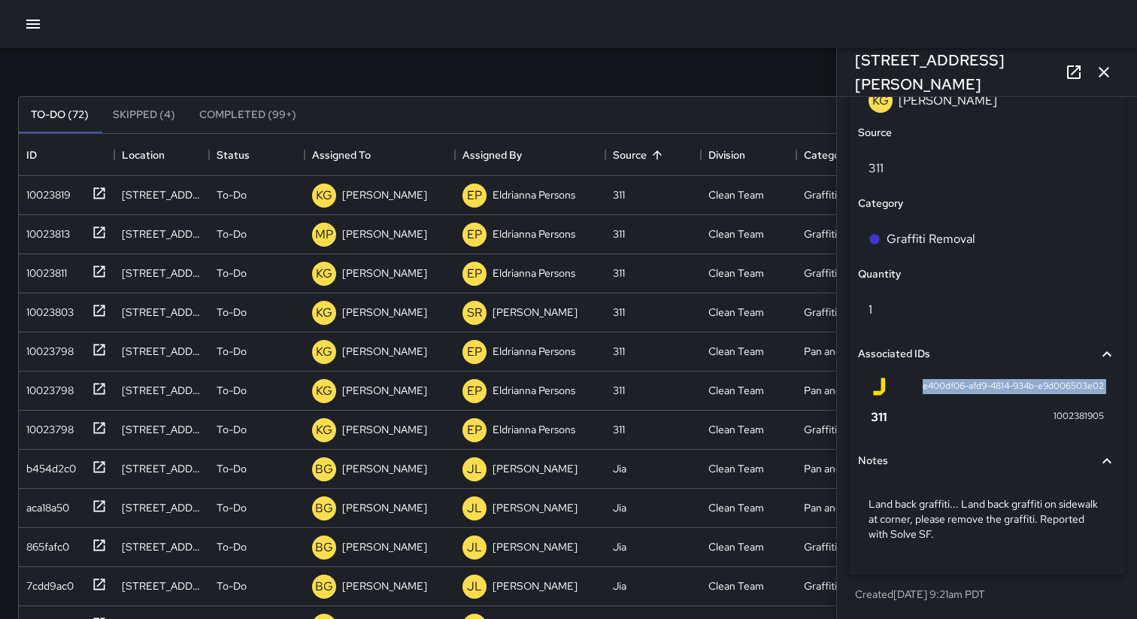
click at [1018, 379] on span "e400df06-afd9-4814-934b-e9d006503e02" at bounding box center [1013, 386] width 181 height 15
click at [1033, 386] on span "e400df06-afd9-4814-934b-e9d006503e02" at bounding box center [1013, 386] width 181 height 15
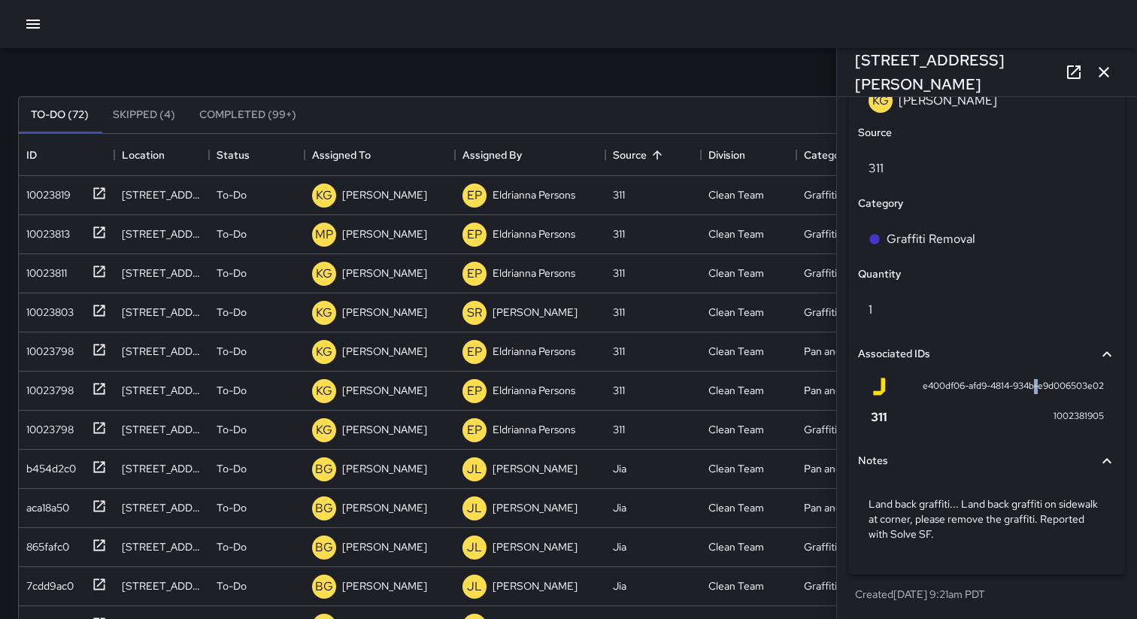
click at [1033, 386] on span "e400df06-afd9-4814-934b-e9d006503e02" at bounding box center [1013, 386] width 181 height 15
click at [998, 386] on span "e400df06-afd9-4814-934b-e9d006503e02" at bounding box center [1013, 386] width 181 height 15
click at [957, 386] on span "e400df06-afd9-4814-934b-e9d006503e02" at bounding box center [1013, 386] width 181 height 15
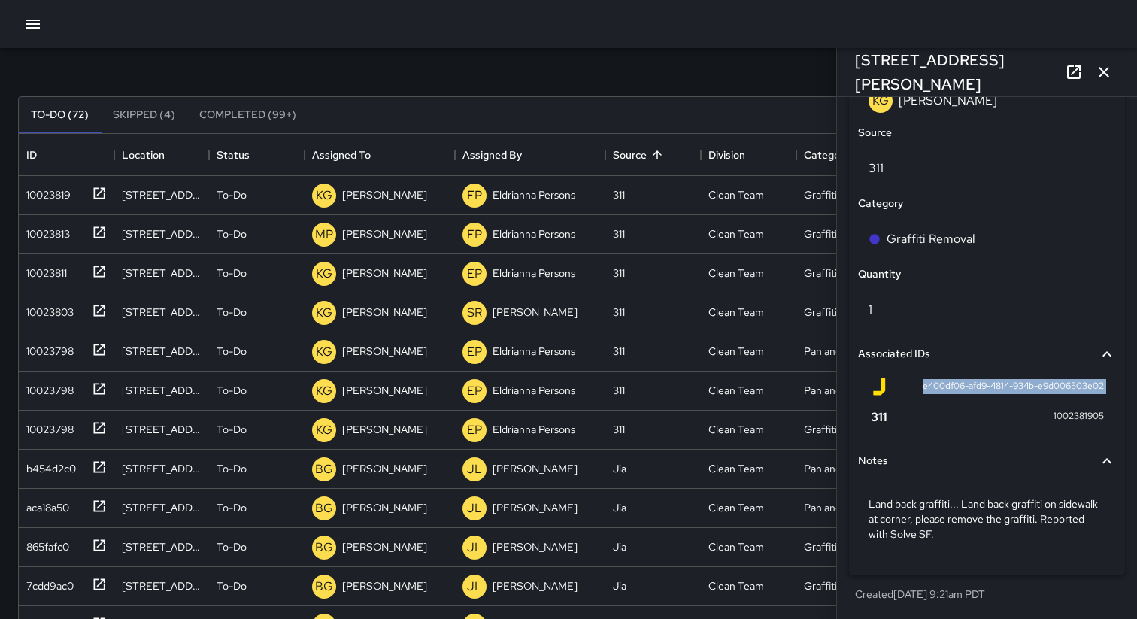
copy div "e400df06-afd9-4814-934b-e9d006503e02"
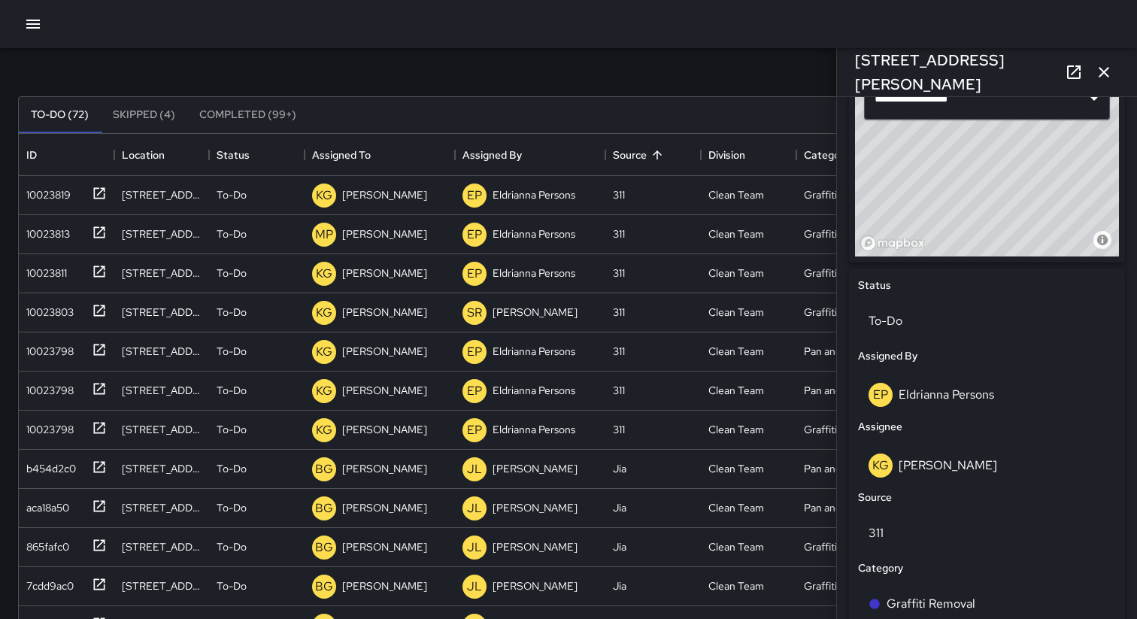
scroll to position [563, 0]
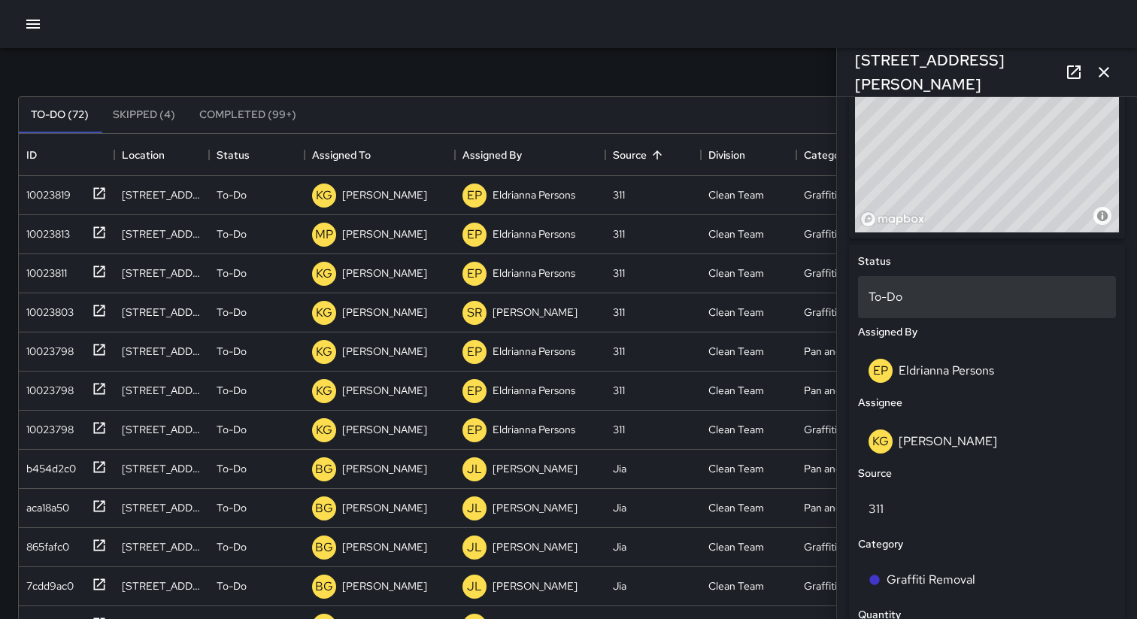
click at [951, 292] on p "To-Do" at bounding box center [987, 297] width 237 height 18
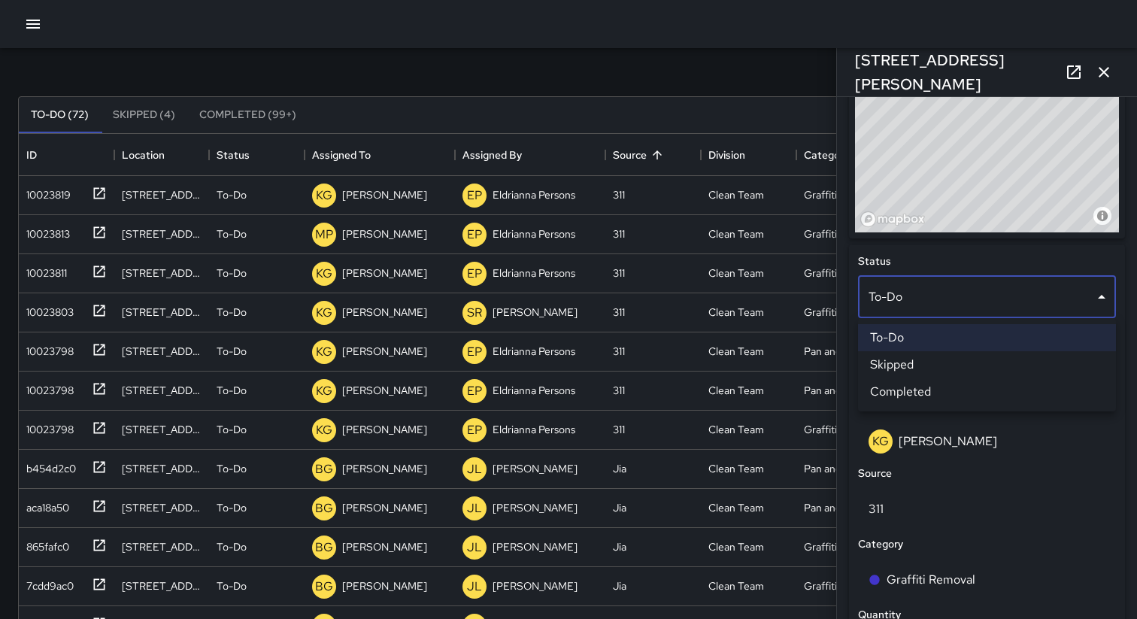
click at [934, 369] on li "Skipped" at bounding box center [987, 364] width 258 height 27
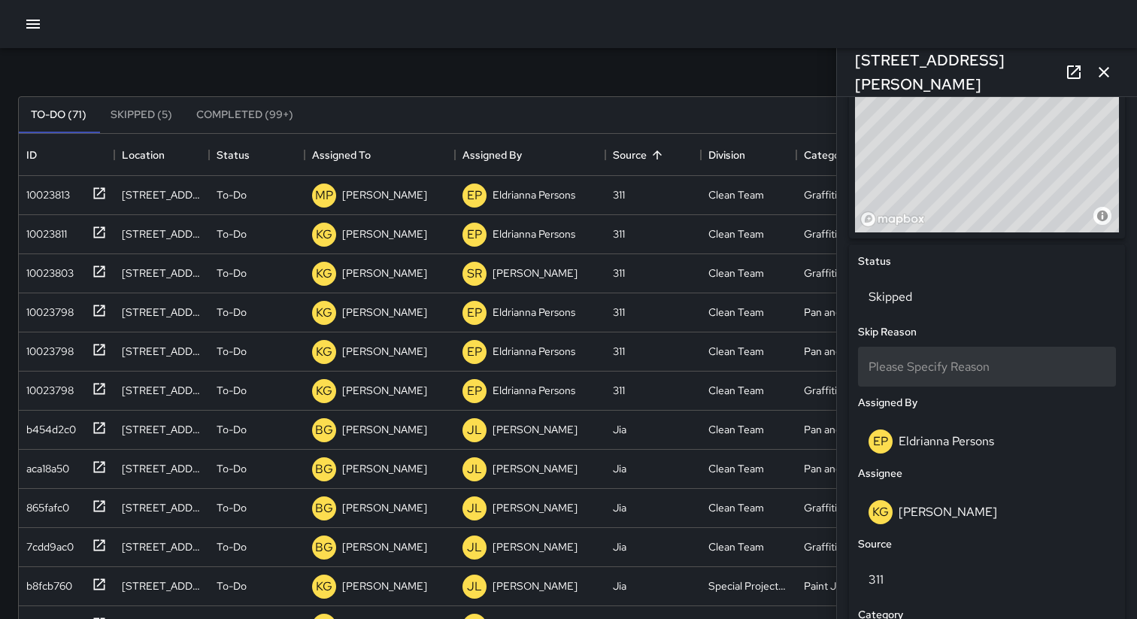
click at [954, 367] on span "Please Specify Reason" at bounding box center [929, 367] width 121 height 16
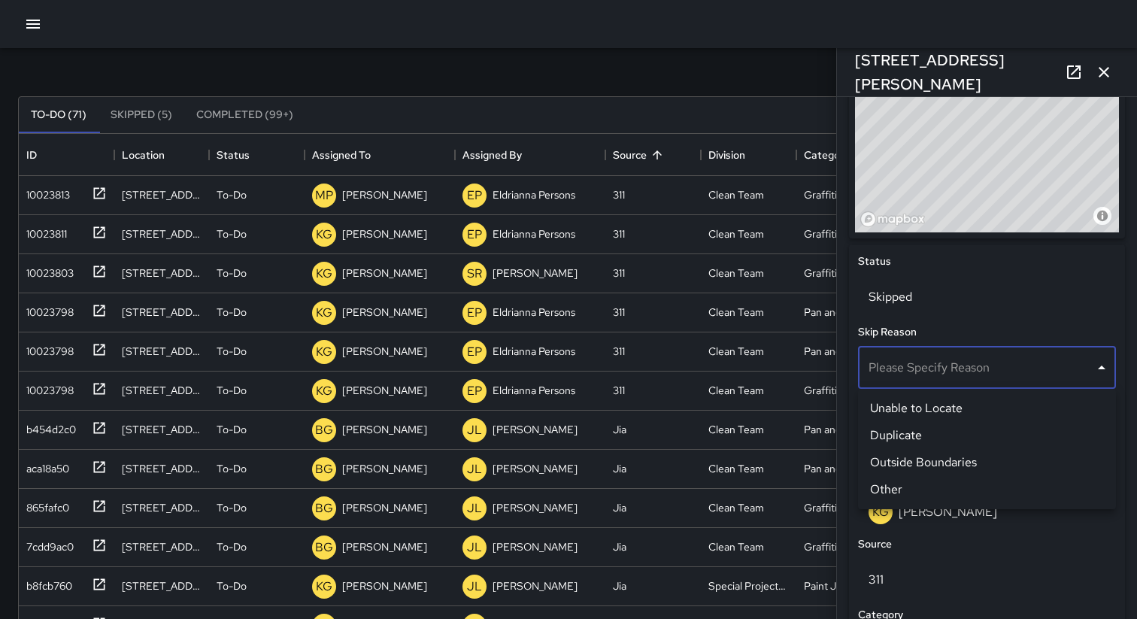
click at [943, 407] on li "Unable to Locate" at bounding box center [987, 408] width 258 height 27
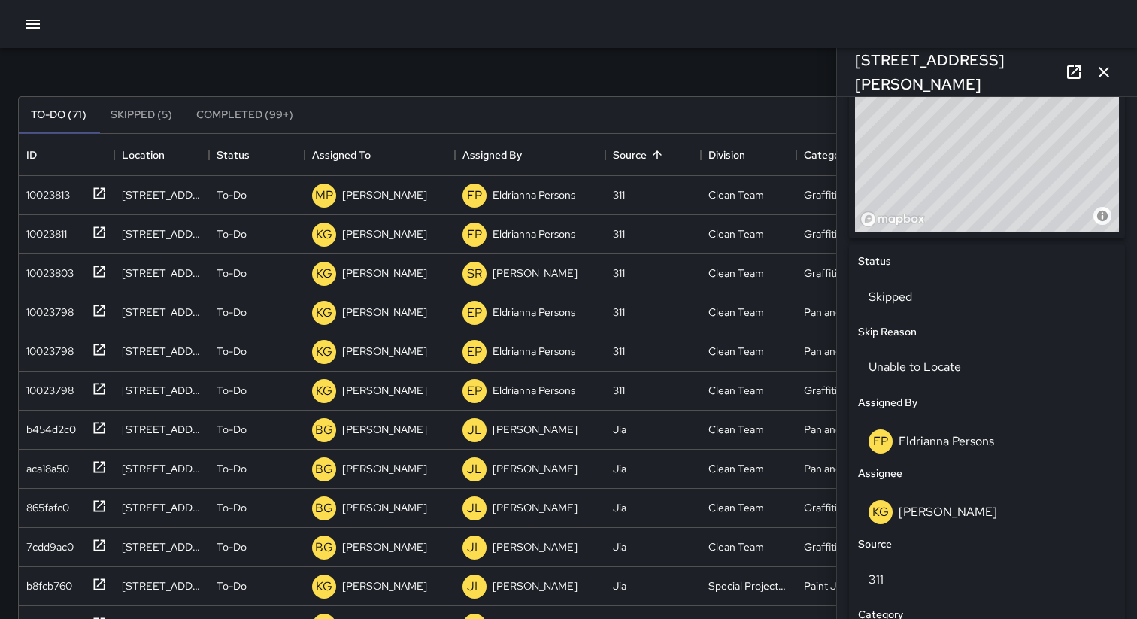
click at [532, 95] on div "To-Do (71) Skipped (5) Completed (99+) ID Location Status Assigned To Assigned …" at bounding box center [568, 453] width 1101 height 757
click at [41, 232] on div "10023811" at bounding box center [43, 230] width 47 height 21
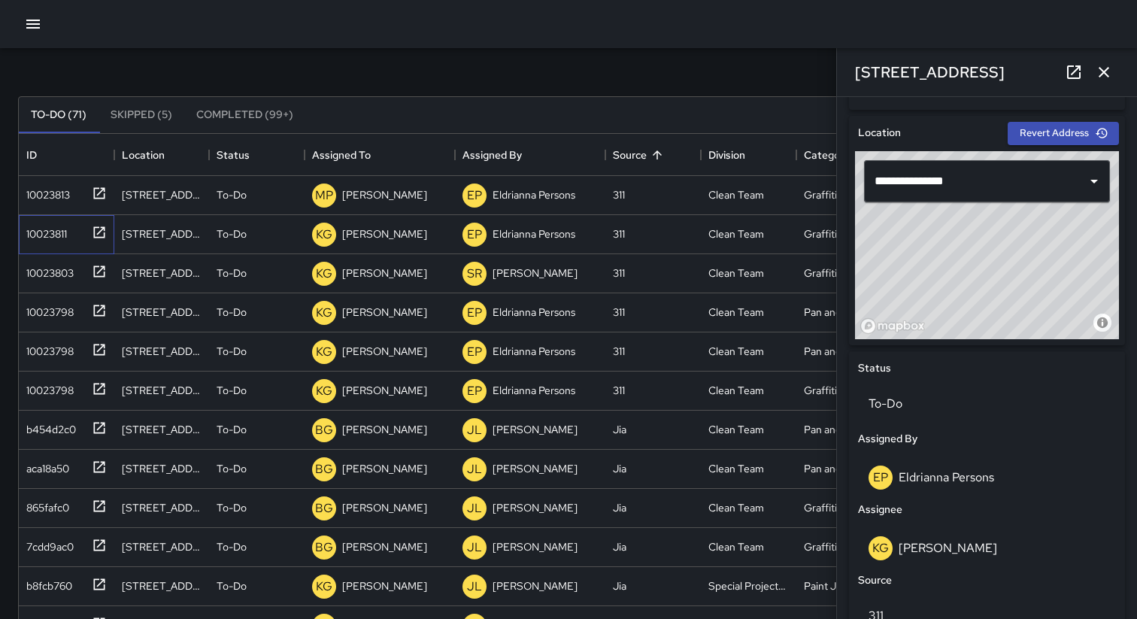
scroll to position [490, 0]
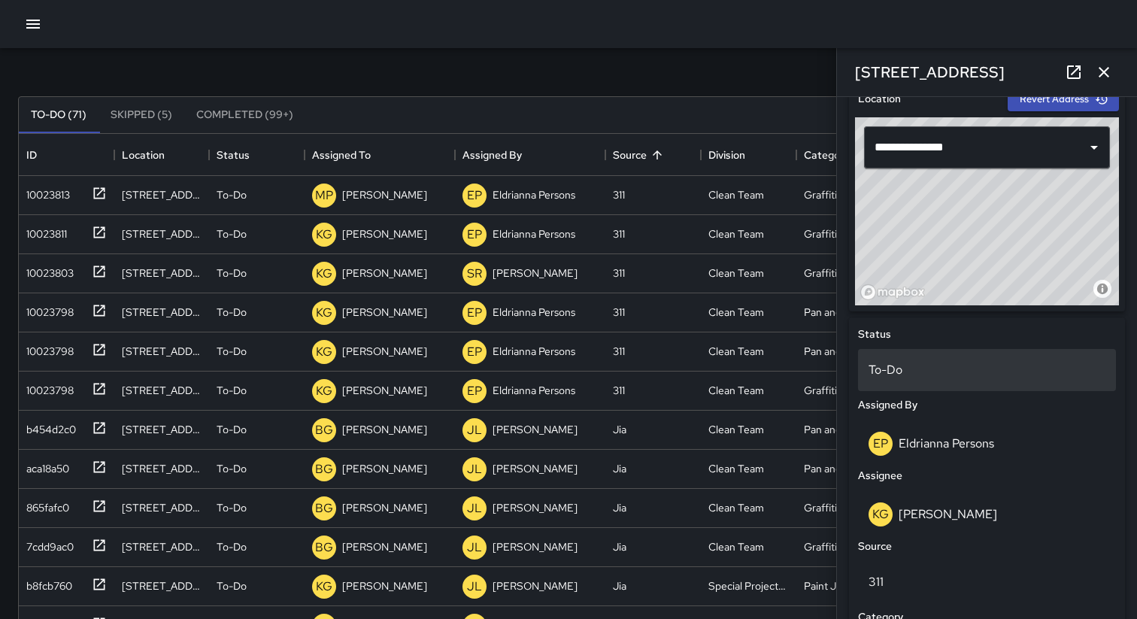
click at [925, 371] on p "To-Do" at bounding box center [987, 370] width 237 height 18
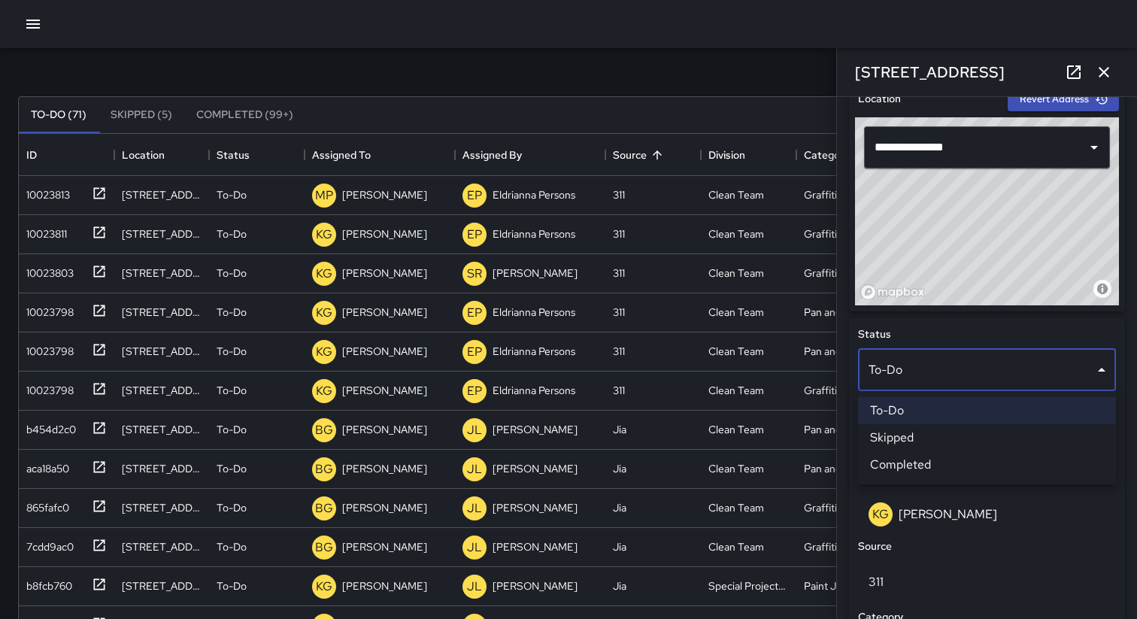
click at [924, 436] on li "Skipped" at bounding box center [987, 437] width 258 height 27
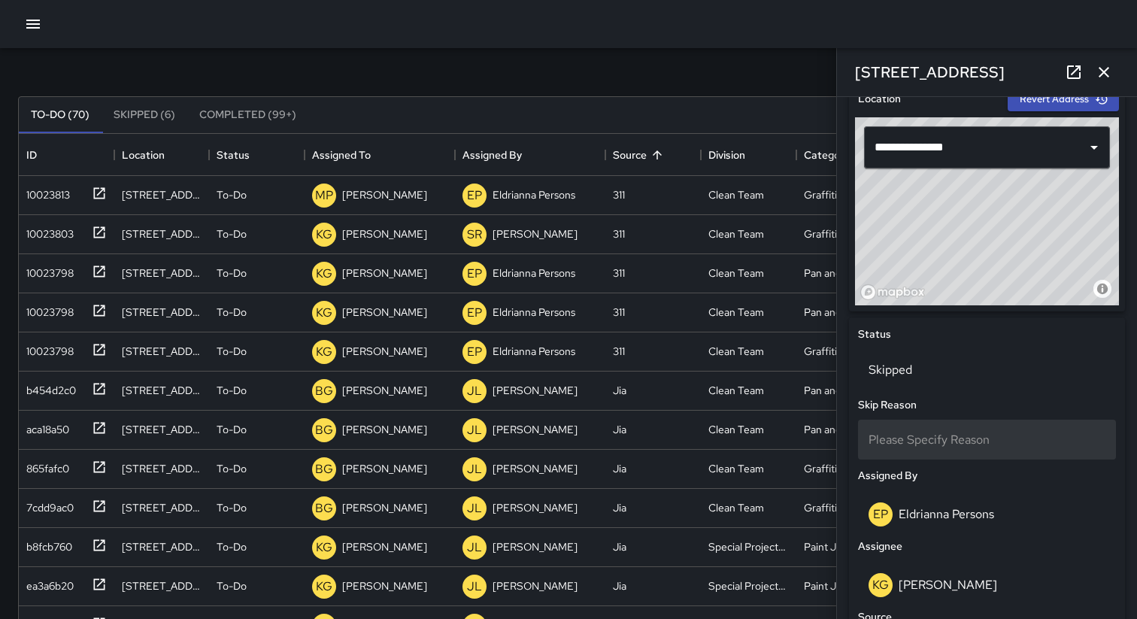
click at [918, 443] on span "Please Specify Reason" at bounding box center [929, 440] width 121 height 16
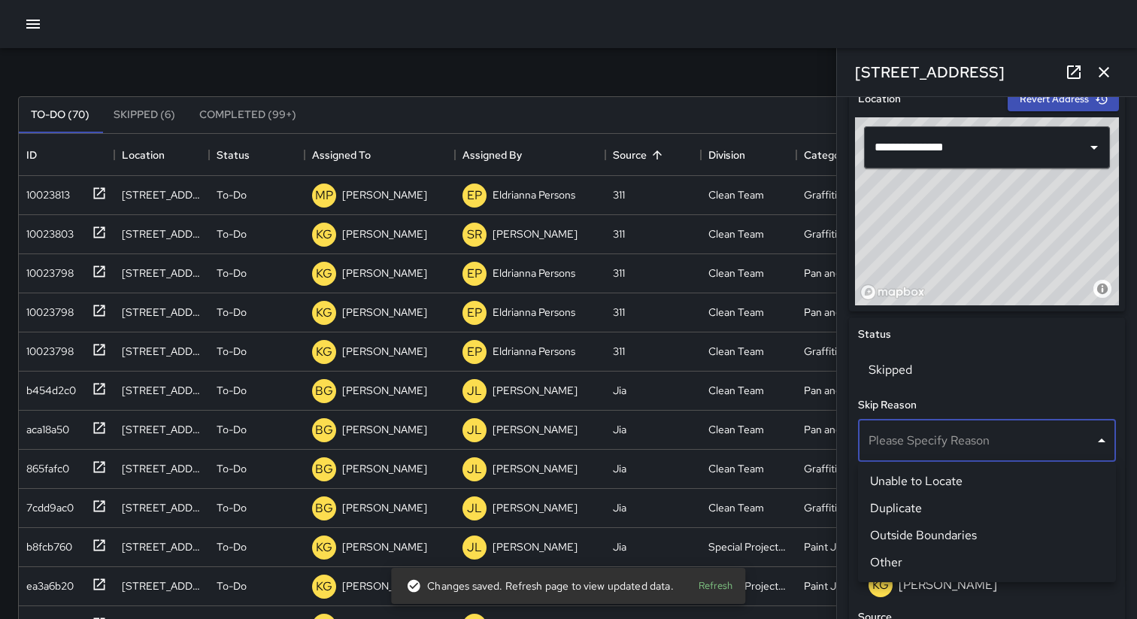
click at [918, 510] on li "Duplicate" at bounding box center [987, 508] width 258 height 27
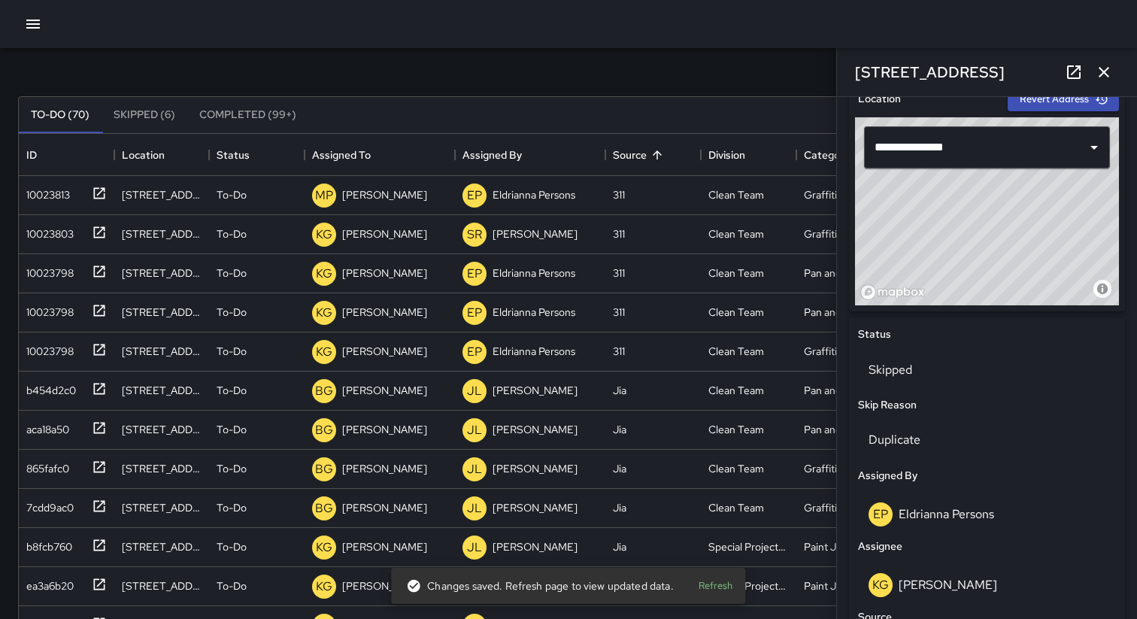
click at [150, 80] on div "To-Do (70) Skipped (6) Completed (99+) ID Location Status Assigned To Assigned …" at bounding box center [568, 453] width 1101 height 757
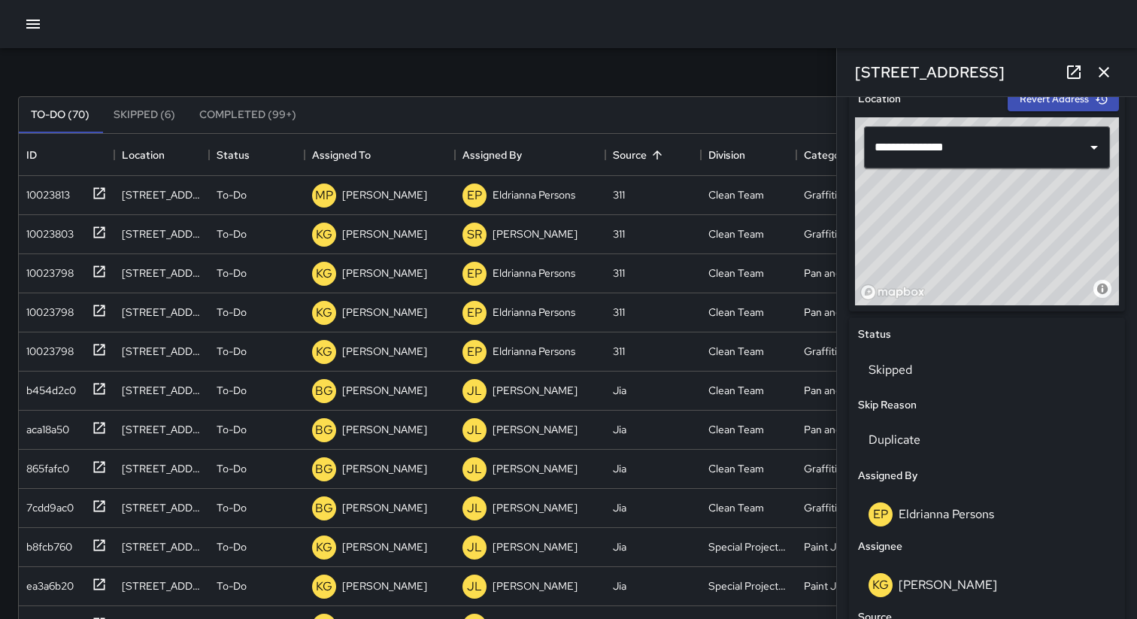
click at [1104, 71] on icon "button" at bounding box center [1104, 72] width 11 height 11
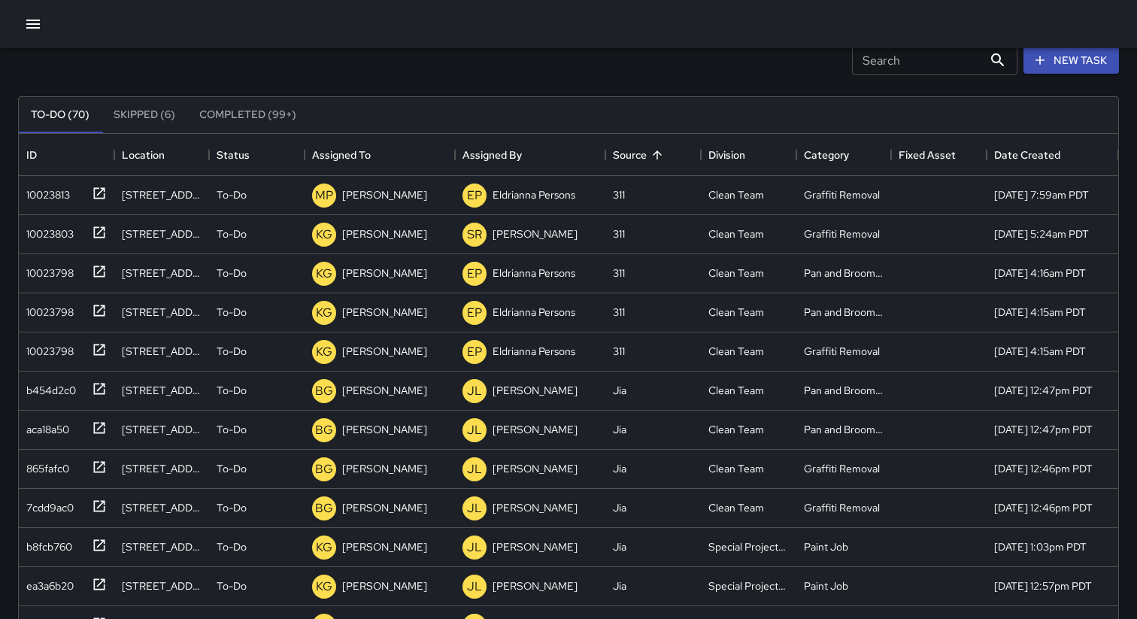
click at [134, 117] on button "Skipped (6)" at bounding box center [145, 115] width 86 height 36
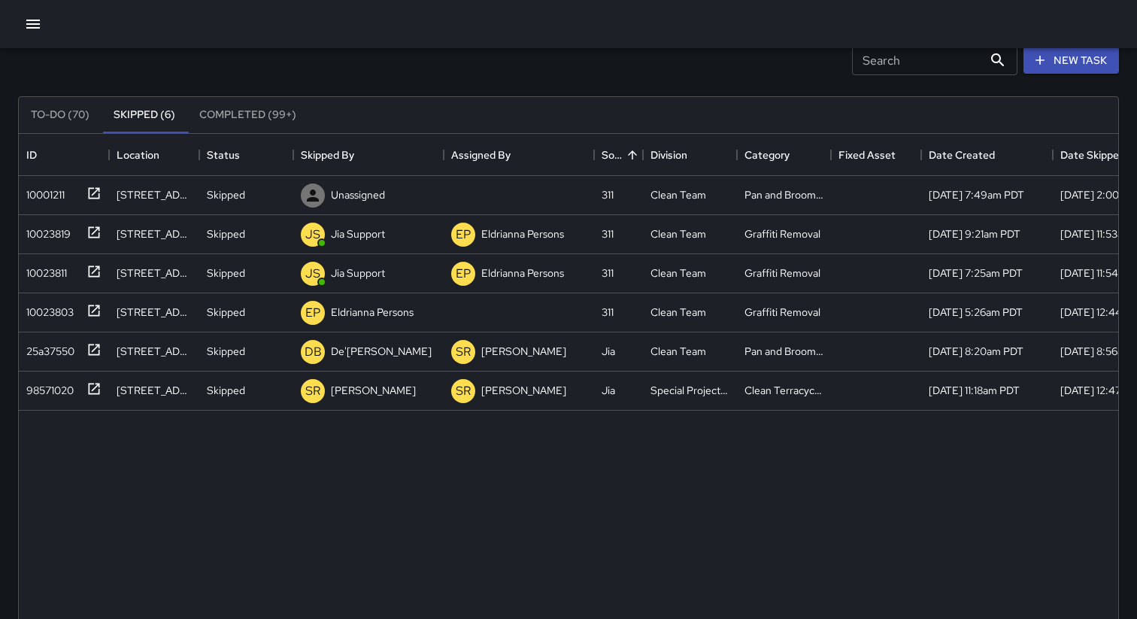
click at [59, 115] on button "To-Do (70)" at bounding box center [60, 115] width 83 height 36
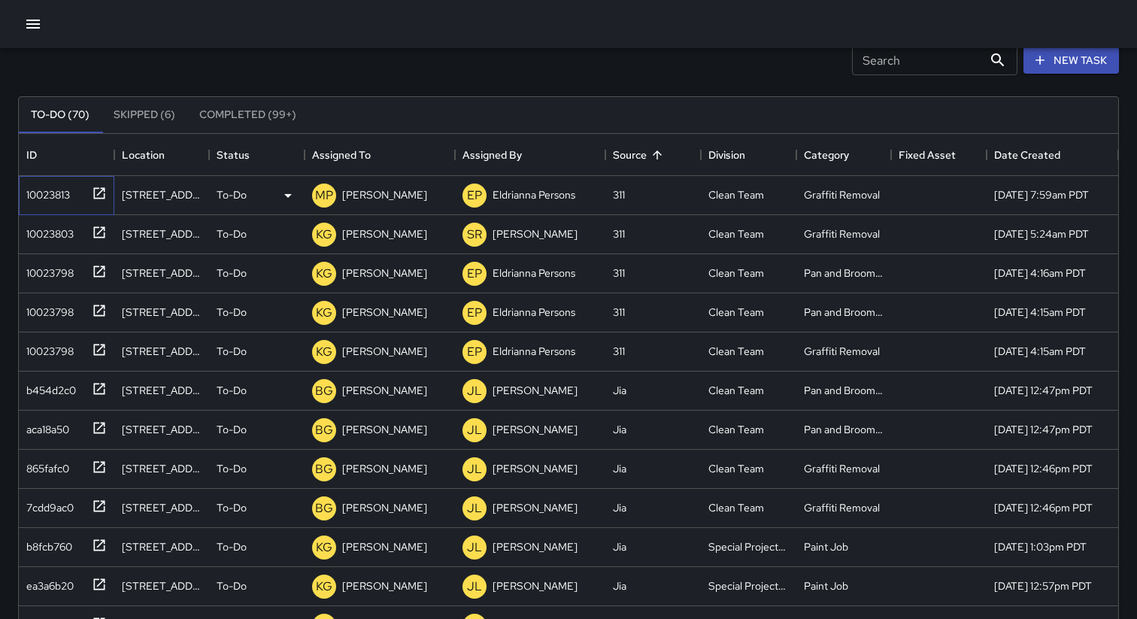
click at [56, 191] on div "10023813" at bounding box center [45, 191] width 50 height 21
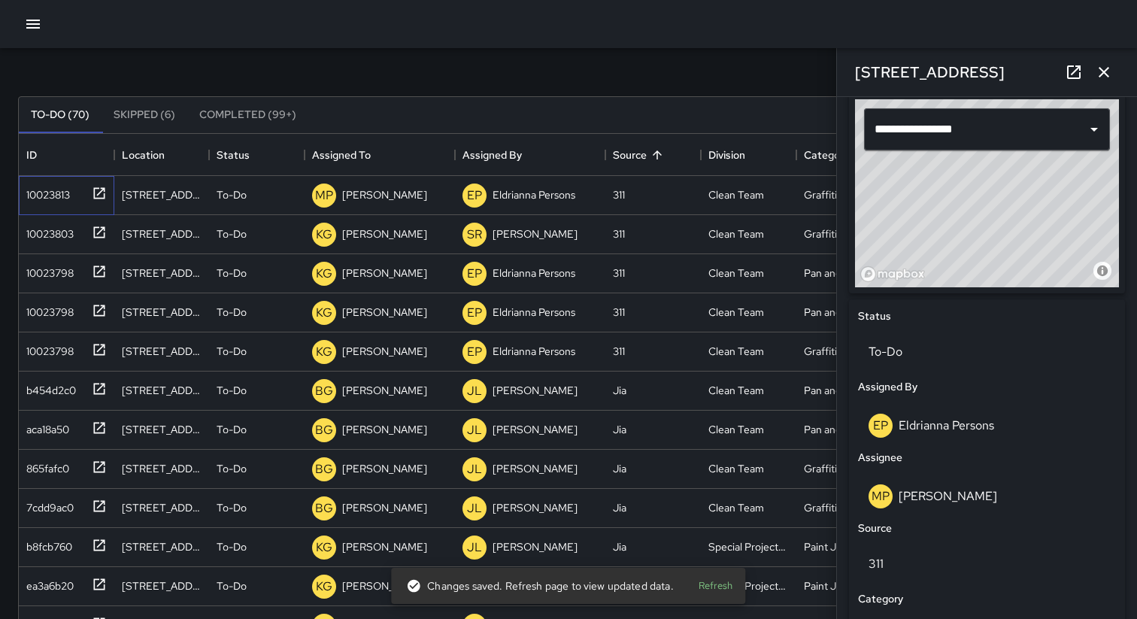
scroll to position [533, 0]
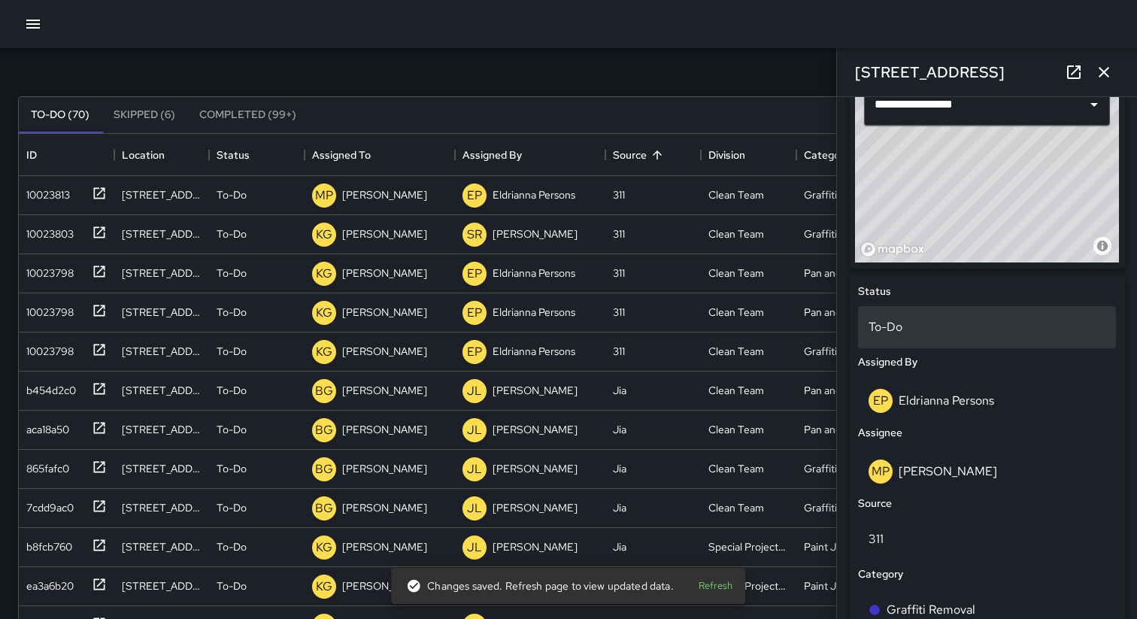
click at [964, 338] on div "To-Do" at bounding box center [987, 327] width 258 height 42
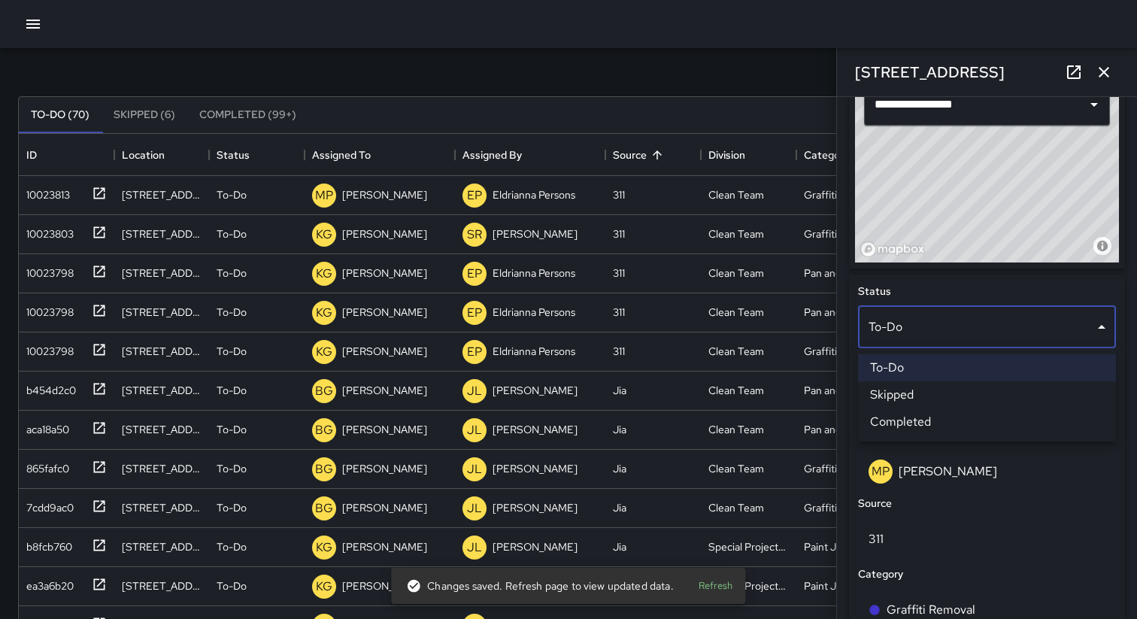
click at [954, 387] on li "Skipped" at bounding box center [987, 394] width 258 height 27
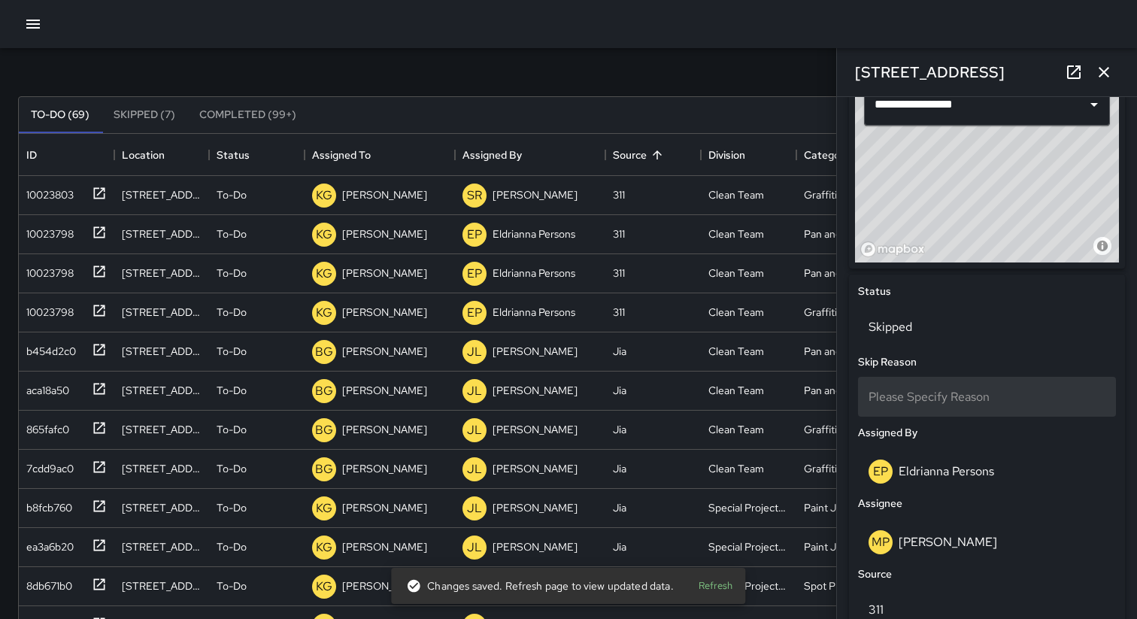
click at [949, 411] on div "Please Specify Reason" at bounding box center [987, 397] width 258 height 40
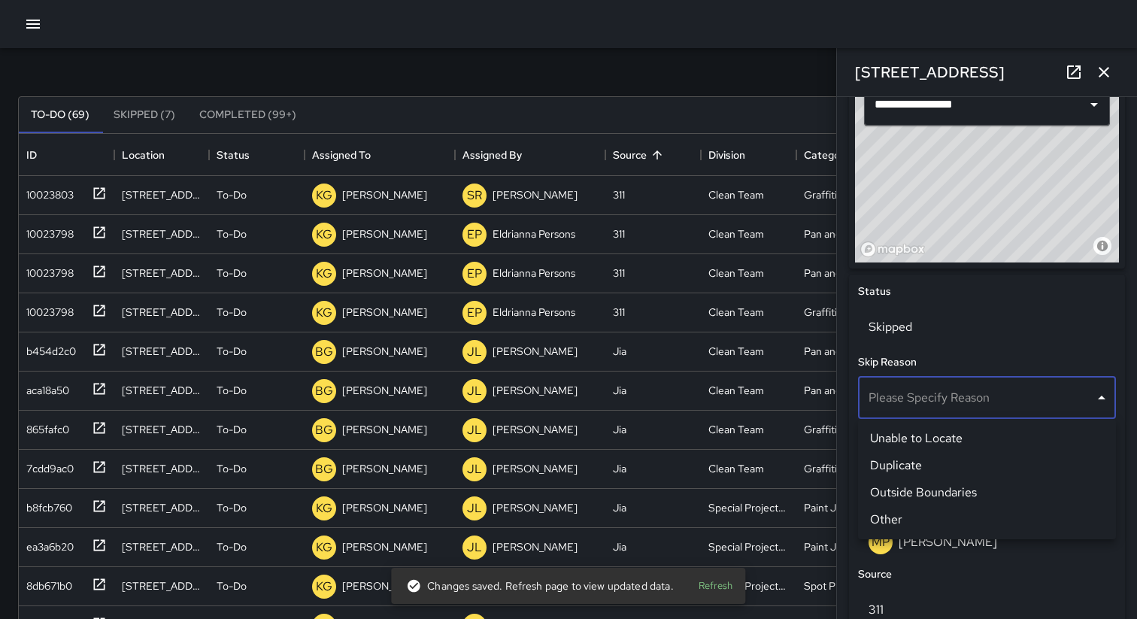
click at [940, 493] on li "Outside Boundaries" at bounding box center [987, 492] width 258 height 27
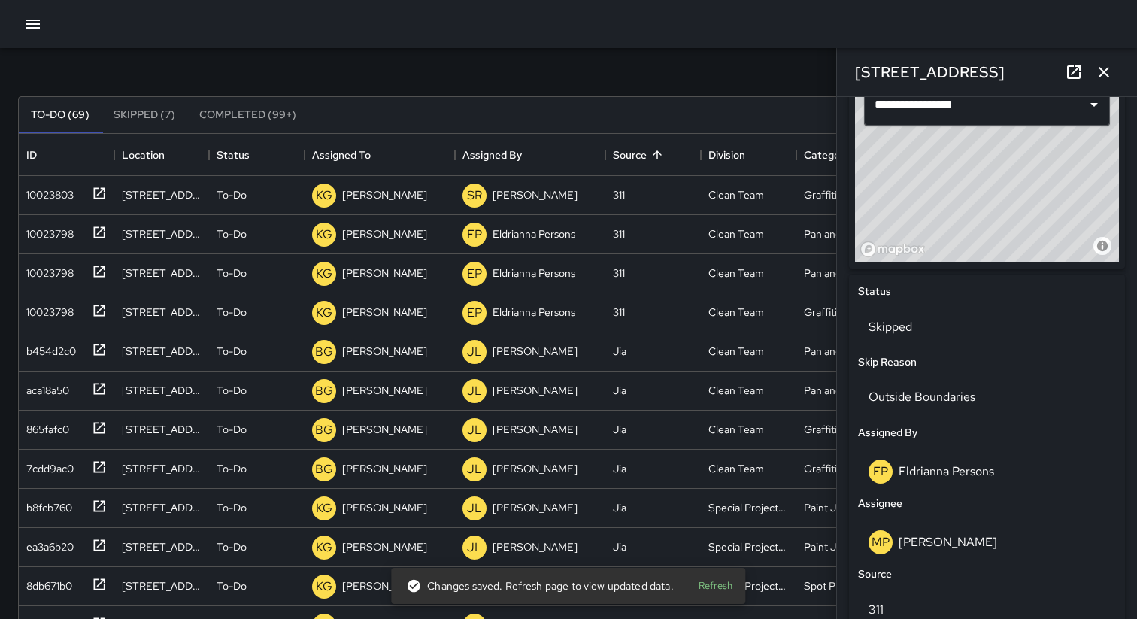
click at [1104, 74] on icon "button" at bounding box center [1104, 72] width 18 height 18
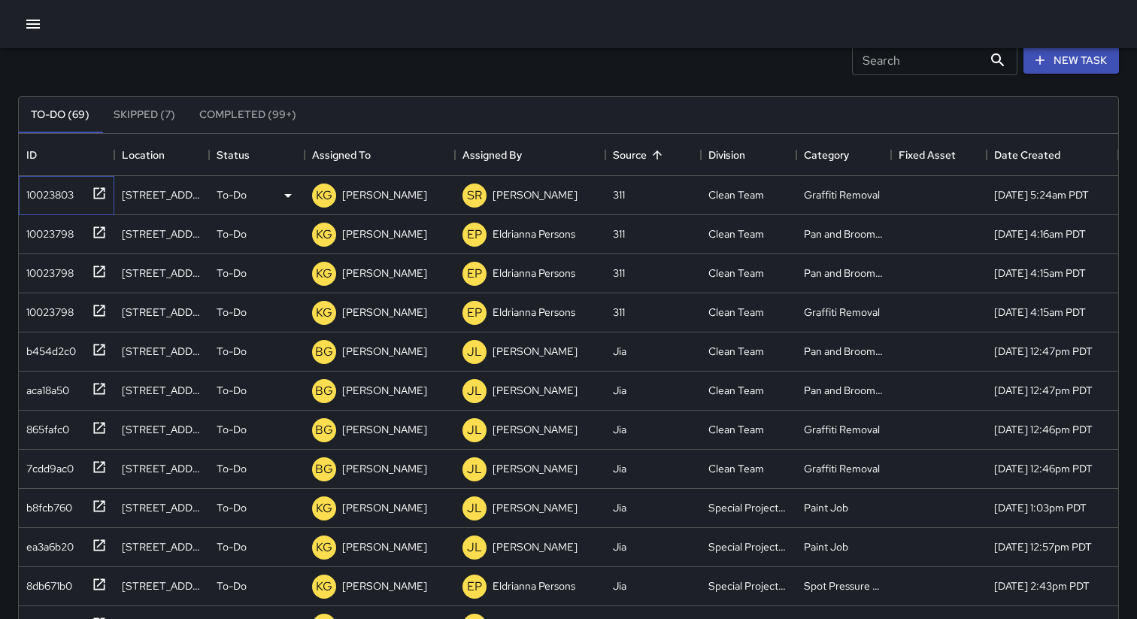
click at [53, 190] on div "10023803" at bounding box center [46, 191] width 53 height 21
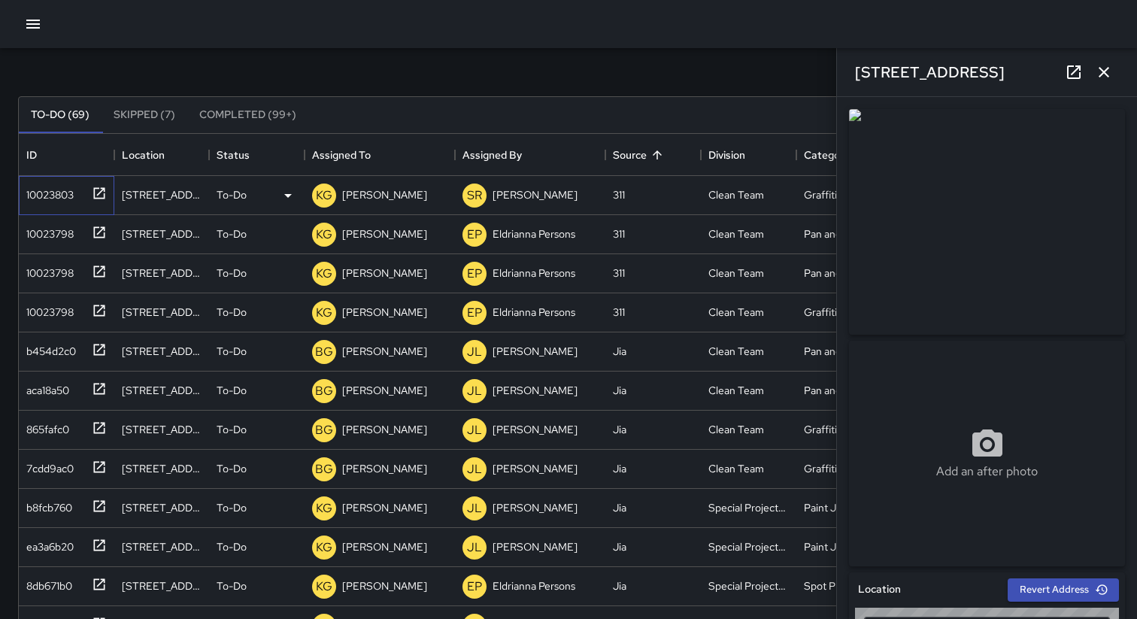
type input "**********"
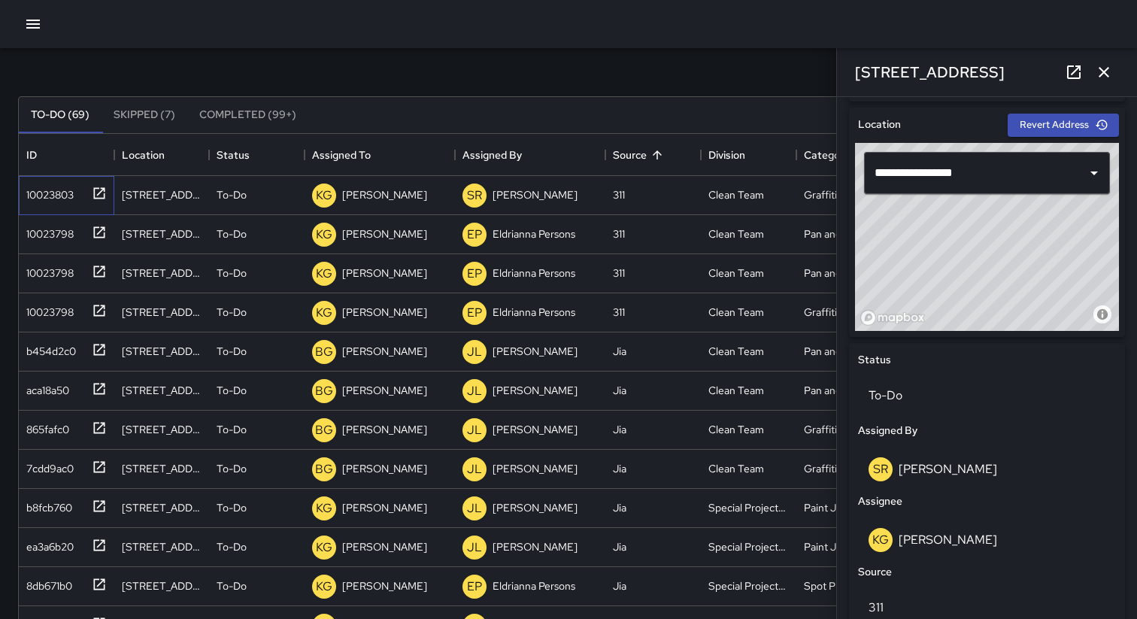
scroll to position [457, 0]
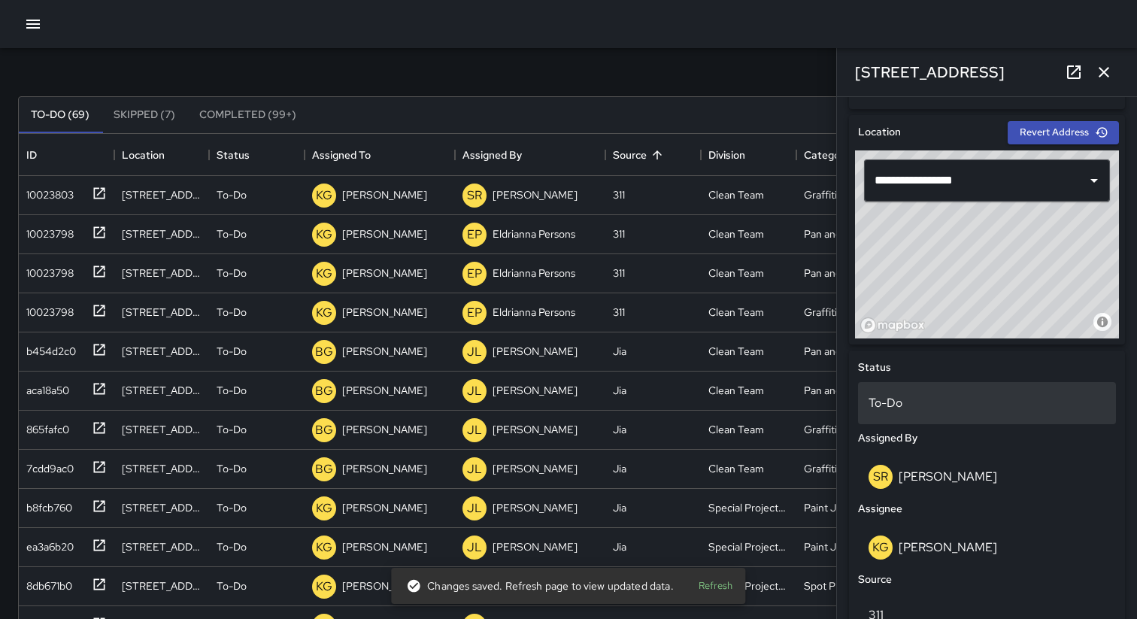
click at [959, 397] on p "To-Do" at bounding box center [987, 403] width 237 height 18
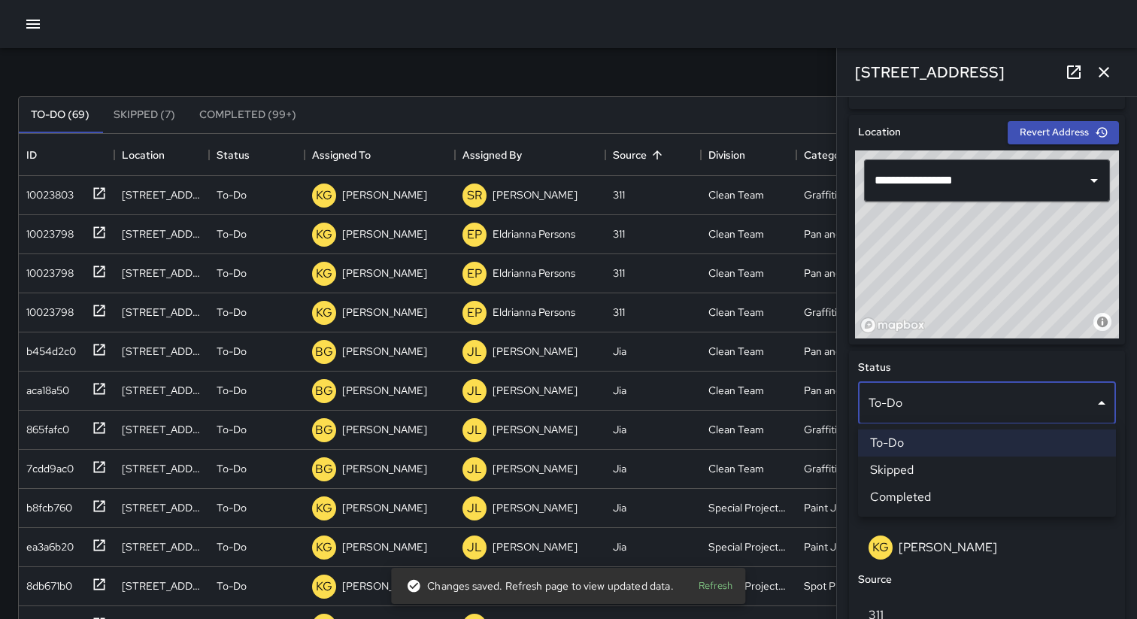
click at [921, 466] on li "Skipped" at bounding box center [987, 470] width 258 height 27
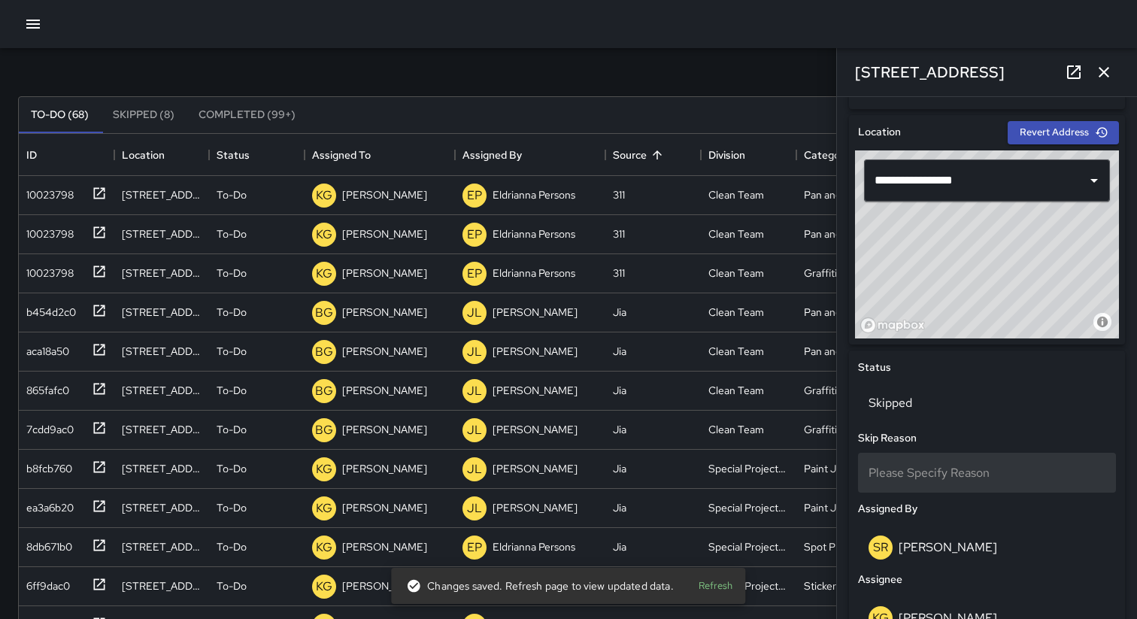
click at [954, 473] on span "Please Specify Reason" at bounding box center [929, 473] width 121 height 16
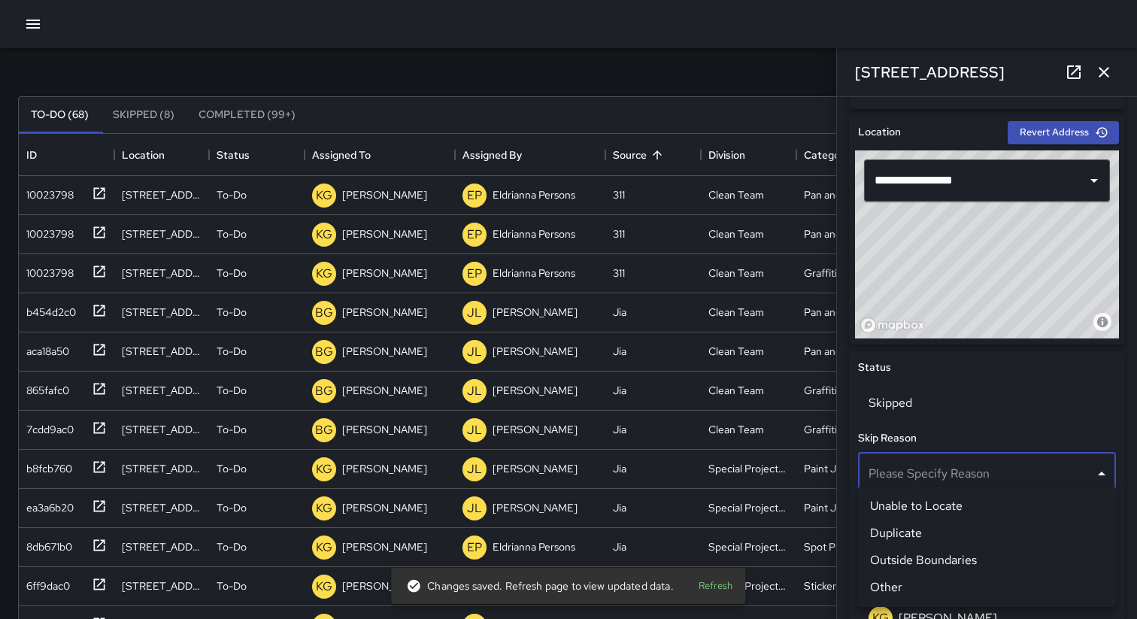
click at [952, 579] on li "Other" at bounding box center [987, 587] width 258 height 27
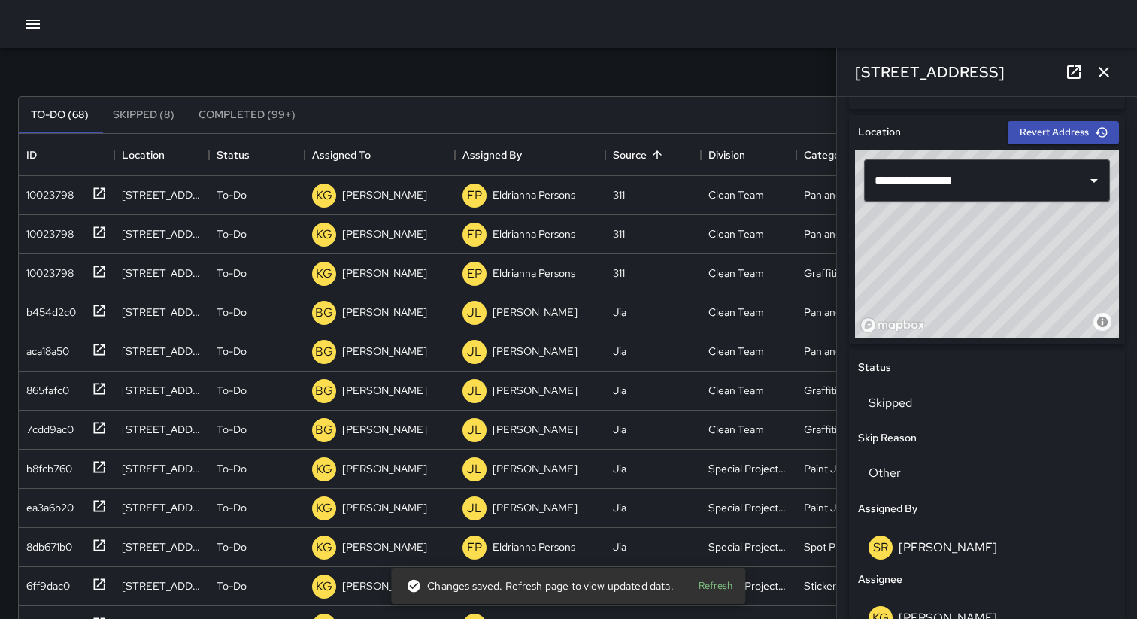
click at [1107, 69] on icon "button" at bounding box center [1104, 72] width 11 height 11
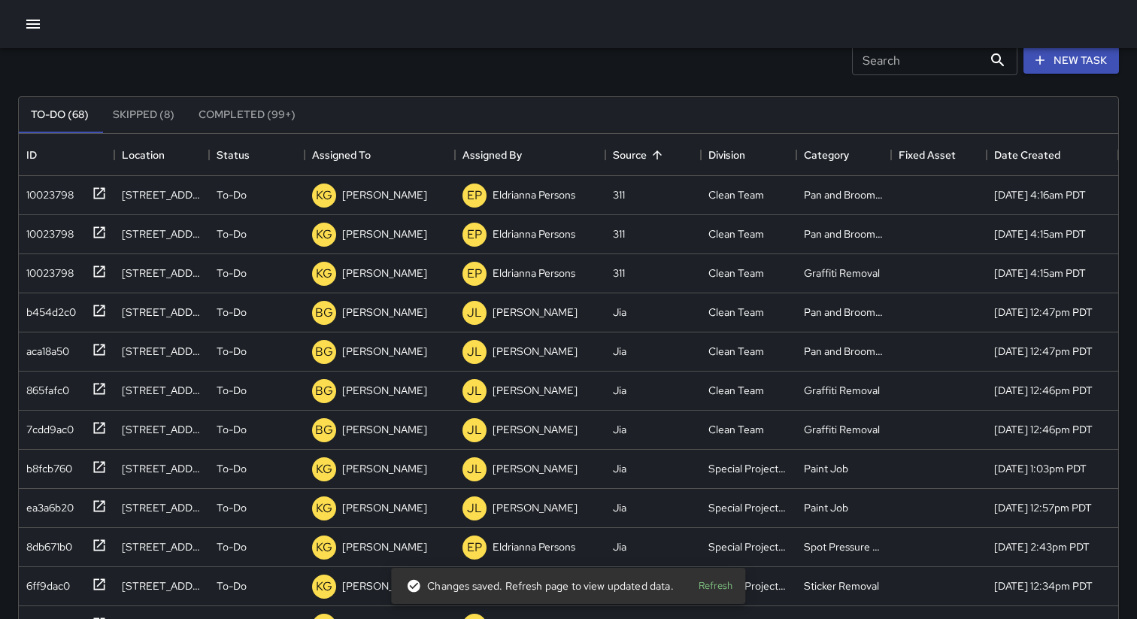
click at [156, 117] on button "Skipped (8)" at bounding box center [144, 115] width 86 height 36
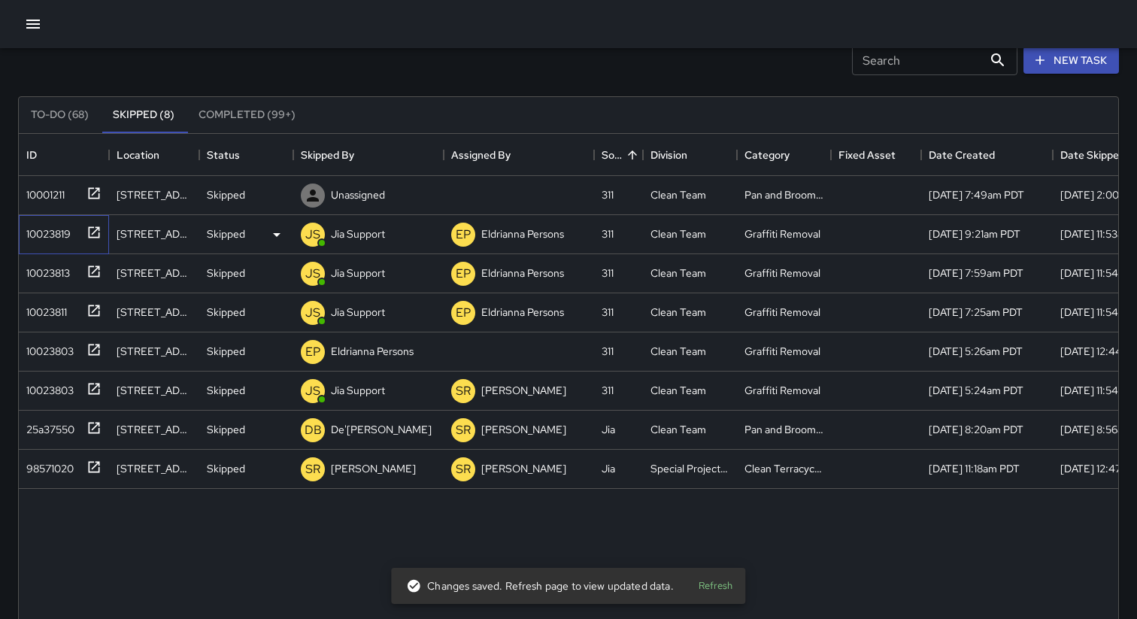
click at [53, 243] on div "10023819" at bounding box center [60, 231] width 81 height 25
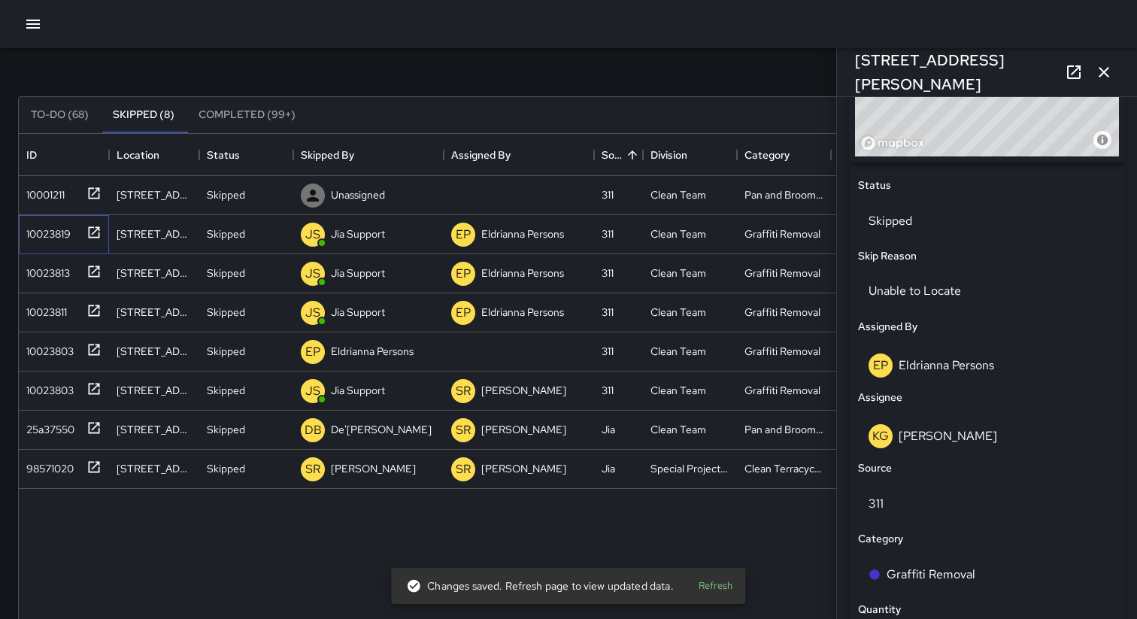
scroll to position [661, 0]
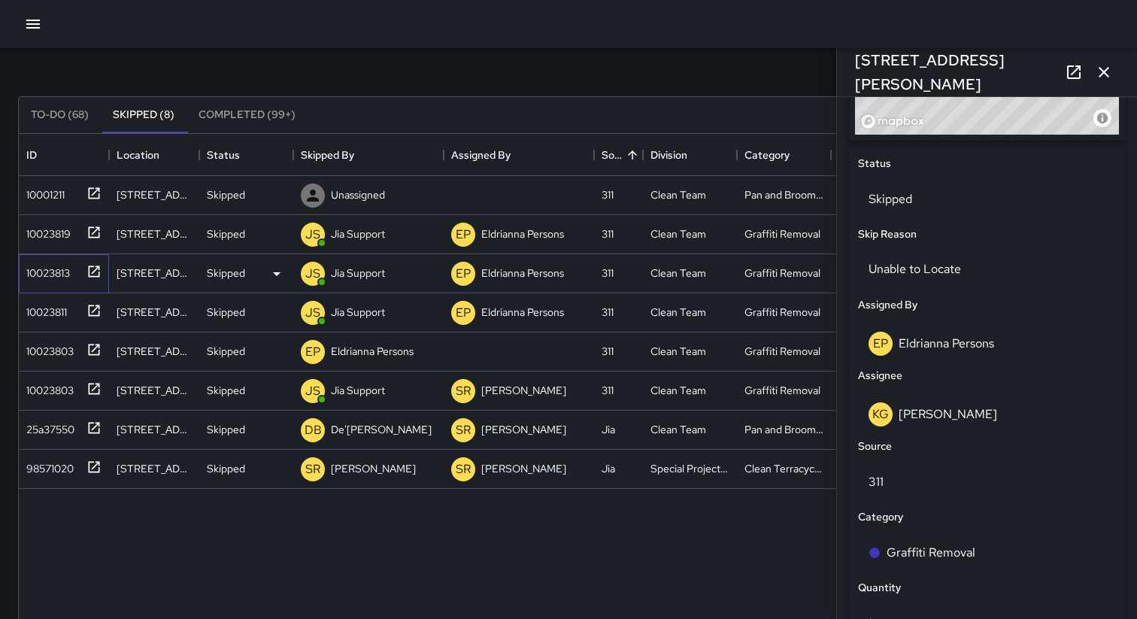
click at [54, 271] on div "10023813" at bounding box center [45, 270] width 50 height 21
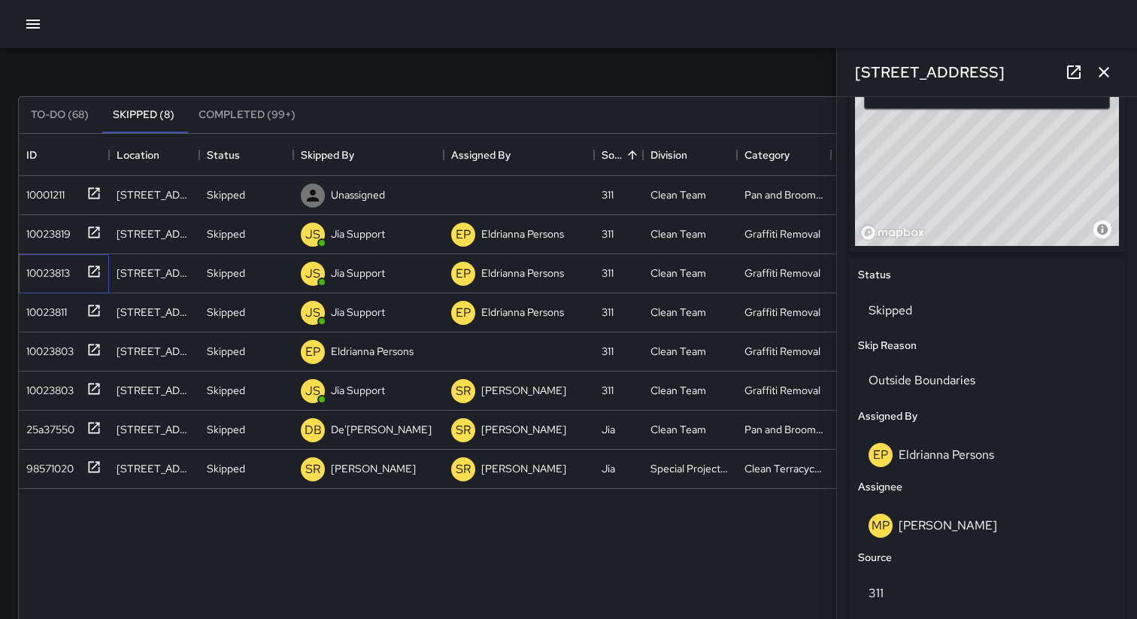
scroll to position [658, 0]
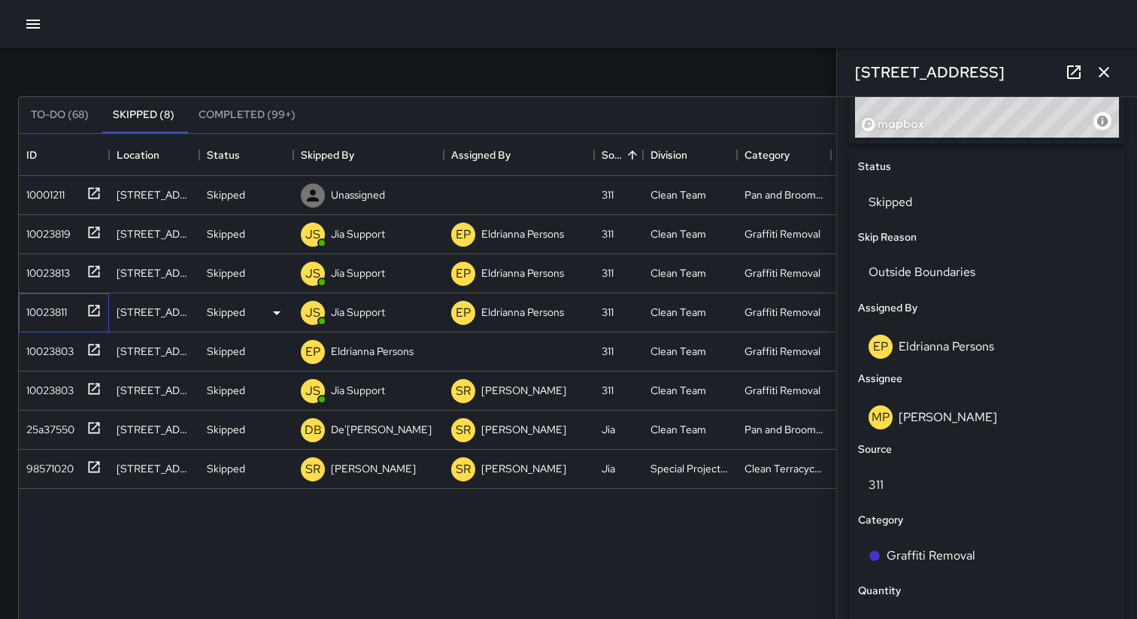
click at [62, 309] on div "10023811" at bounding box center [43, 309] width 47 height 21
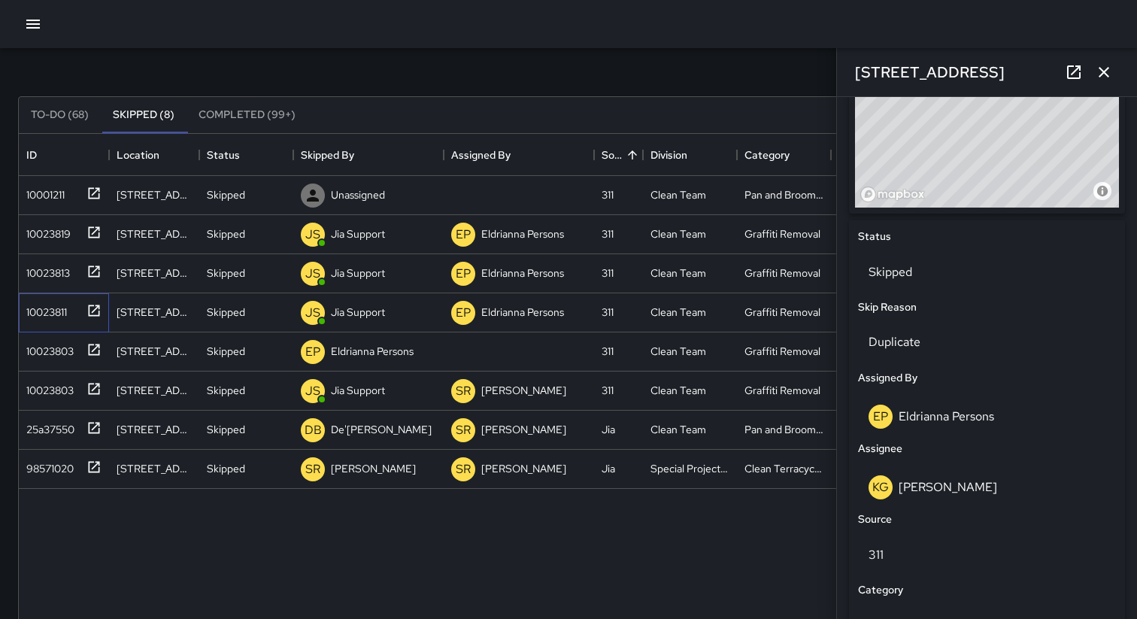
scroll to position [625, 0]
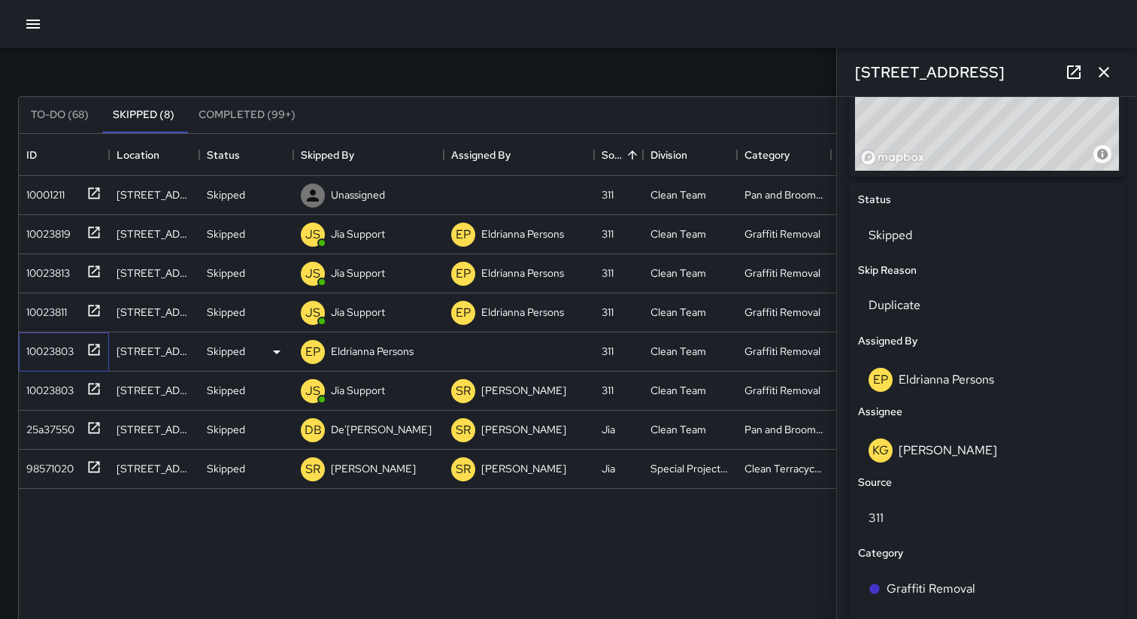
click at [44, 341] on div "10023803" at bounding box center [46, 348] width 53 height 21
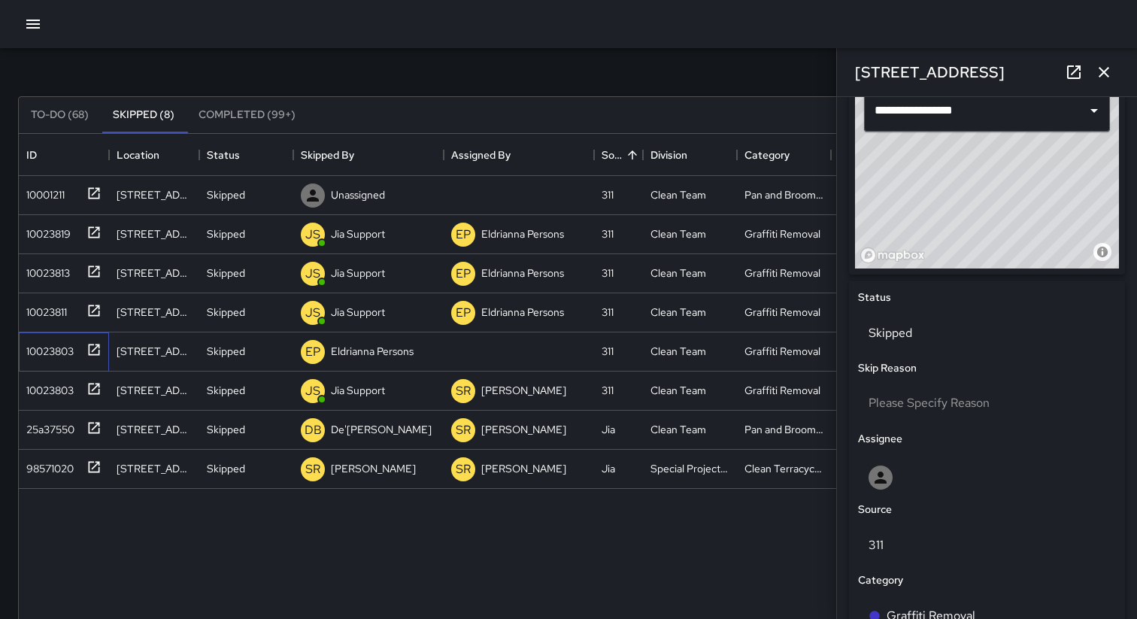
scroll to position [615, 0]
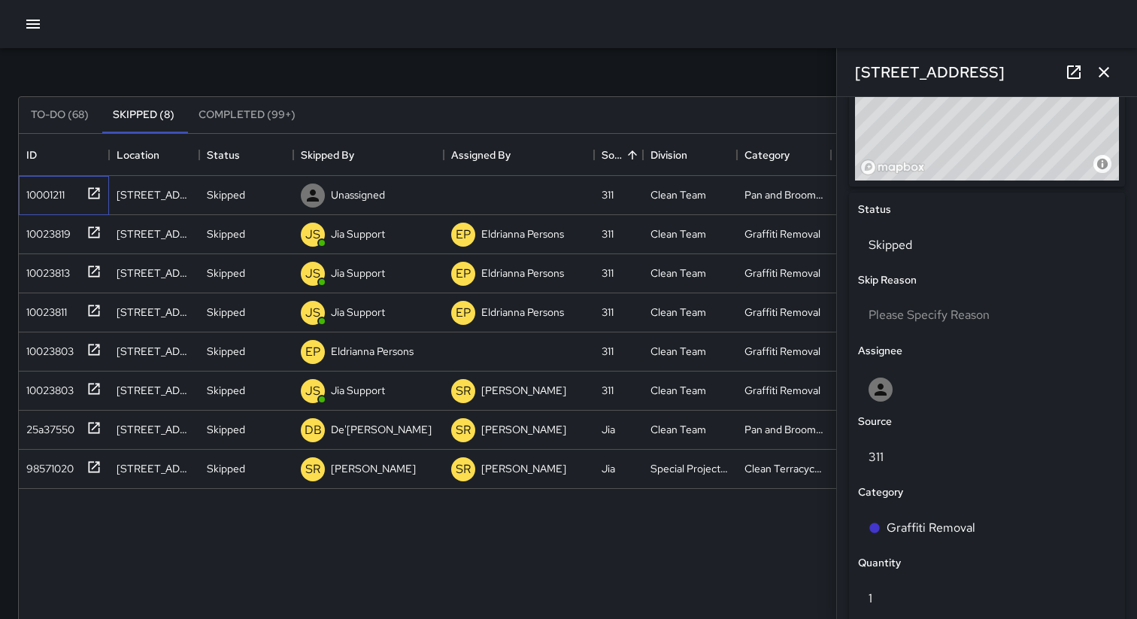
click at [41, 200] on div "10001211" at bounding box center [42, 191] width 44 height 21
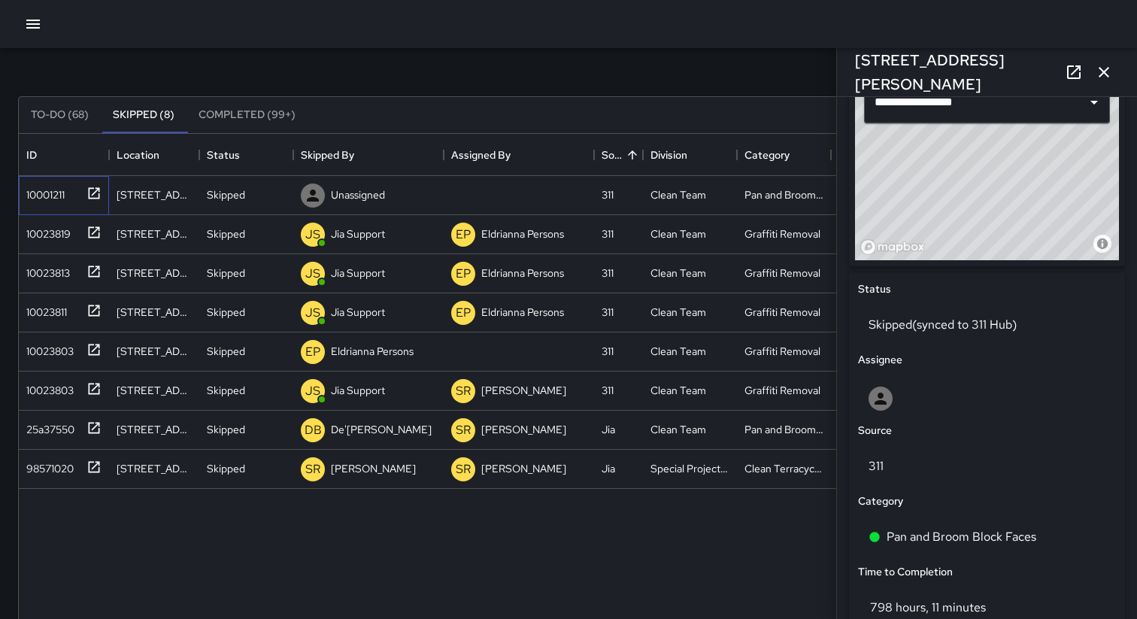
scroll to position [539, 0]
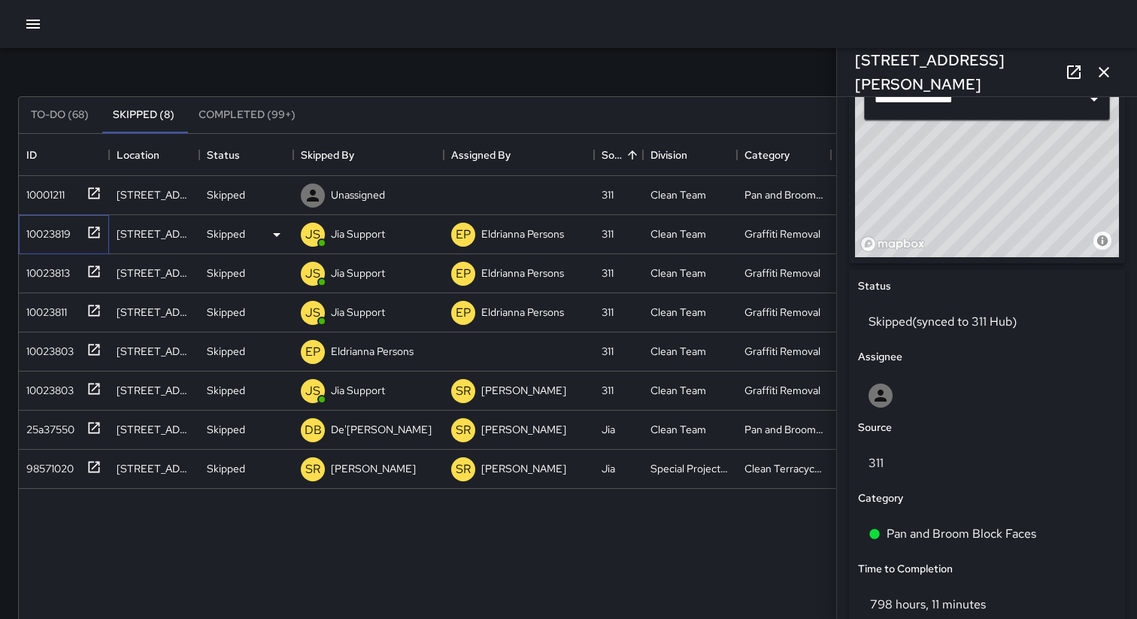
click at [53, 235] on div "10023819" at bounding box center [45, 230] width 50 height 21
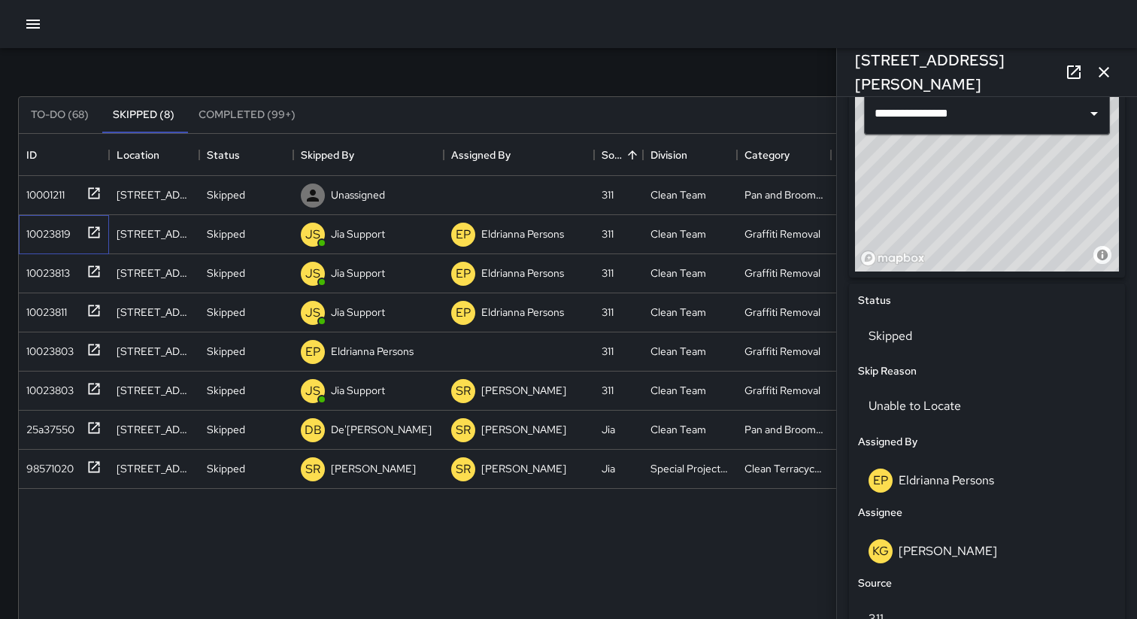
scroll to position [607, 0]
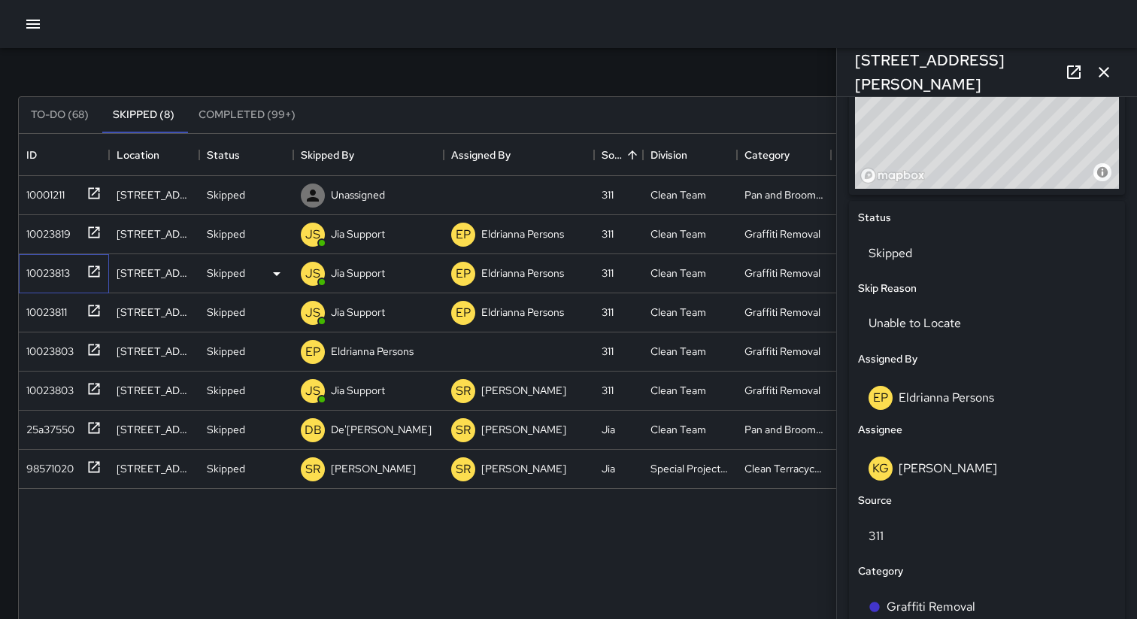
click at [49, 263] on div "10023813" at bounding box center [45, 270] width 50 height 21
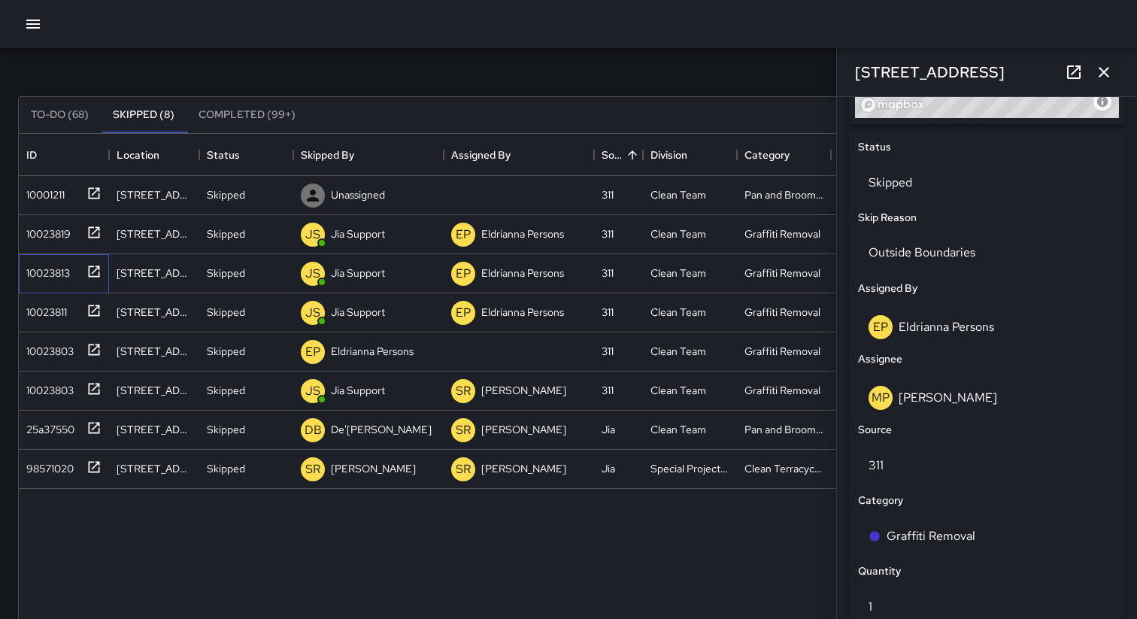
scroll to position [706, 0]
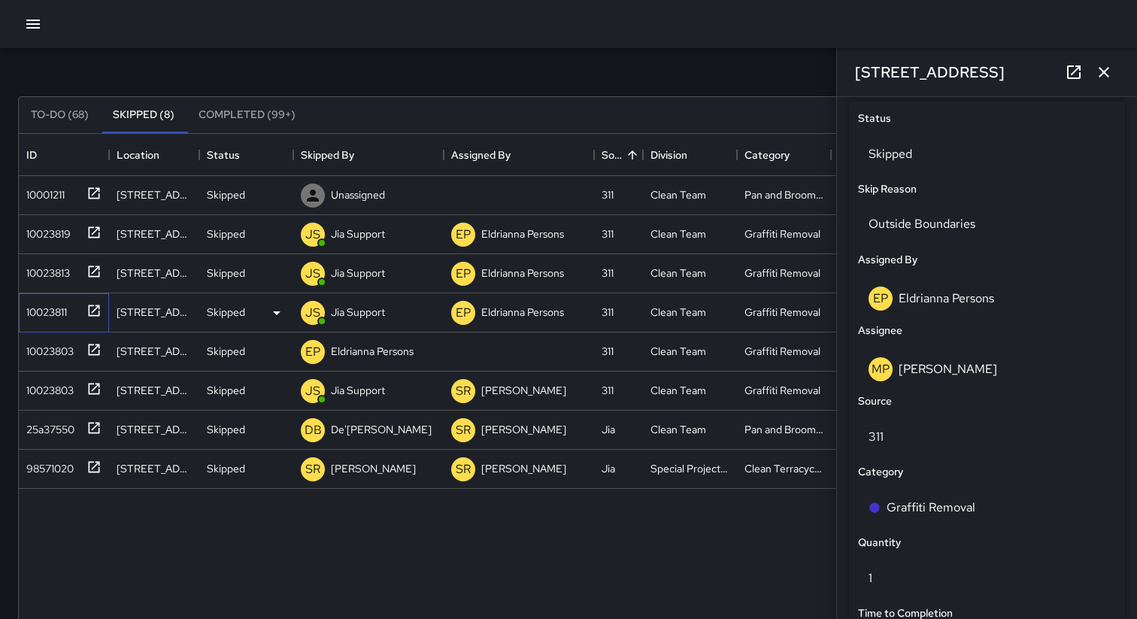
click at [61, 306] on div "10023811" at bounding box center [43, 309] width 47 height 21
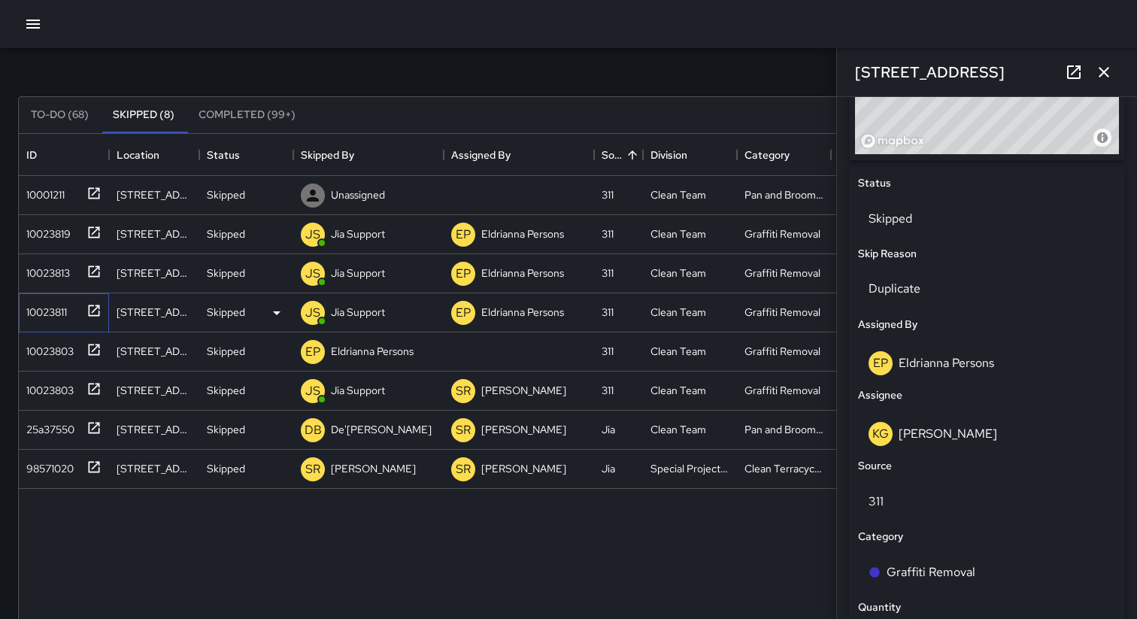
scroll to position [648, 0]
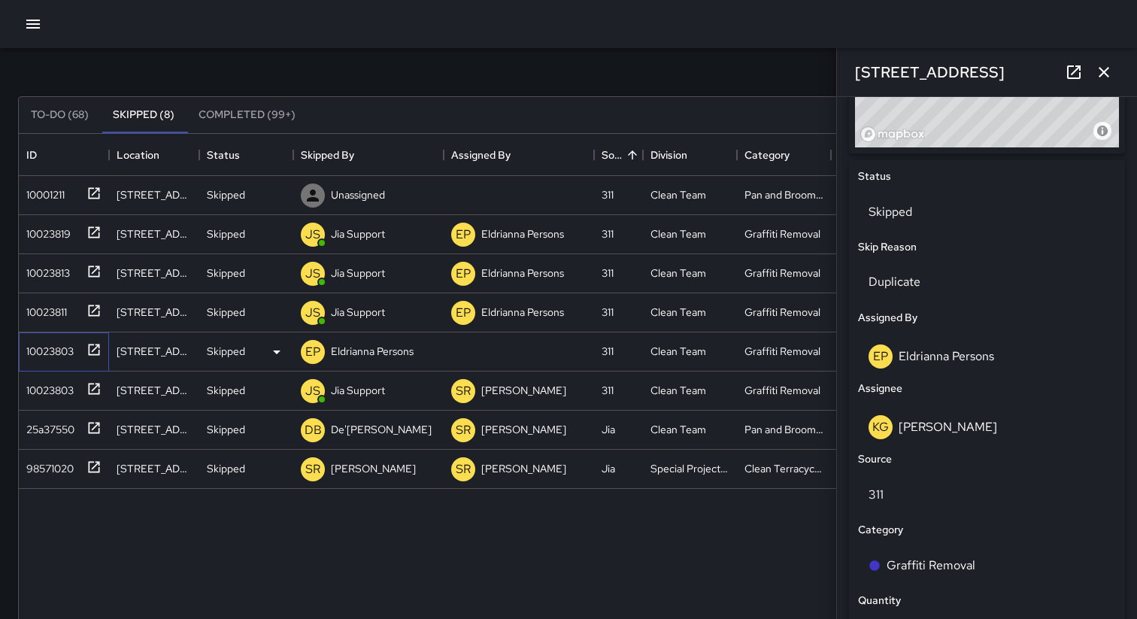
click at [51, 351] on div "10023803" at bounding box center [46, 348] width 53 height 21
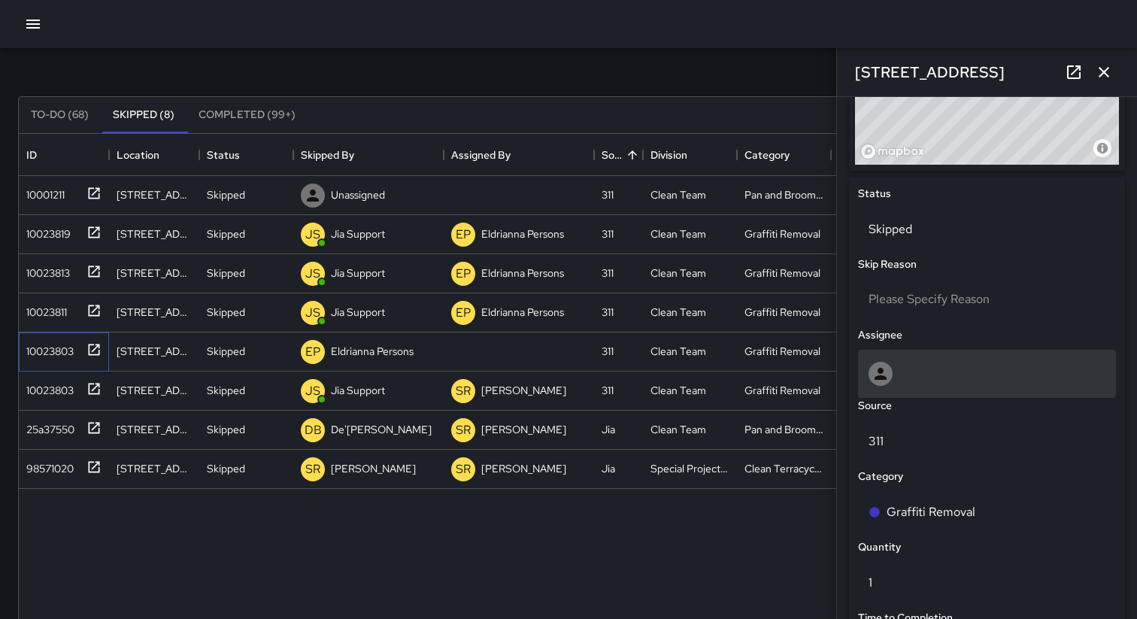
scroll to position [704, 0]
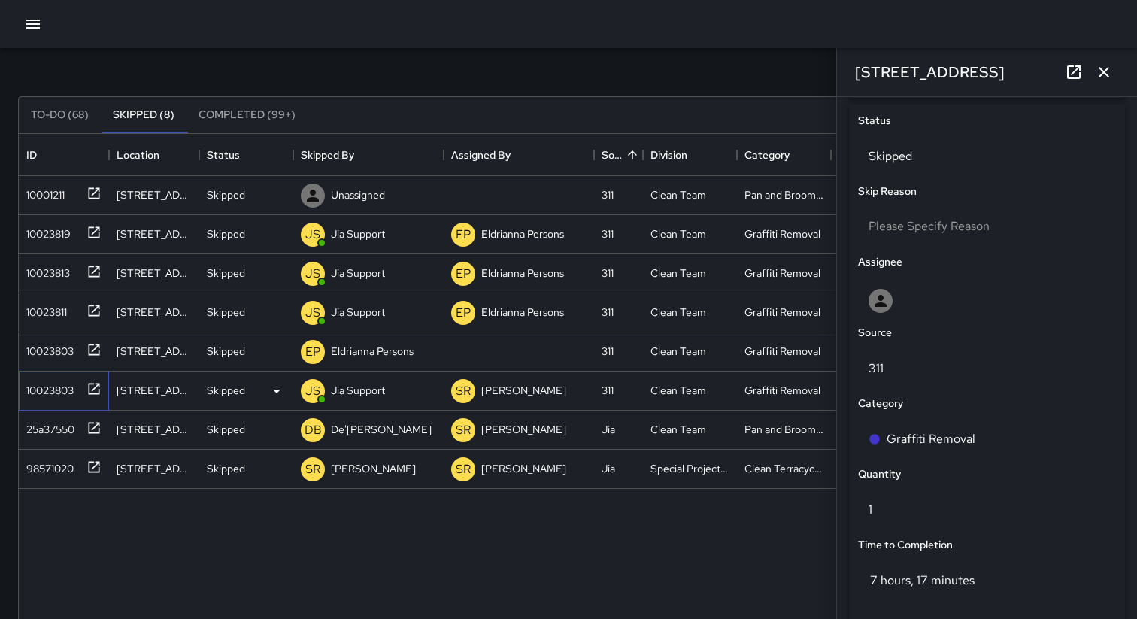
click at [36, 391] on div "10023803" at bounding box center [46, 387] width 53 height 21
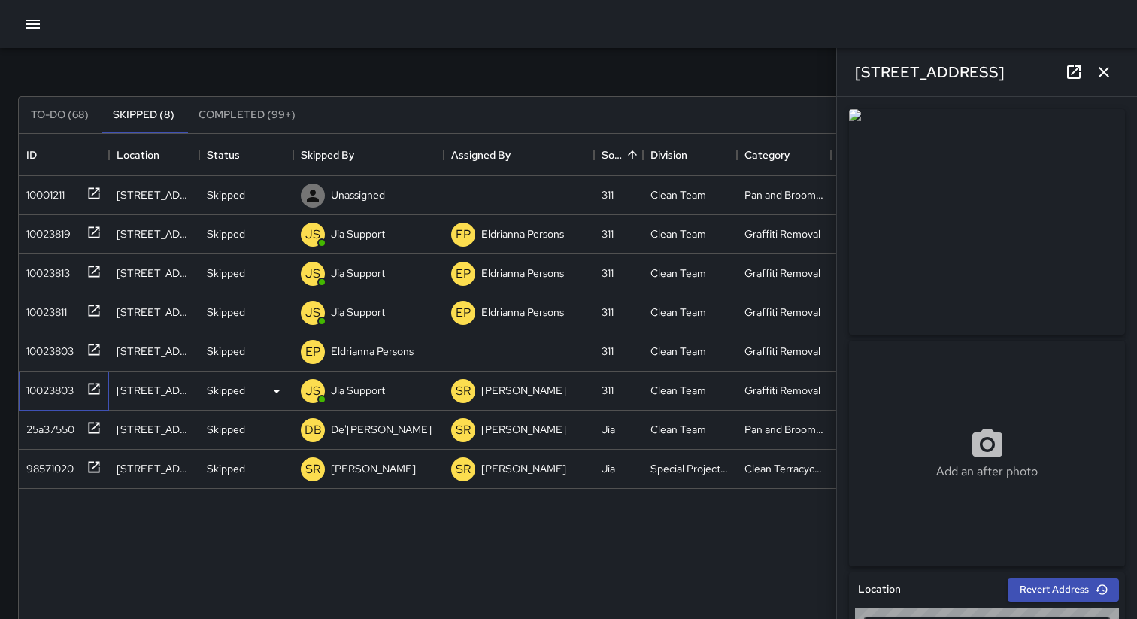
type input "**********"
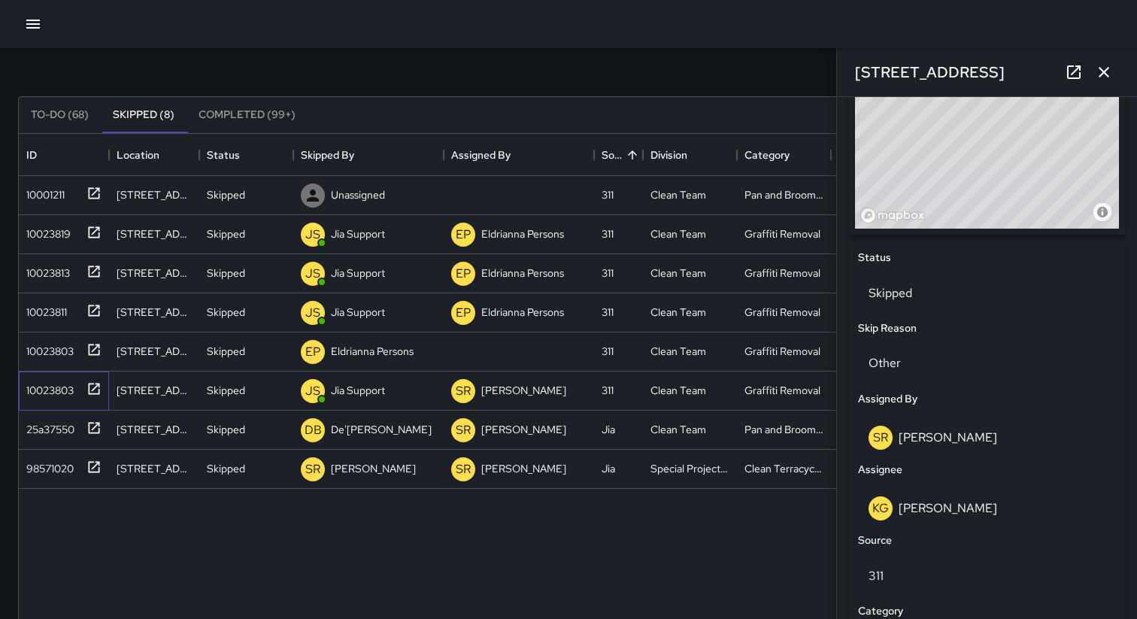
scroll to position [590, 0]
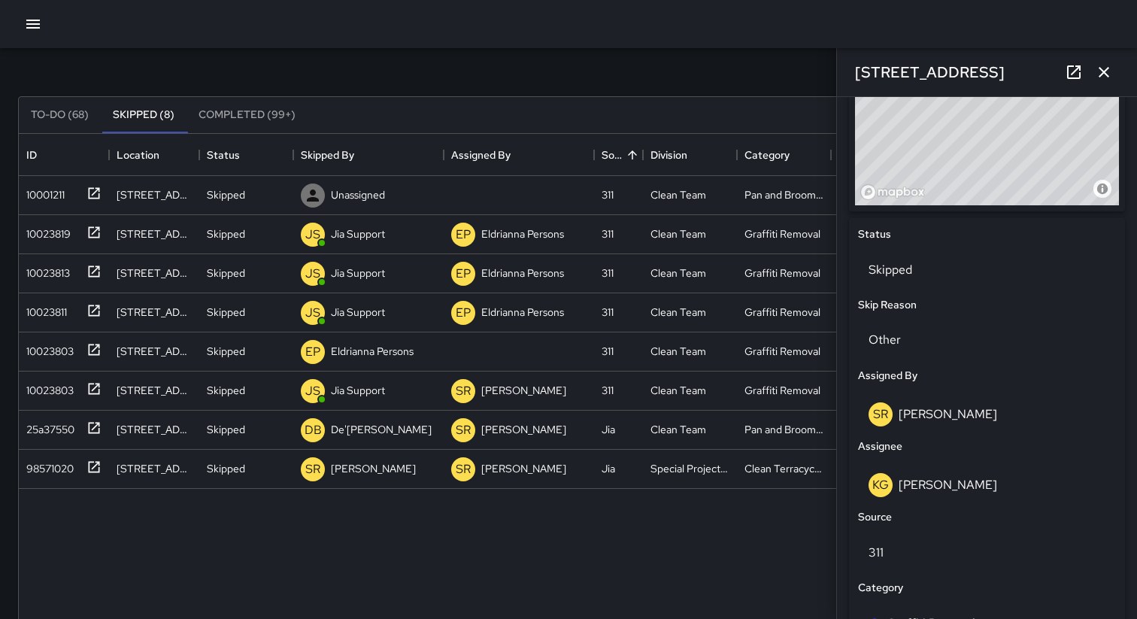
click at [1100, 72] on icon "button" at bounding box center [1104, 72] width 18 height 18
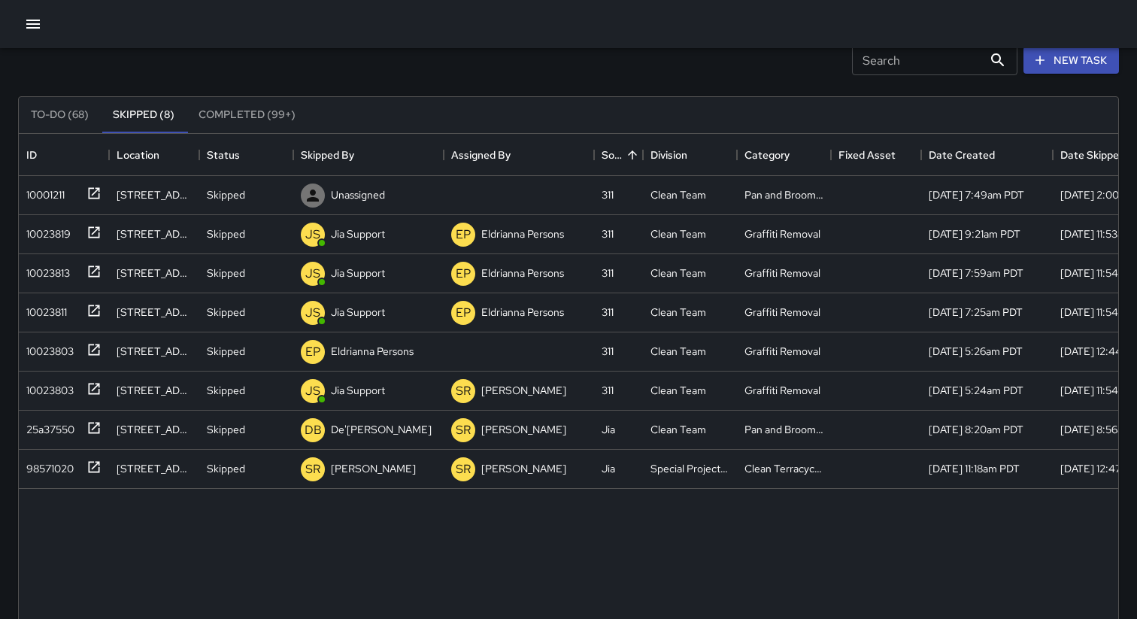
click at [794, 81] on div "To-Do (68) Skipped (8) Completed (99+) ID Location Status Skipped By Assigned B…" at bounding box center [568, 453] width 1101 height 757
